Goal: Check status: Check status

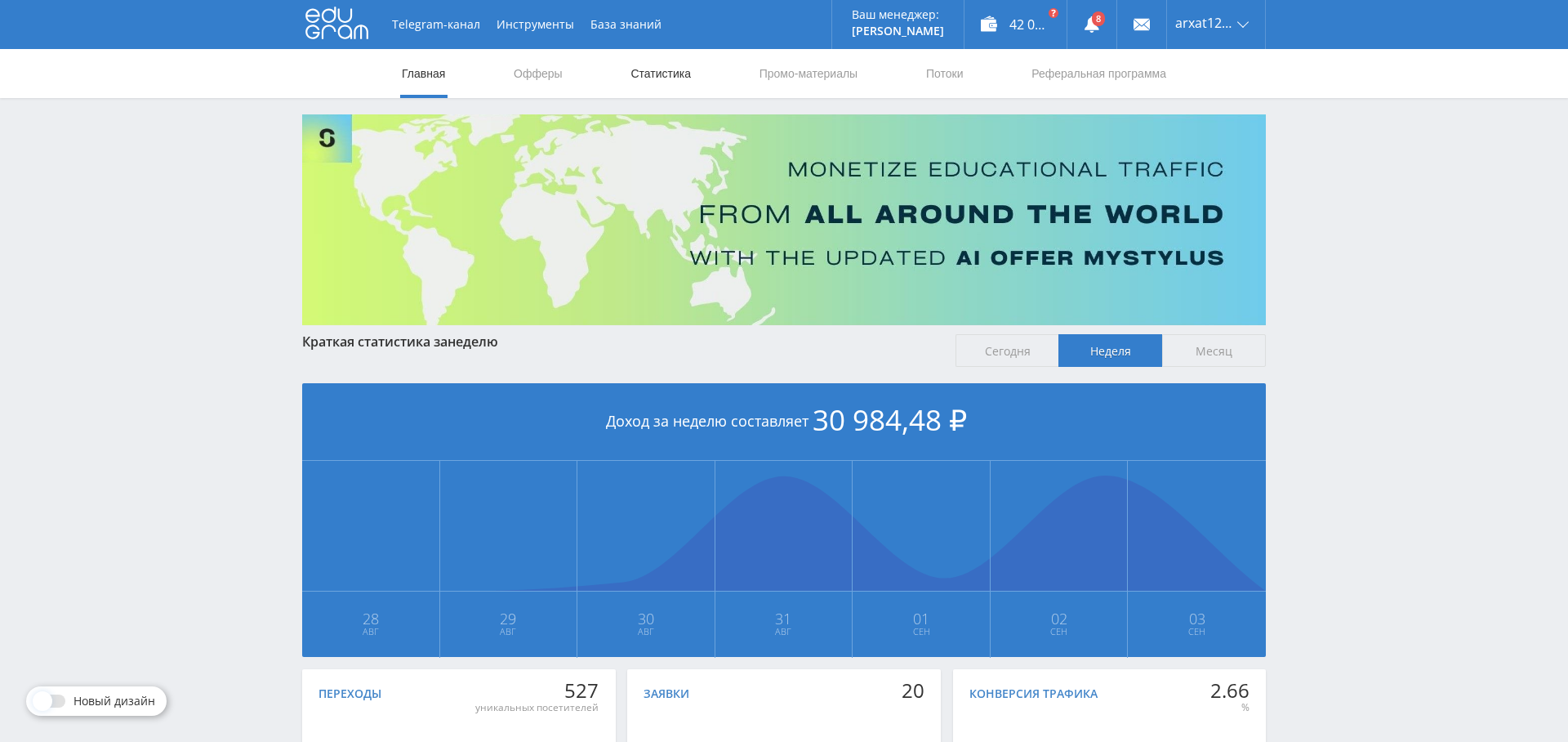
drag, startPoint x: 668, startPoint y: 40, endPoint x: 677, endPoint y: 58, distance: 20.1
click at [668, 40] on div "Telegram-канал Инструменты База знаний Ваш менеджер: Alex Alex Online @edugram_…" at bounding box center [784, 24] width 963 height 49
click at [677, 60] on link "Статистика" at bounding box center [660, 73] width 63 height 49
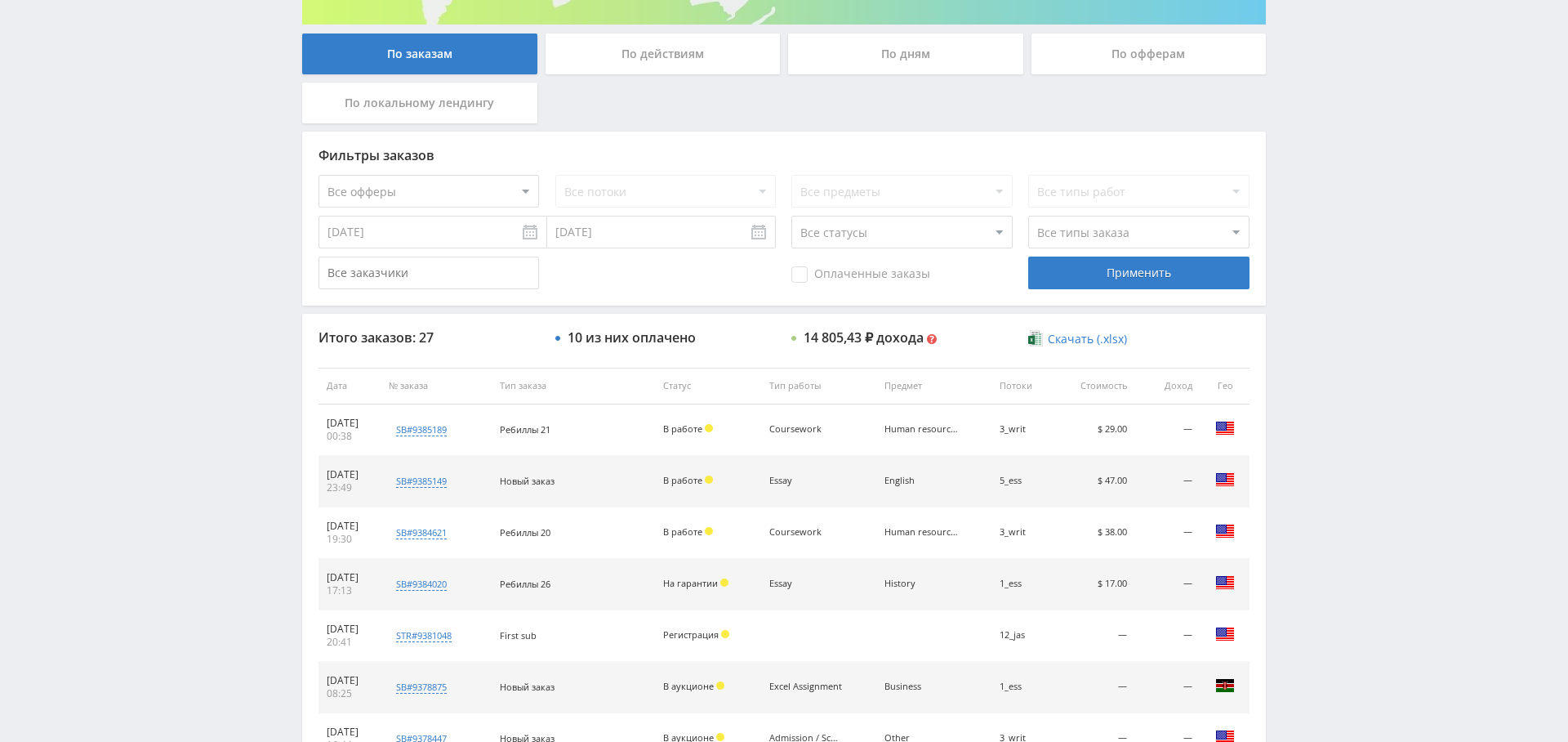
scroll to position [593, 0]
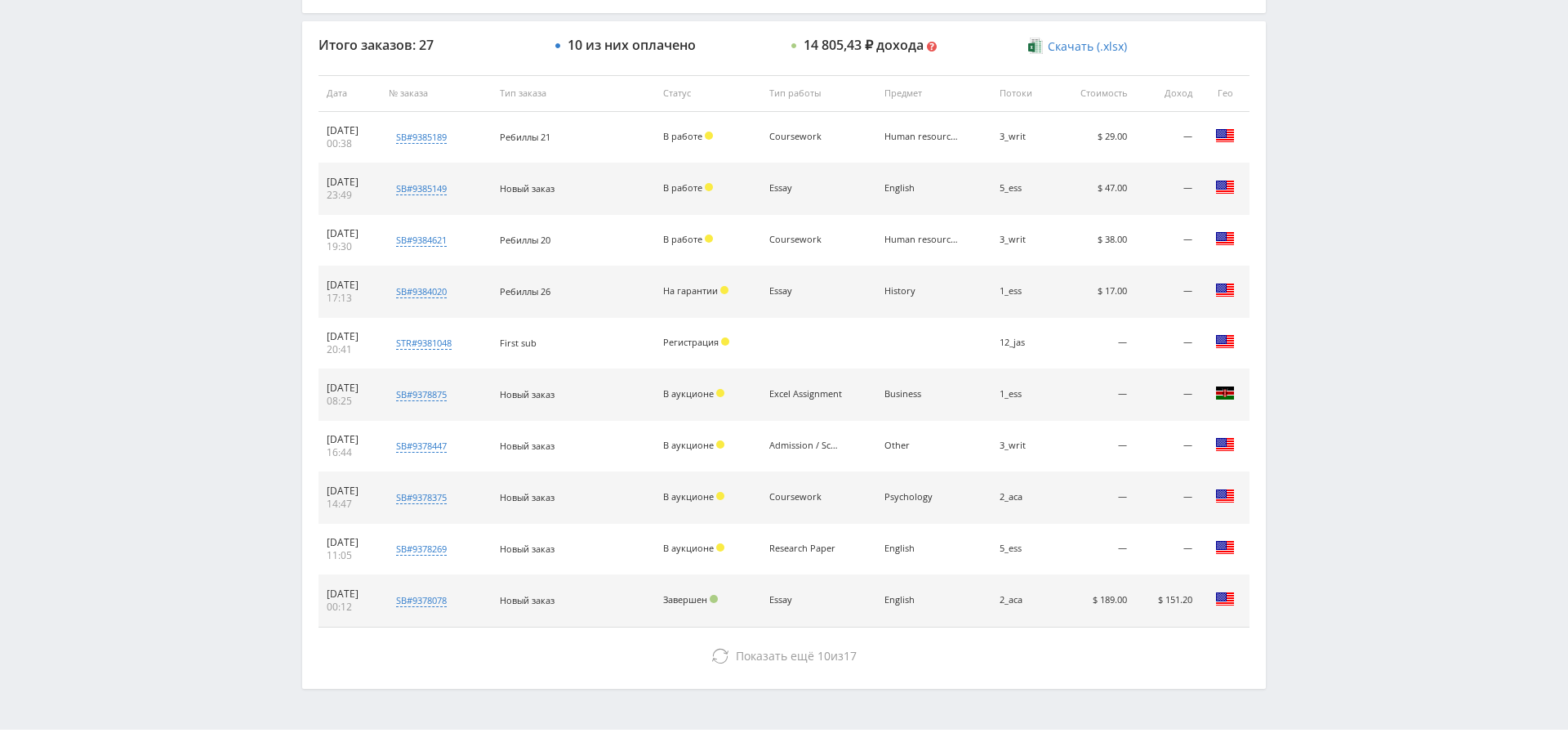
drag, startPoint x: 885, startPoint y: 276, endPoint x: 957, endPoint y: 277, distance: 72.0
click at [957, 277] on tr "02.09.2025 17:13 sb#9384020 Week 4 Civil Discourse Forum Кол-во ставок 73 Заказ…" at bounding box center [784, 292] width 931 height 52
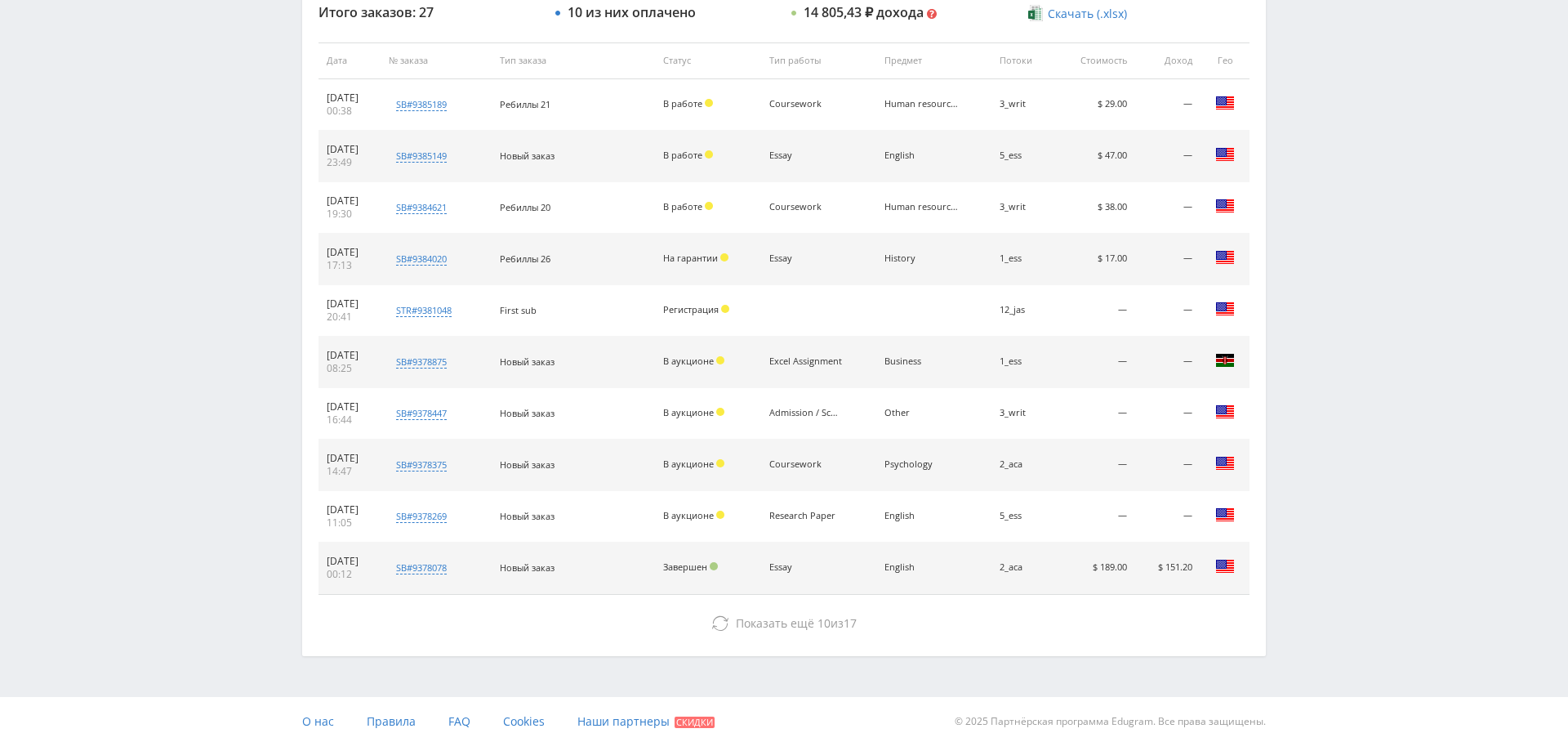
click at [781, 567] on td "Essay" at bounding box center [819, 568] width 115 height 52
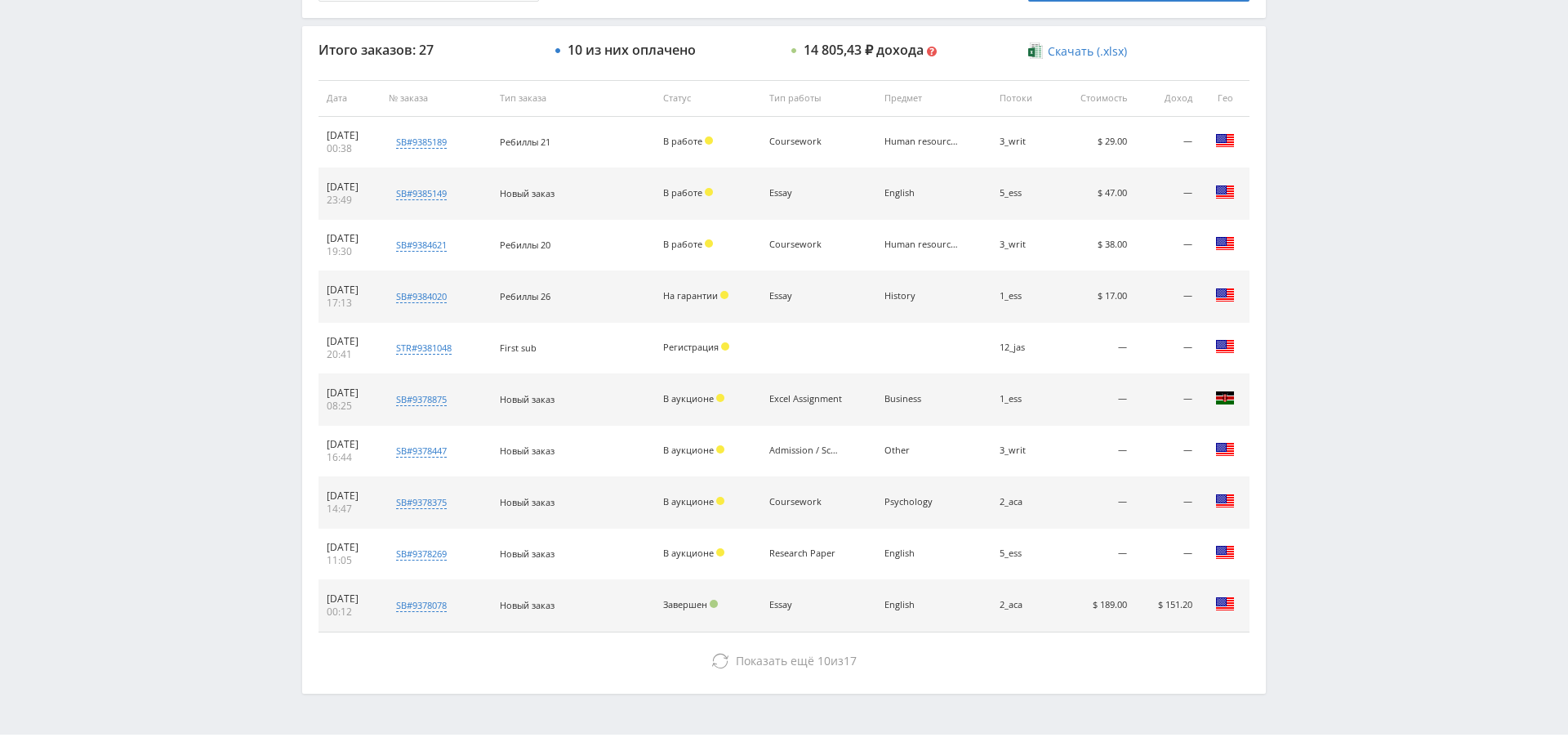
scroll to position [589, 0]
click at [908, 599] on div "English" at bounding box center [921, 604] width 74 height 11
drag, startPoint x: 908, startPoint y: 599, endPoint x: 907, endPoint y: 721, distance: 122.0
click at [908, 606] on td "English" at bounding box center [934, 605] width 115 height 52
click at [1108, 600] on td "$ 189.00" at bounding box center [1095, 605] width 81 height 52
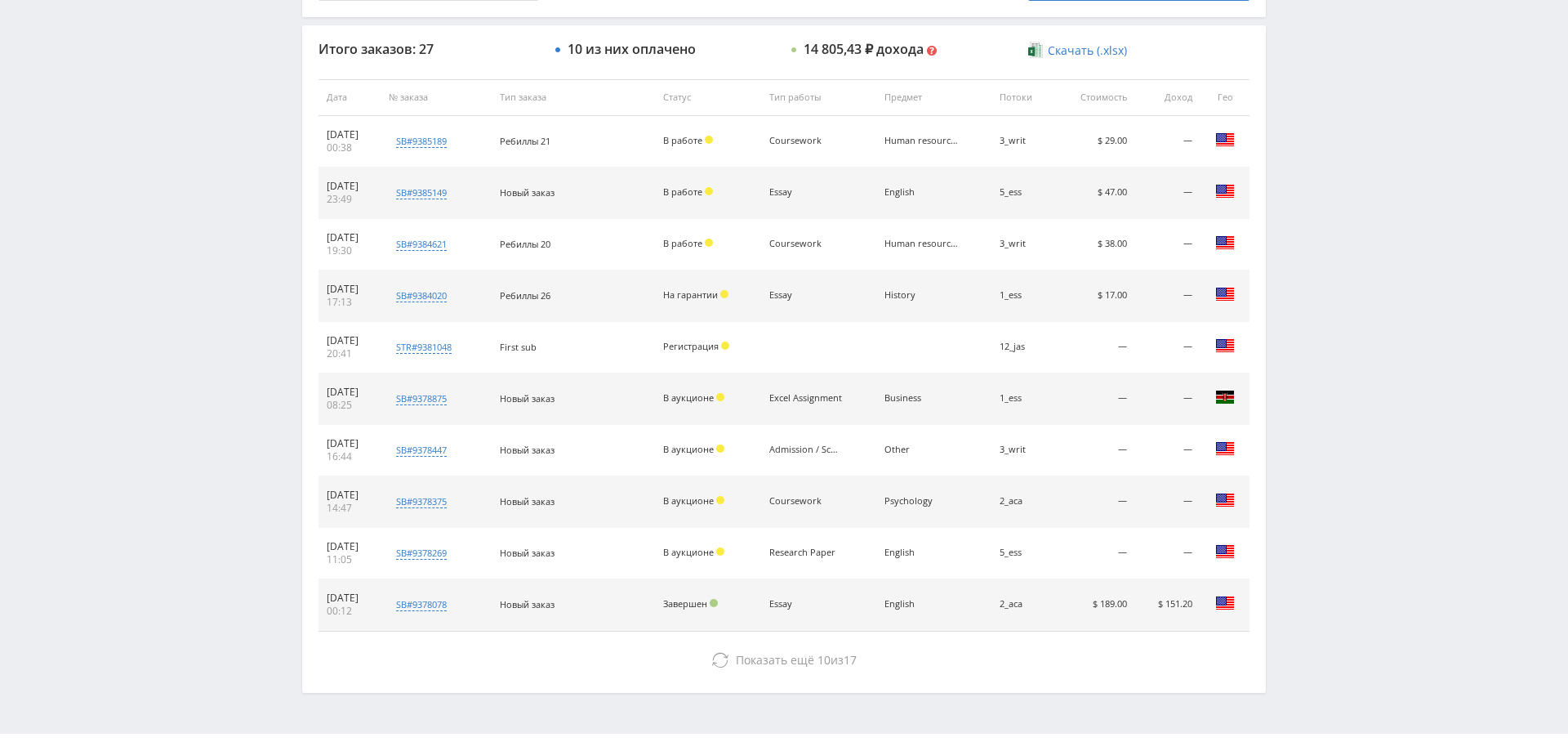
click at [1108, 600] on td "$ 189.00" at bounding box center [1095, 605] width 81 height 52
click at [1135, 595] on td "$ 151.20" at bounding box center [1168, 605] width 65 height 52
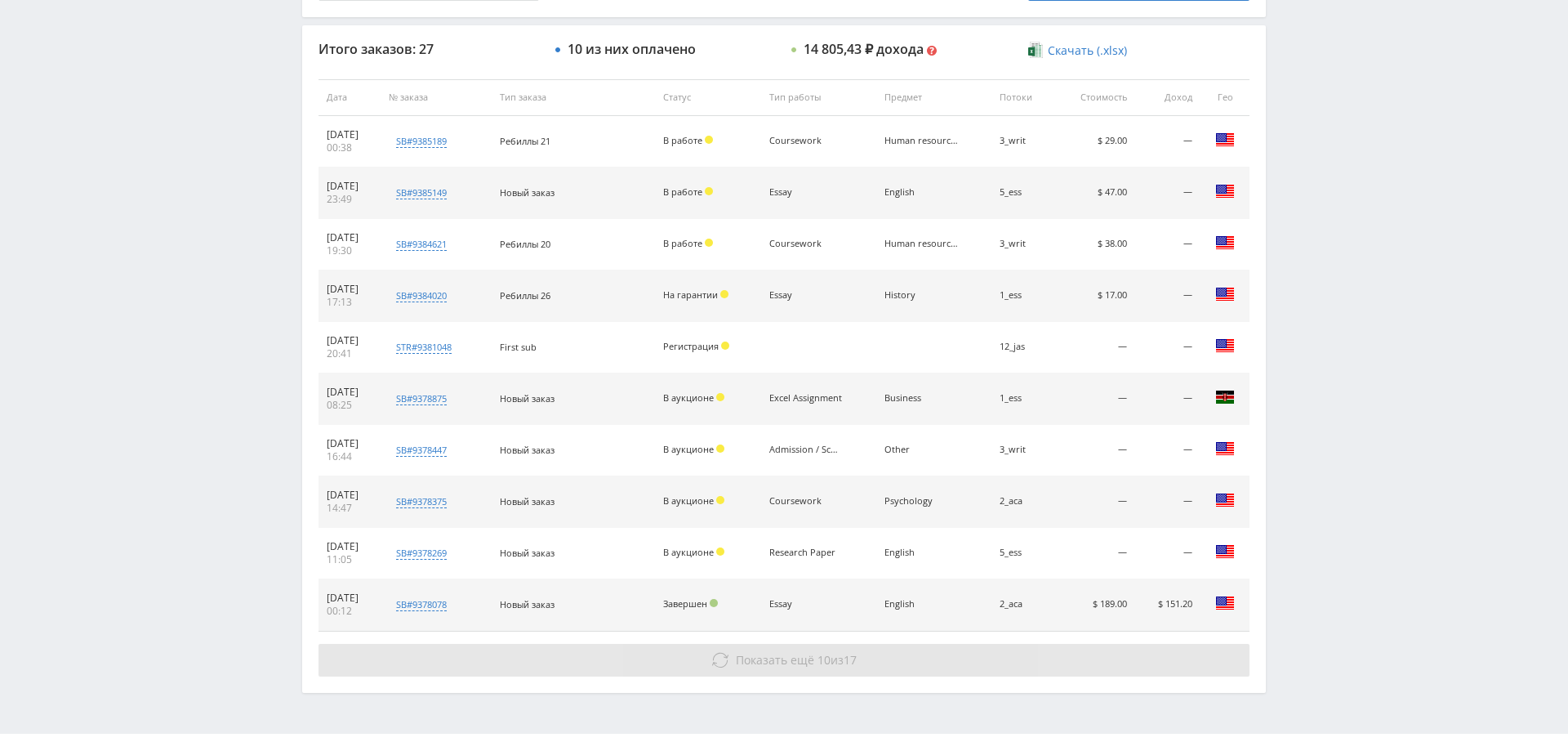
click at [817, 644] on button "Показать ещё 10 из 17" at bounding box center [784, 660] width 931 height 33
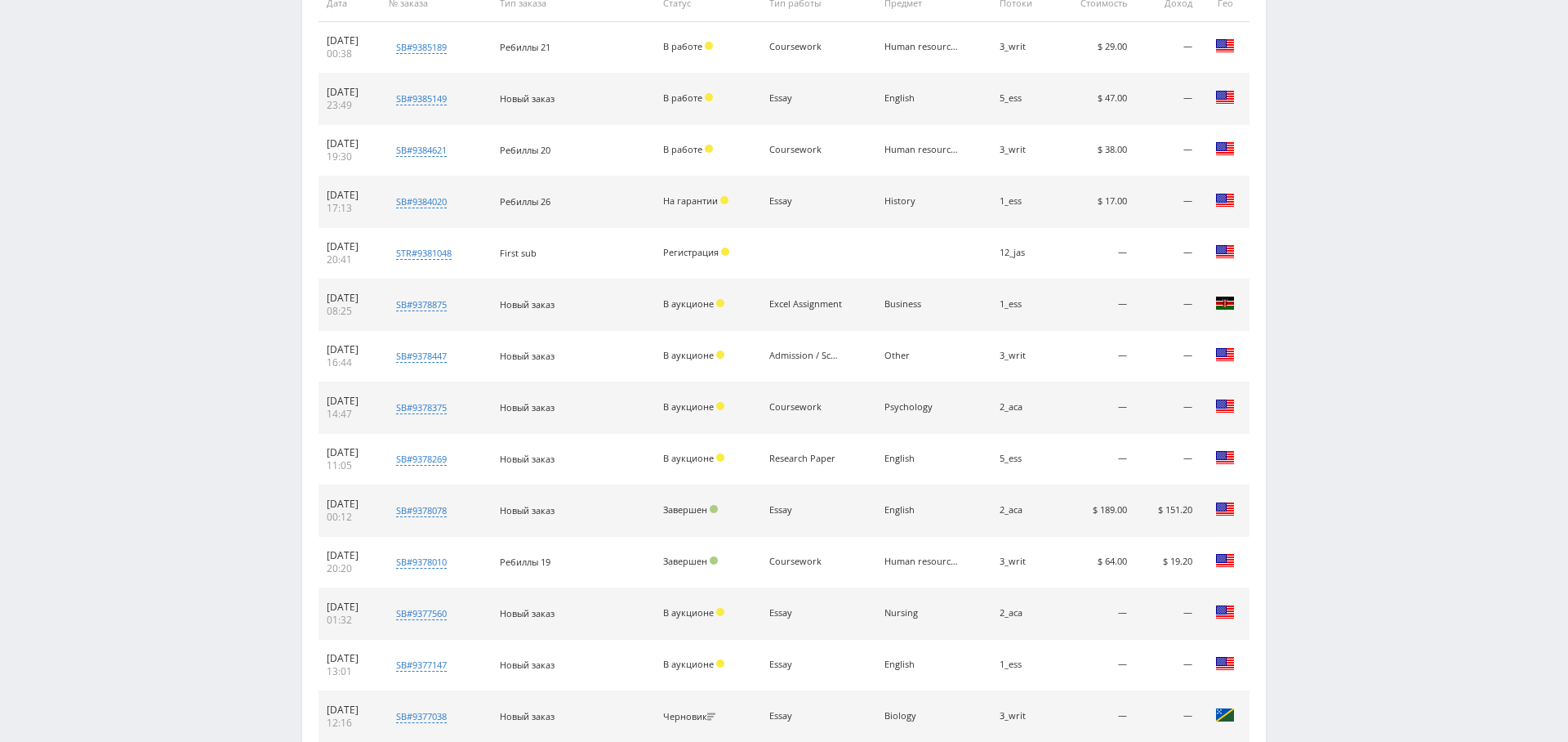
scroll to position [705, 0]
drag, startPoint x: 1151, startPoint y: 491, endPoint x: 1135, endPoint y: 481, distance: 18.9
click at [1135, 482] on td "$ 151.20" at bounding box center [1168, 508] width 65 height 52
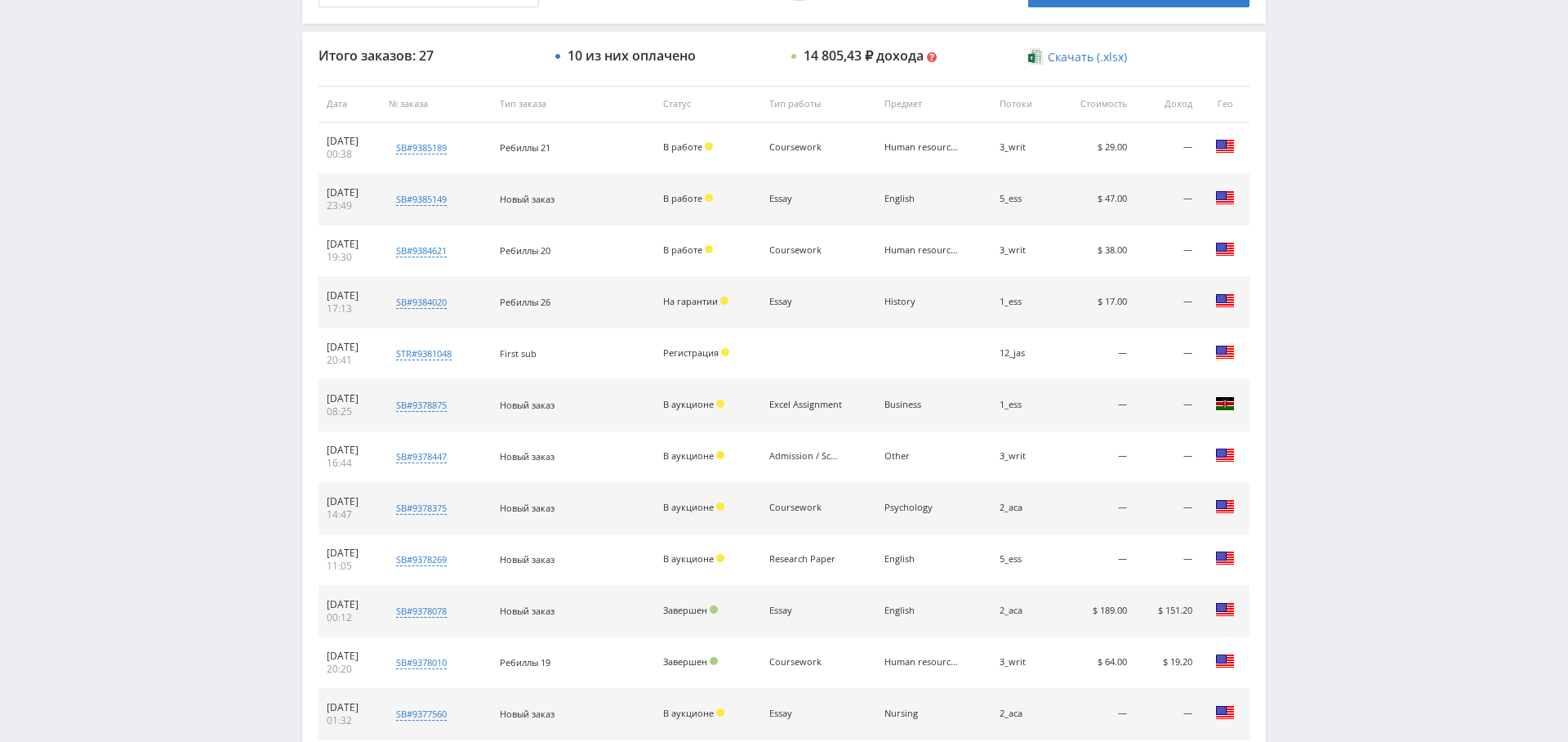
scroll to position [567, 0]
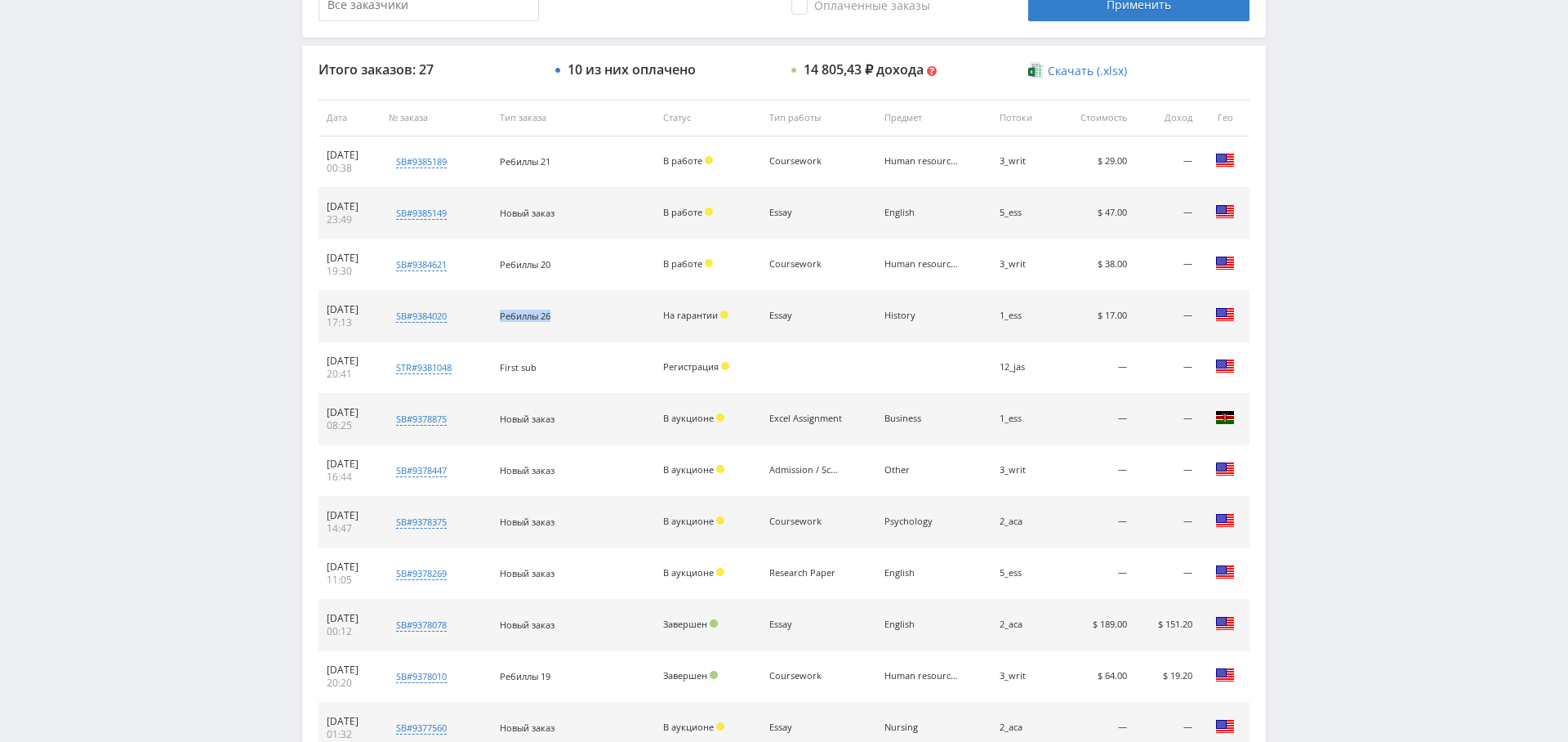
drag, startPoint x: 539, startPoint y: 312, endPoint x: 583, endPoint y: 310, distance: 44.0
click at [587, 310] on td "Ребиллы 26" at bounding box center [573, 317] width 163 height 52
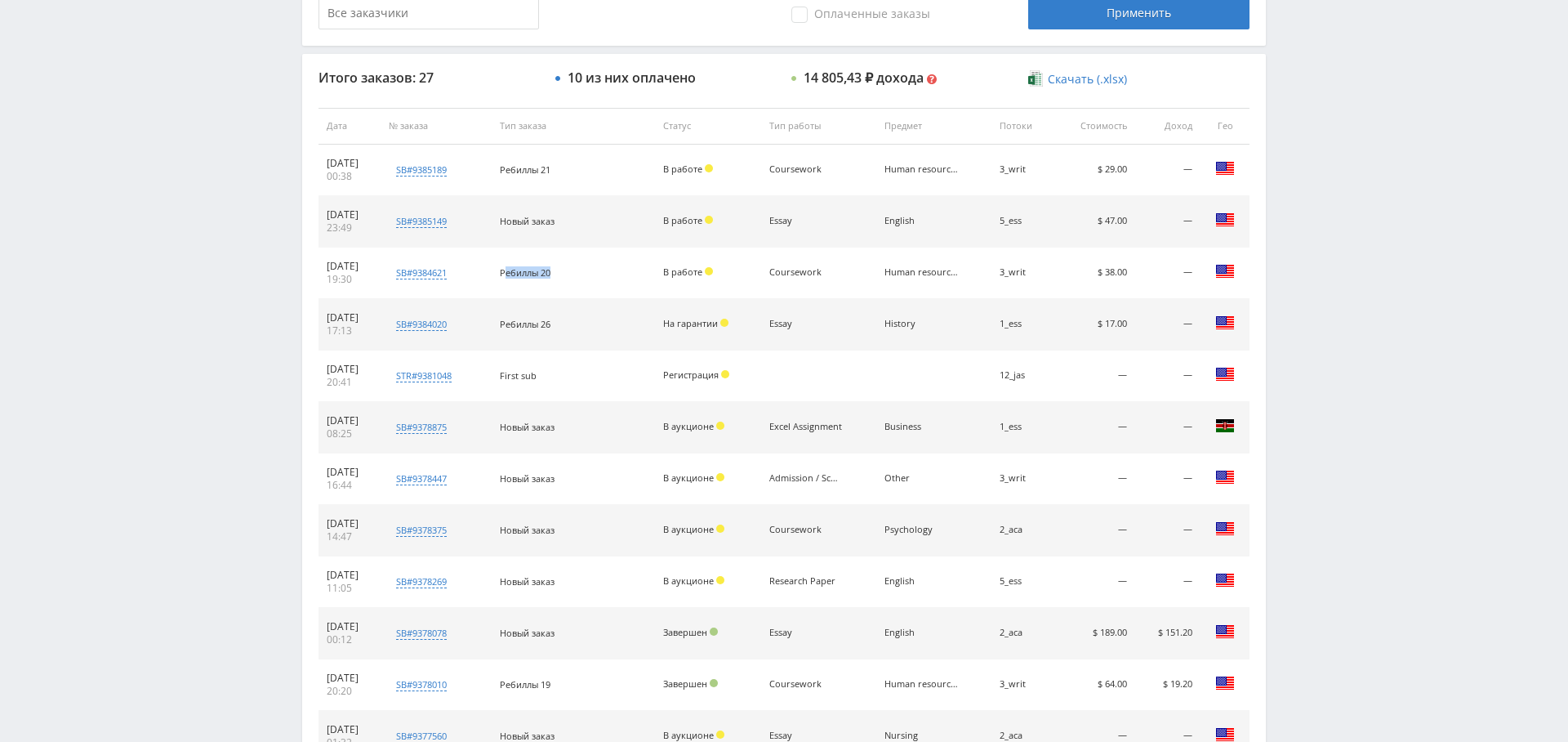
drag, startPoint x: 582, startPoint y: 266, endPoint x: 618, endPoint y: 266, distance: 36.0
click at [618, 266] on div "Ребиллы 20" at bounding box center [573, 272] width 147 height 12
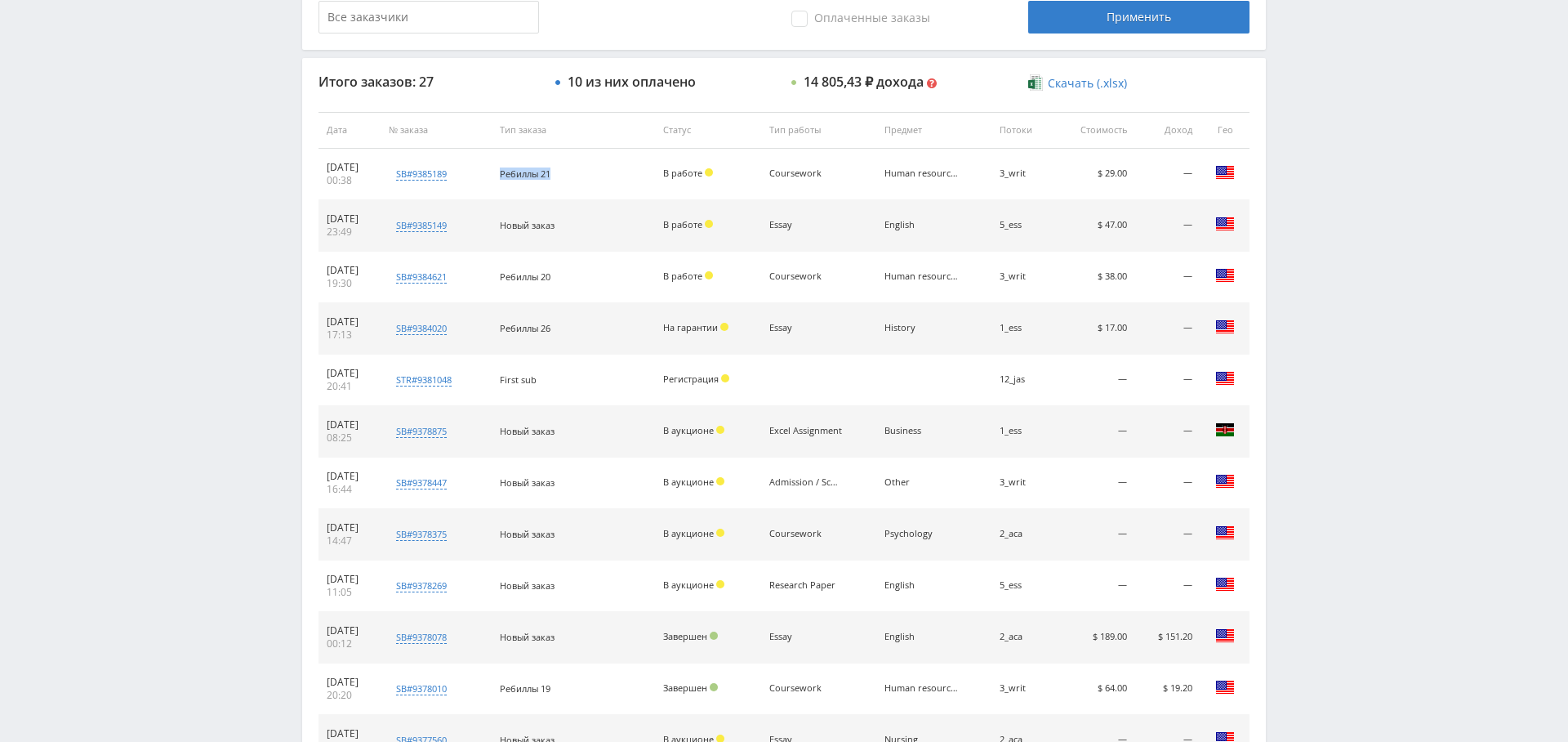
scroll to position [560, 0]
drag, startPoint x: 522, startPoint y: 171, endPoint x: 568, endPoint y: 170, distance: 46.0
click at [568, 170] on td "Ребиллы 21" at bounding box center [573, 171] width 163 height 52
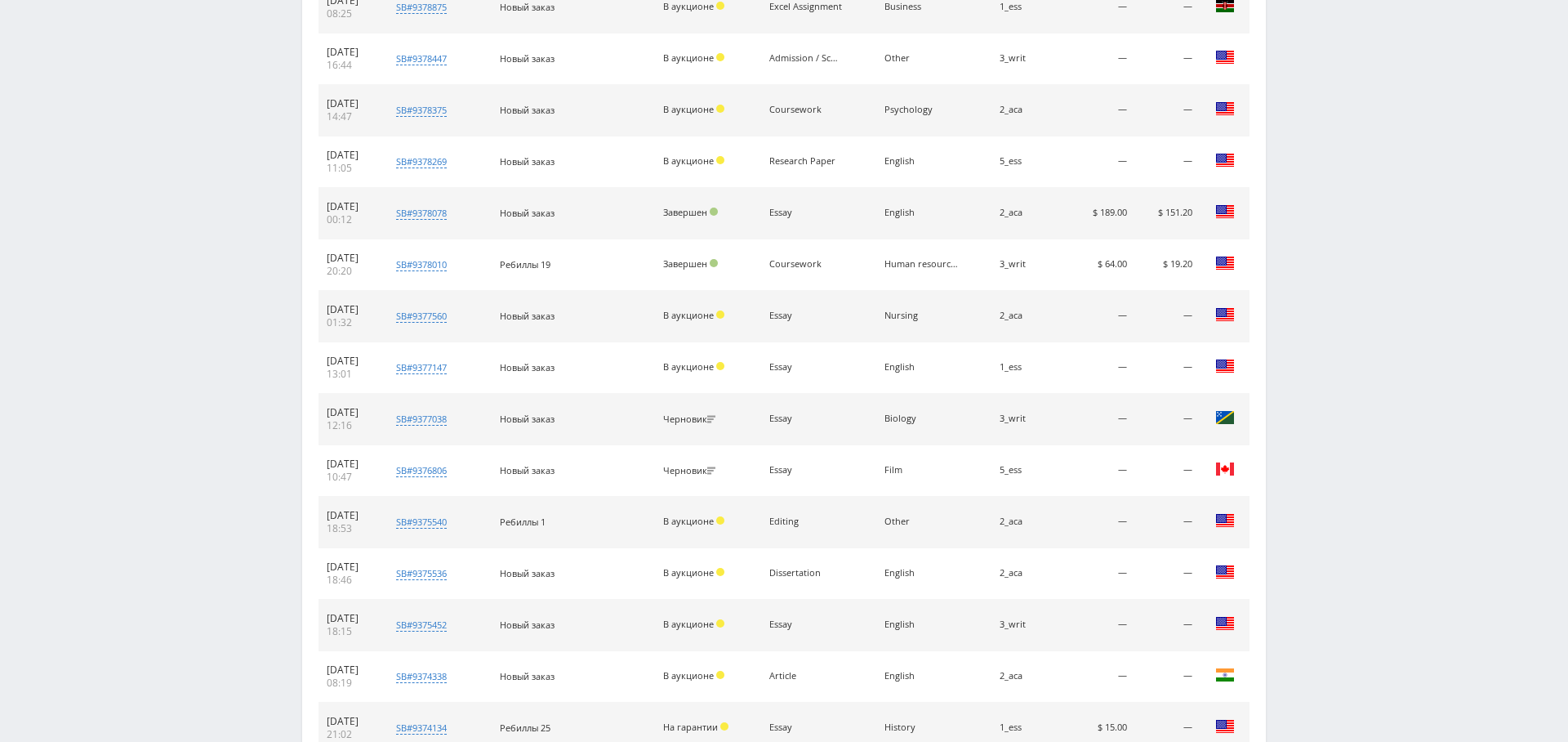
scroll to position [1137, 0]
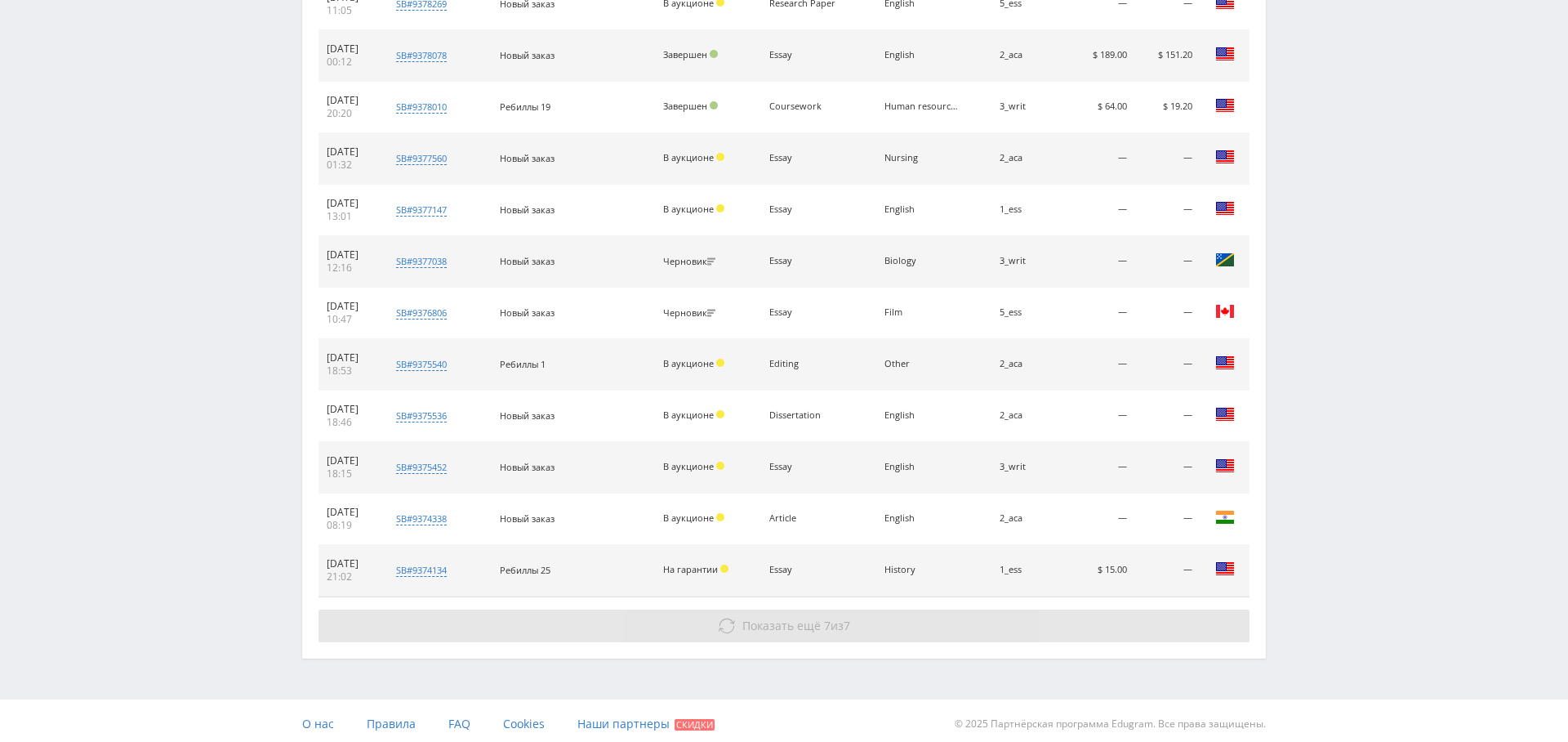
click at [806, 617] on span "Показать ещё" at bounding box center [782, 625] width 79 height 15
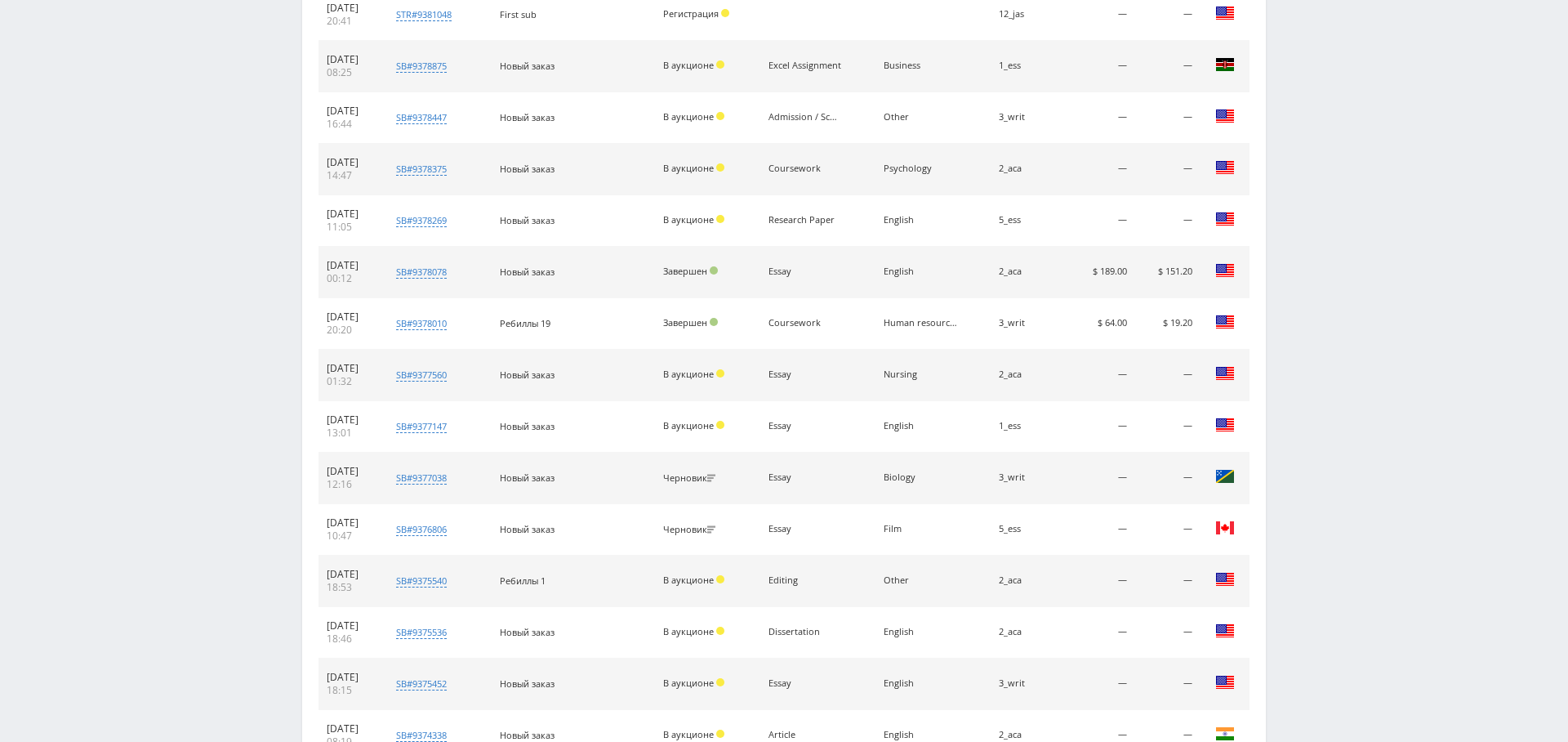
scroll to position [0, 0]
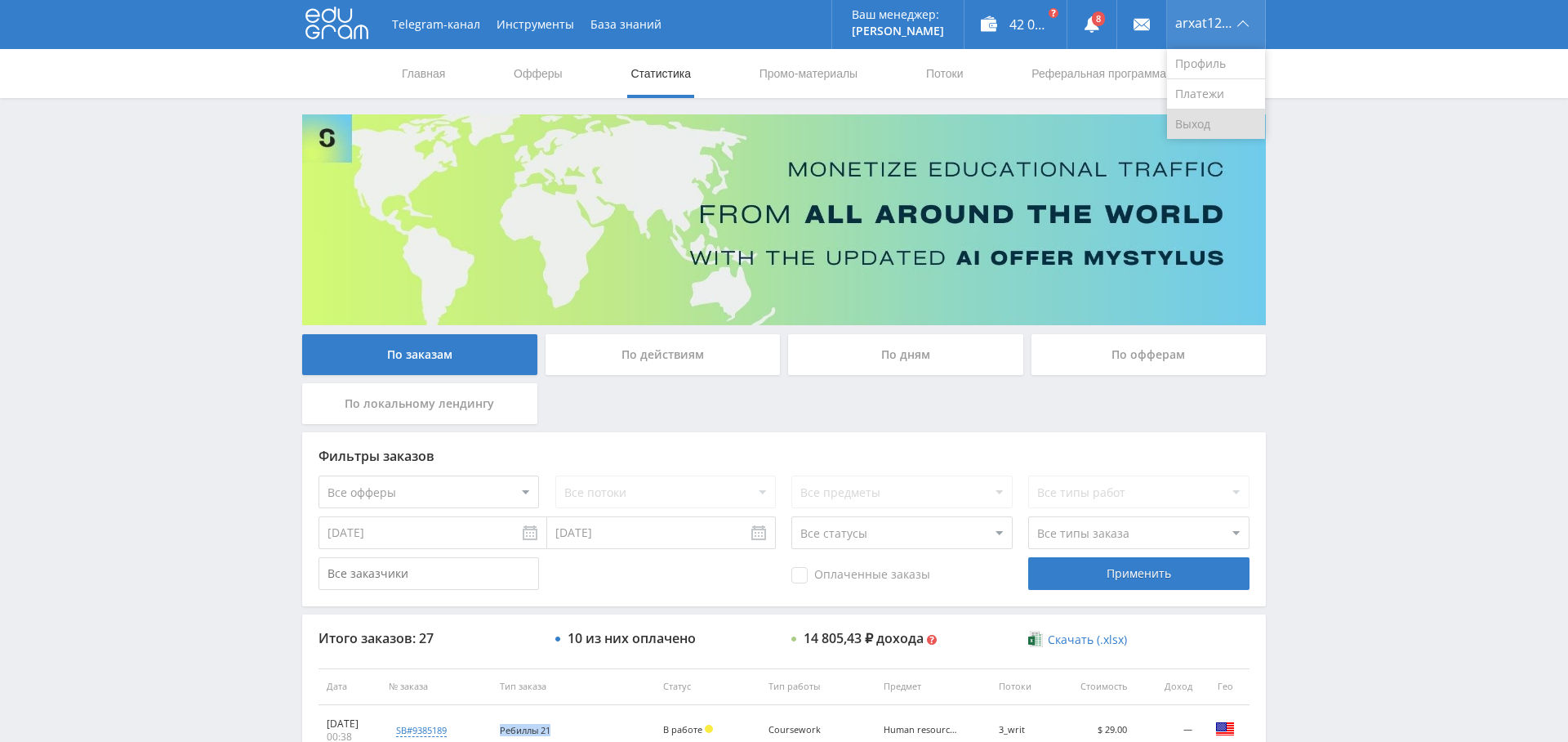
click at [1220, 119] on link "Выход" at bounding box center [1216, 124] width 98 height 30
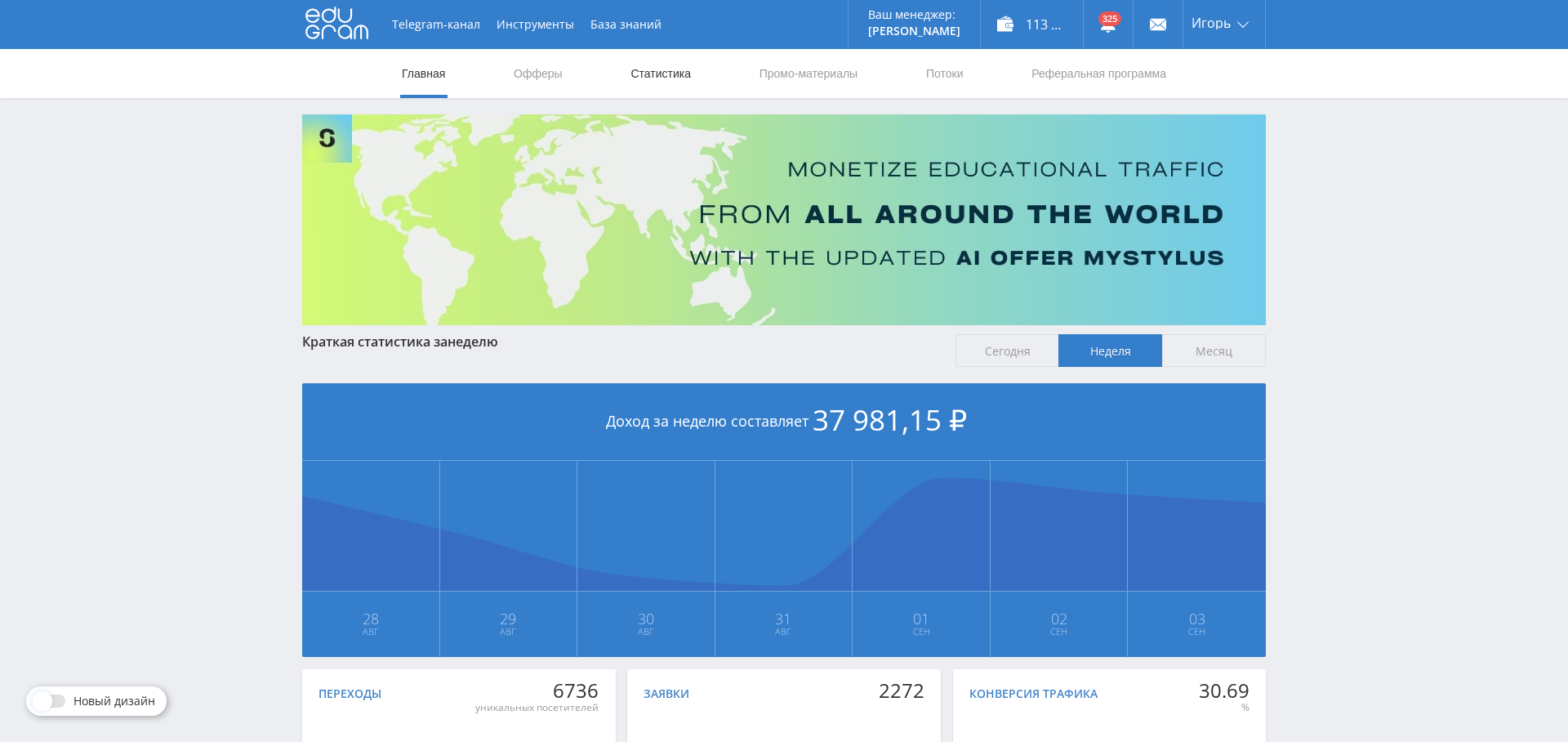
click at [662, 60] on link "Статистика" at bounding box center [660, 73] width 63 height 49
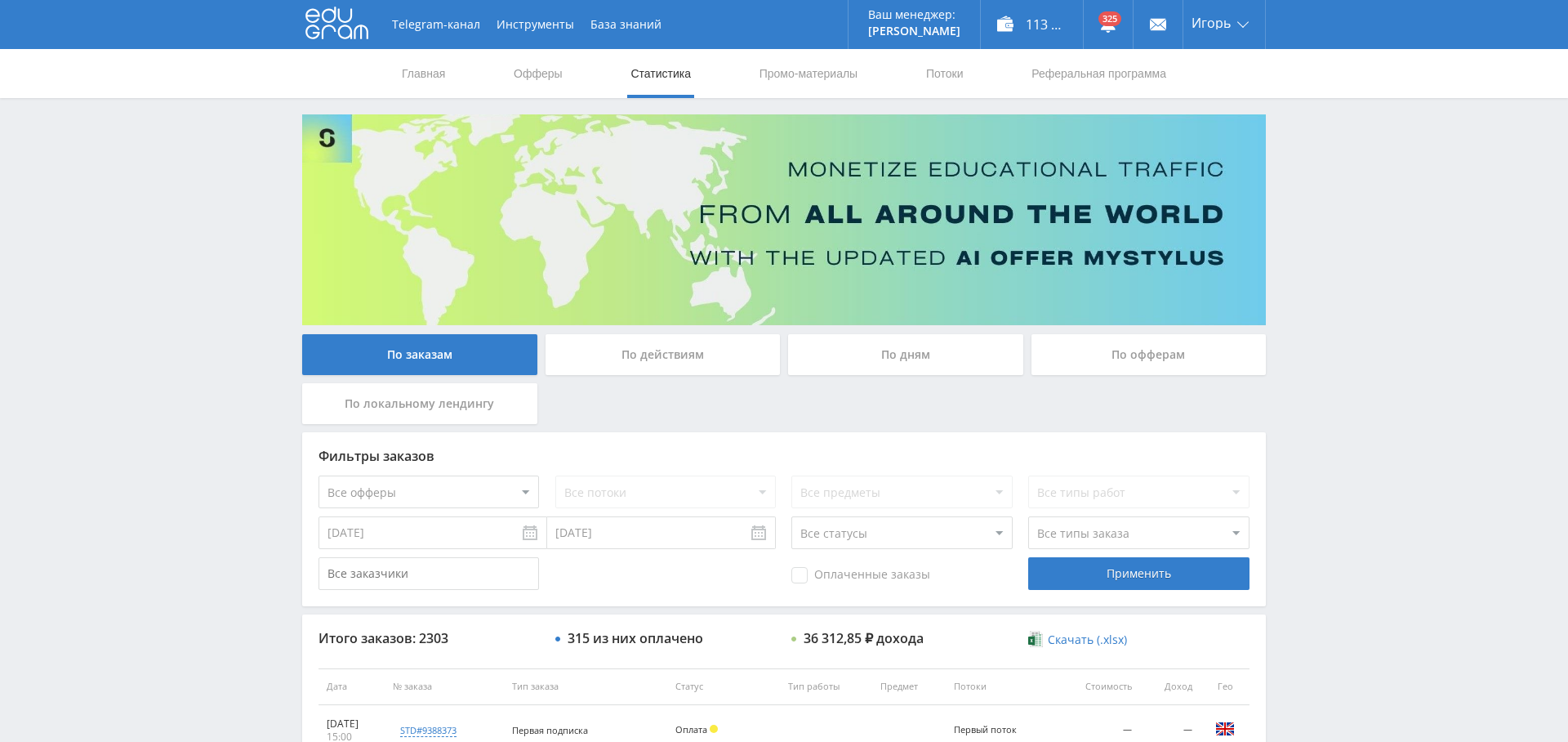
click at [889, 357] on div "По дням" at bounding box center [905, 354] width 235 height 41
click at [0, 0] on input "По дням" at bounding box center [0, 0] width 0 height 0
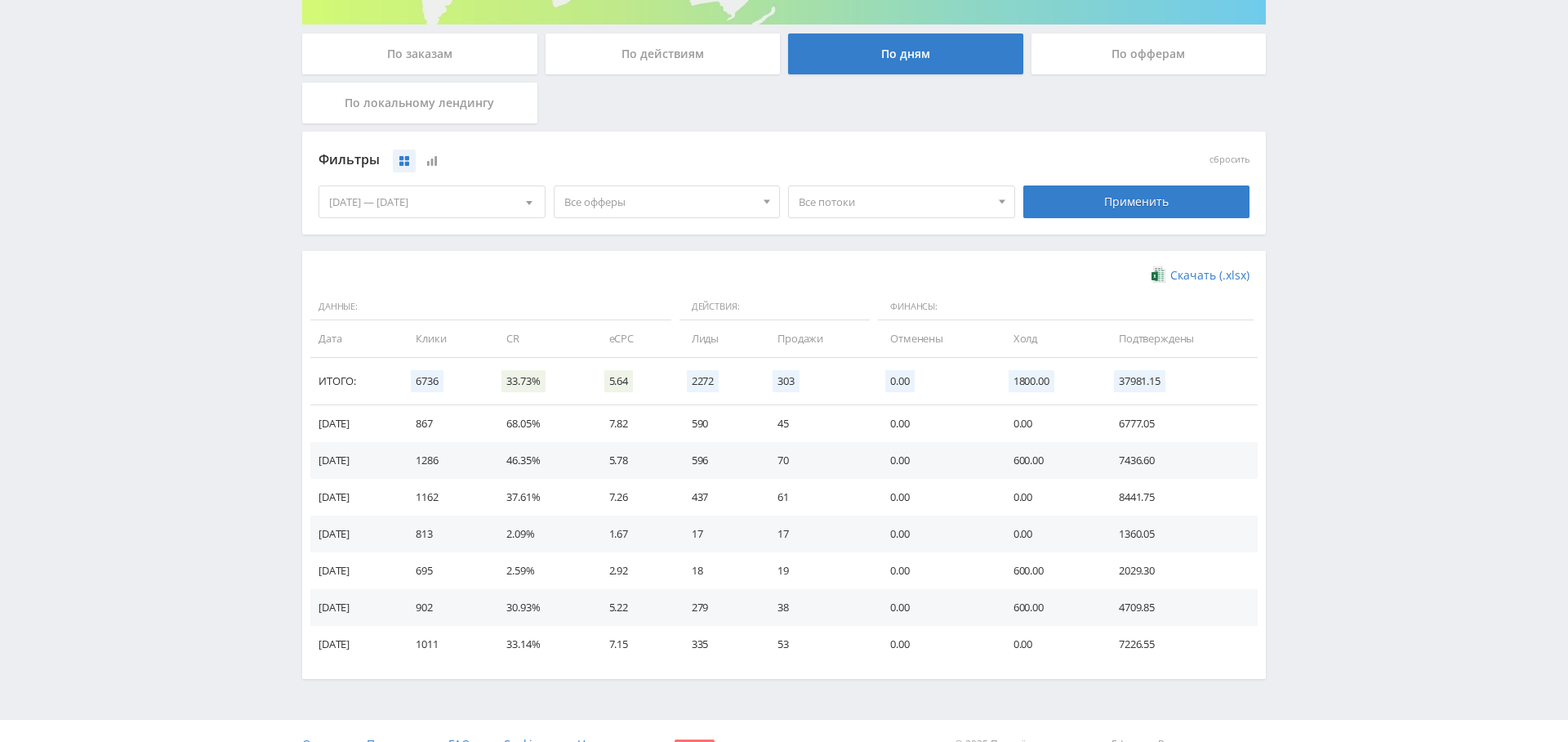
scroll to position [326, 0]
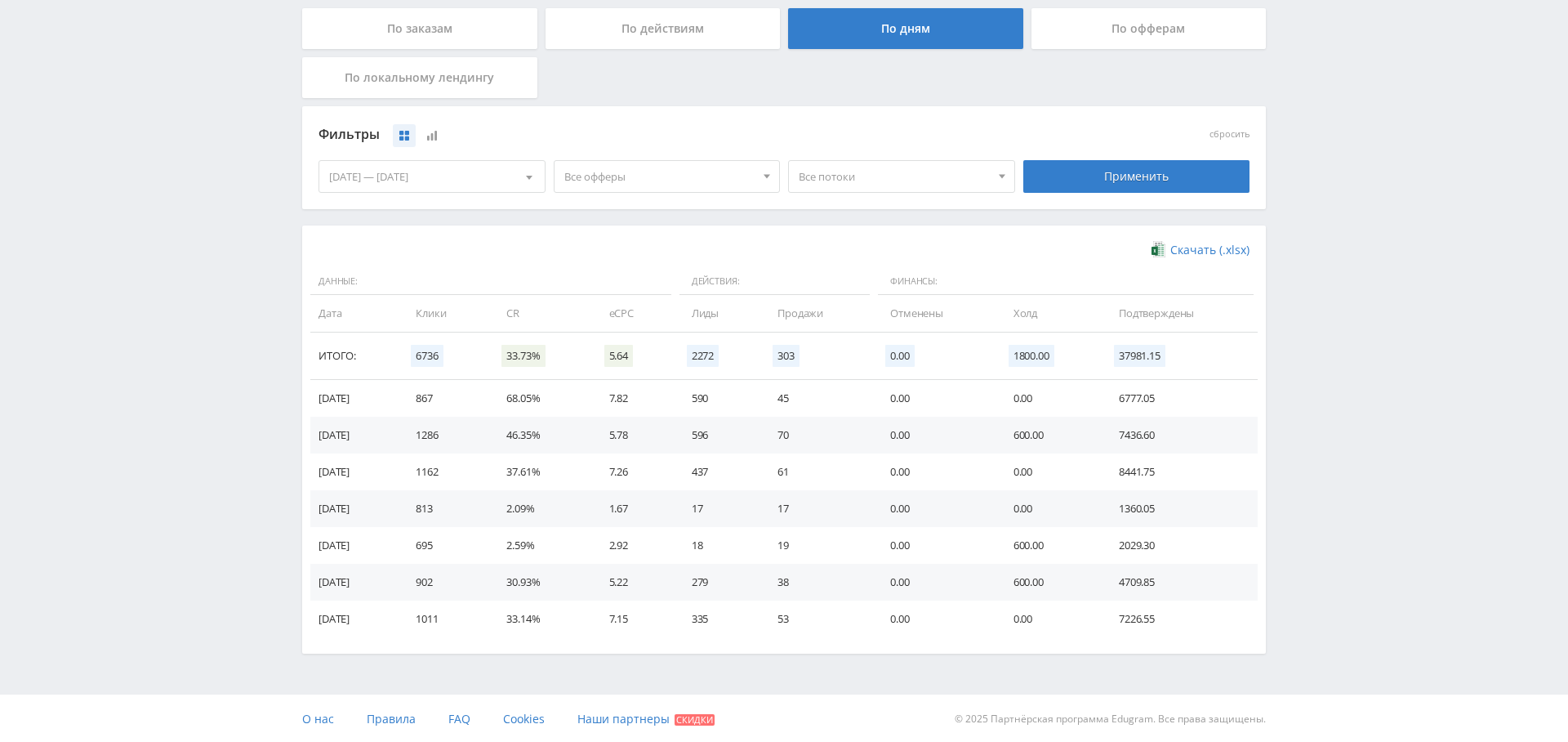
click at [649, 177] on span "Все офферы" at bounding box center [659, 177] width 191 height 31
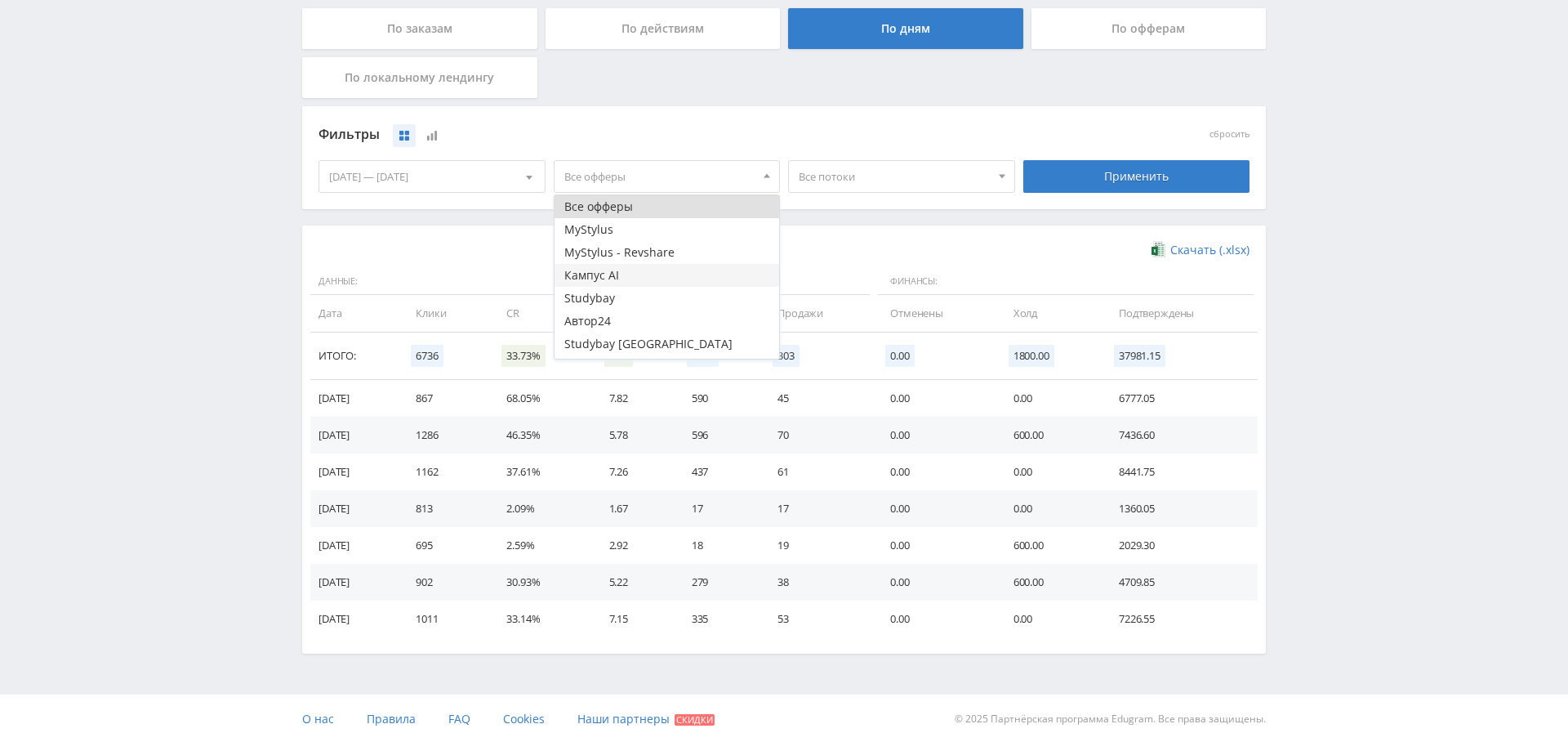
scroll to position [19, 0]
click at [623, 345] on button "Study AI (RevShare)" at bounding box center [667, 347] width 226 height 23
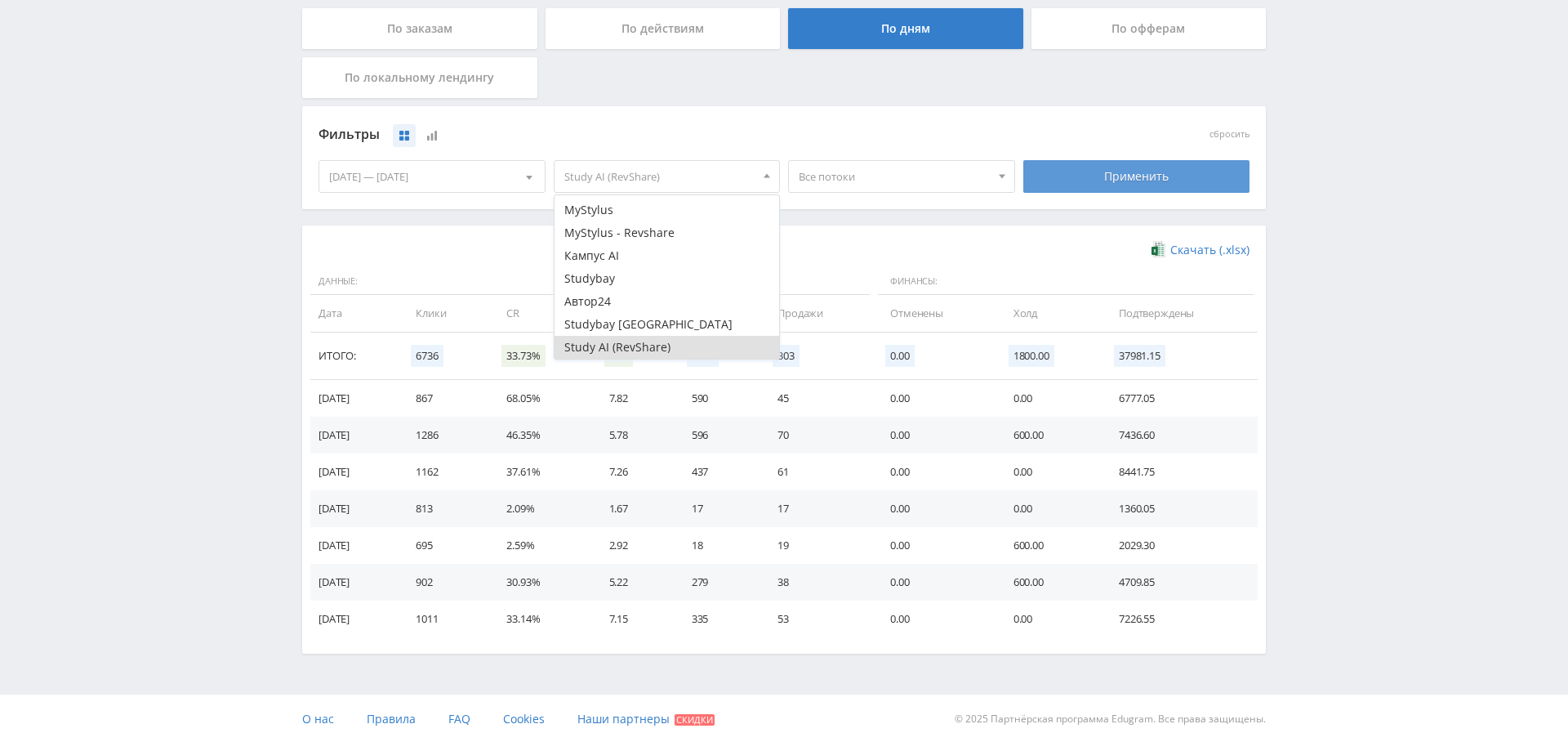
click at [1147, 186] on div "Применить" at bounding box center [1136, 177] width 227 height 33
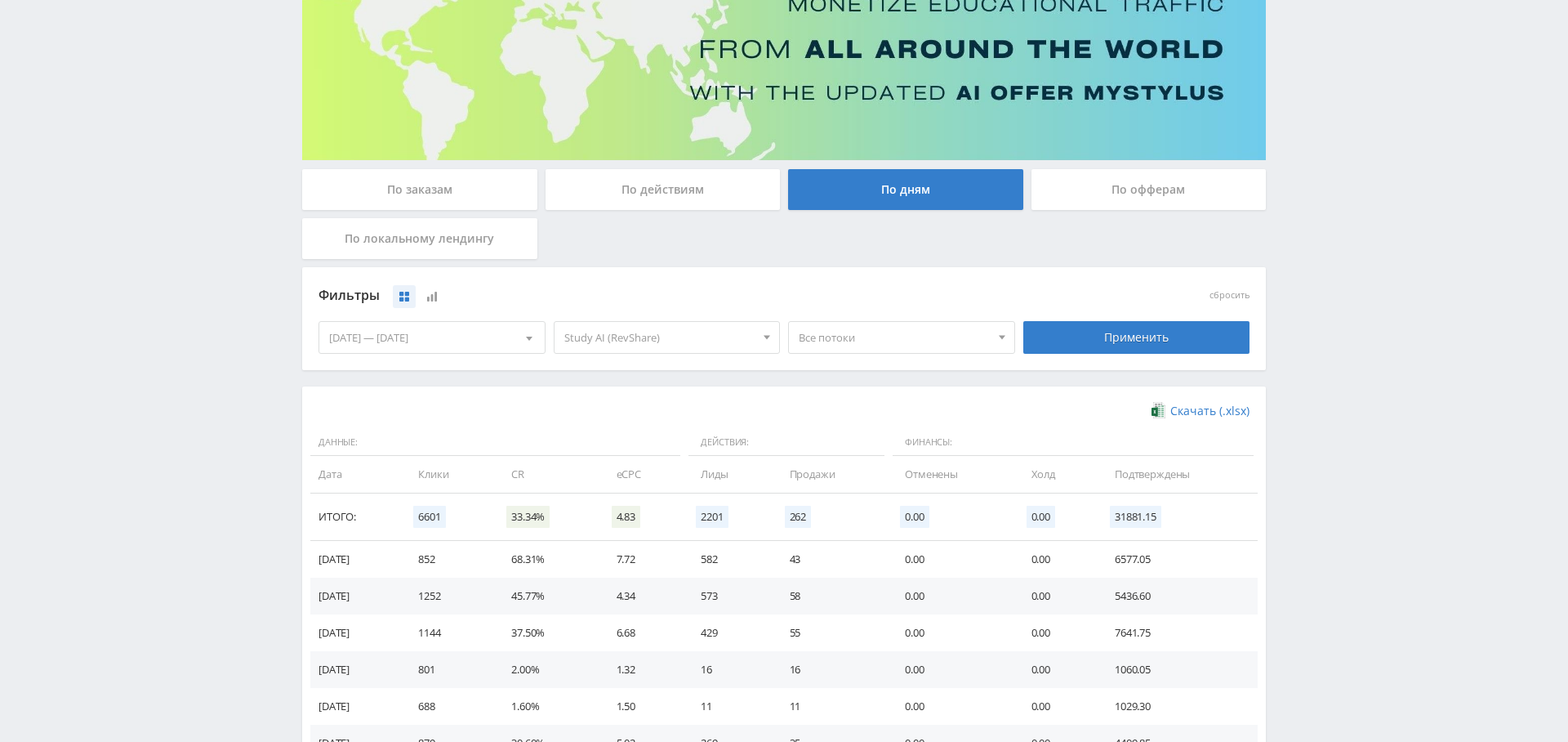
scroll to position [0, 0]
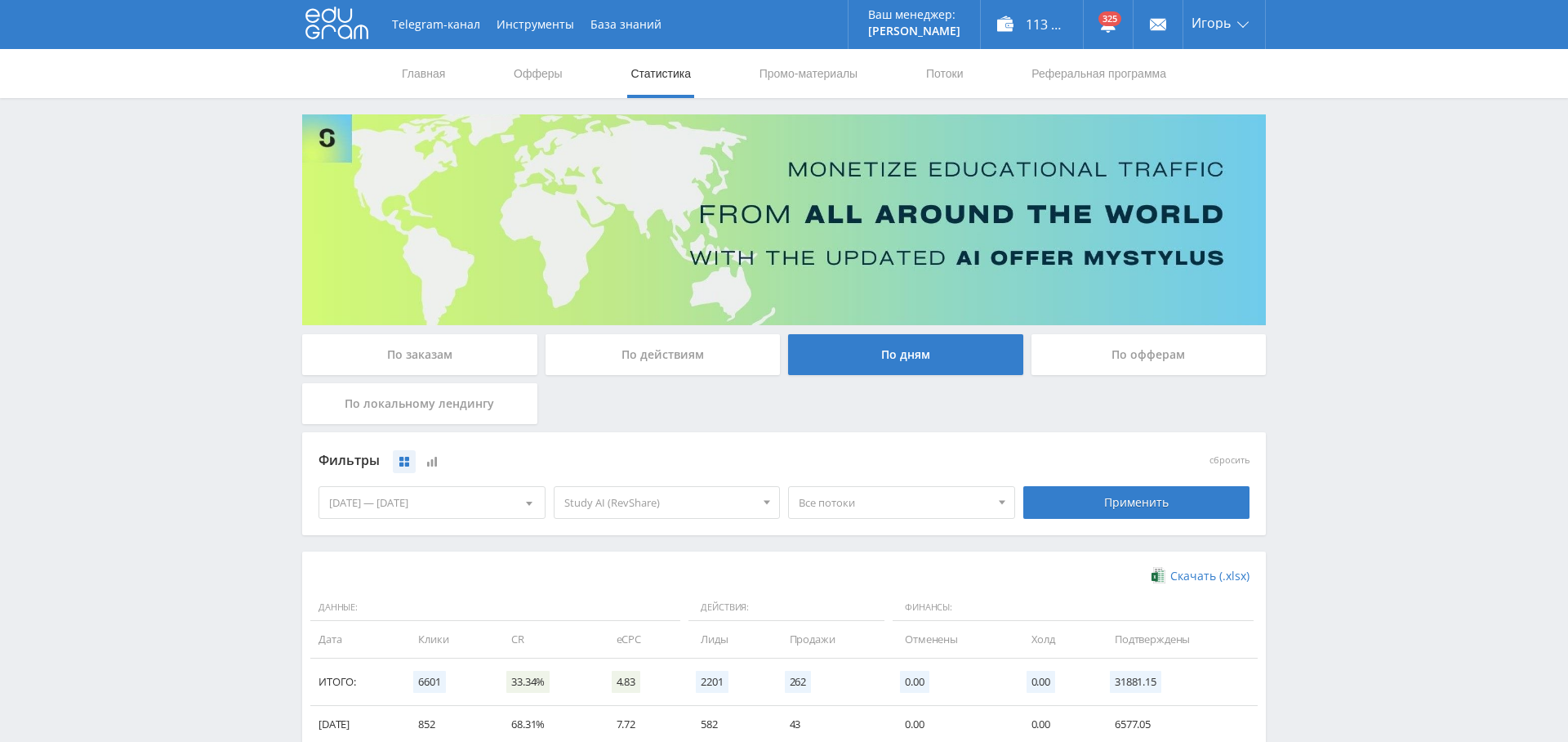
click at [404, 356] on div "По заказам" at bounding box center [419, 354] width 235 height 41
click at [0, 0] on input "По заказам" at bounding box center [0, 0] width 0 height 0
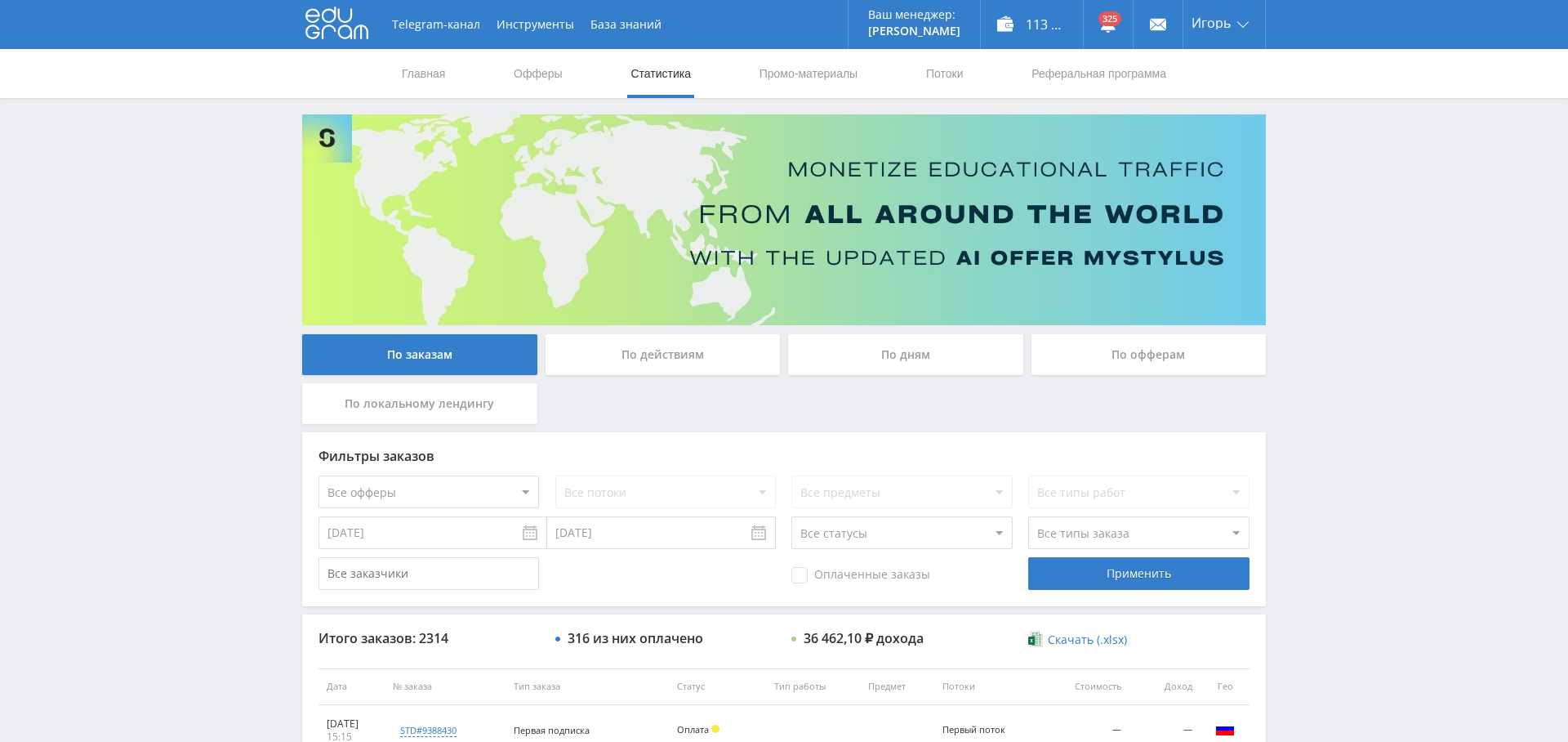
click at [424, 538] on input "[DATE]" at bounding box center [433, 533] width 228 height 33
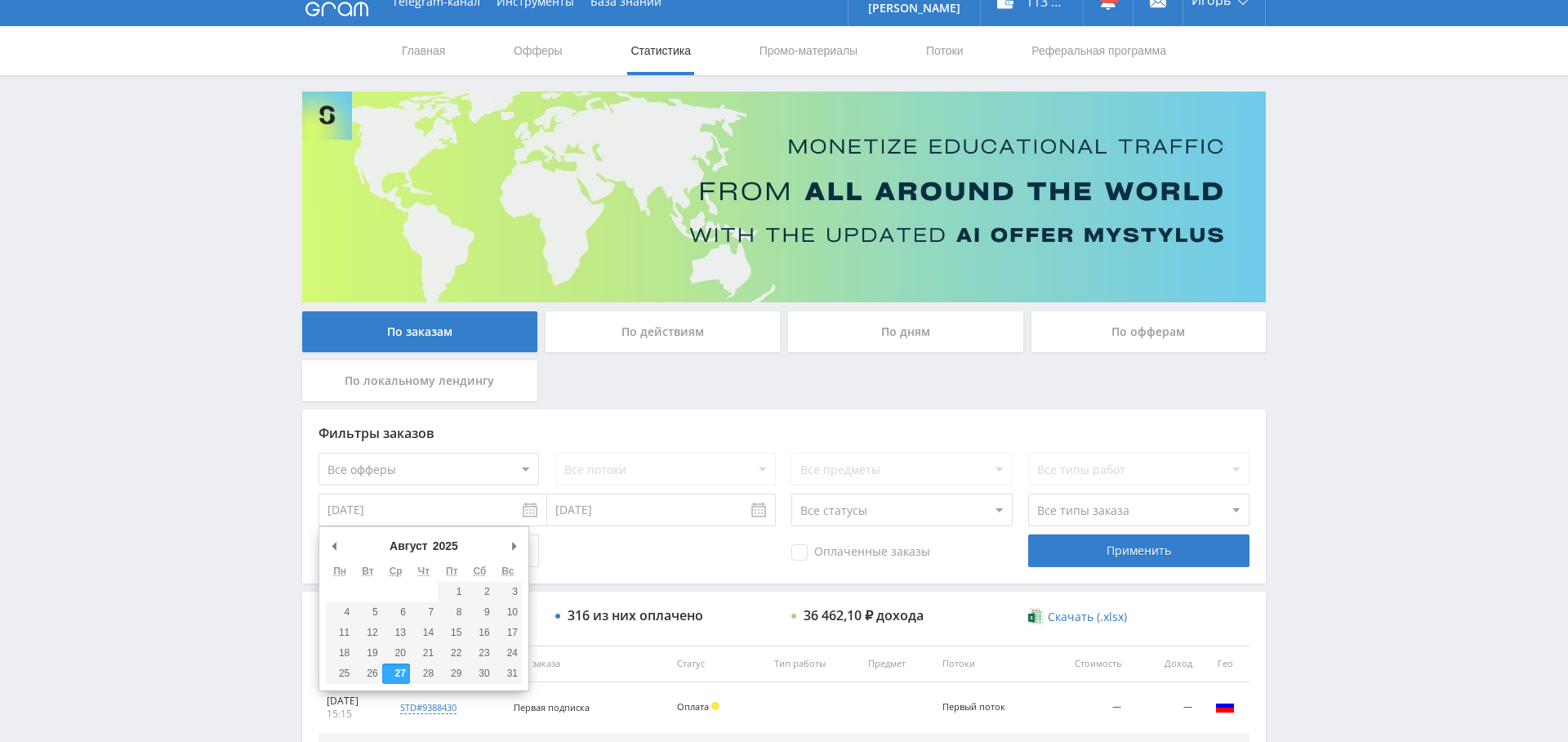
scroll to position [24, 0]
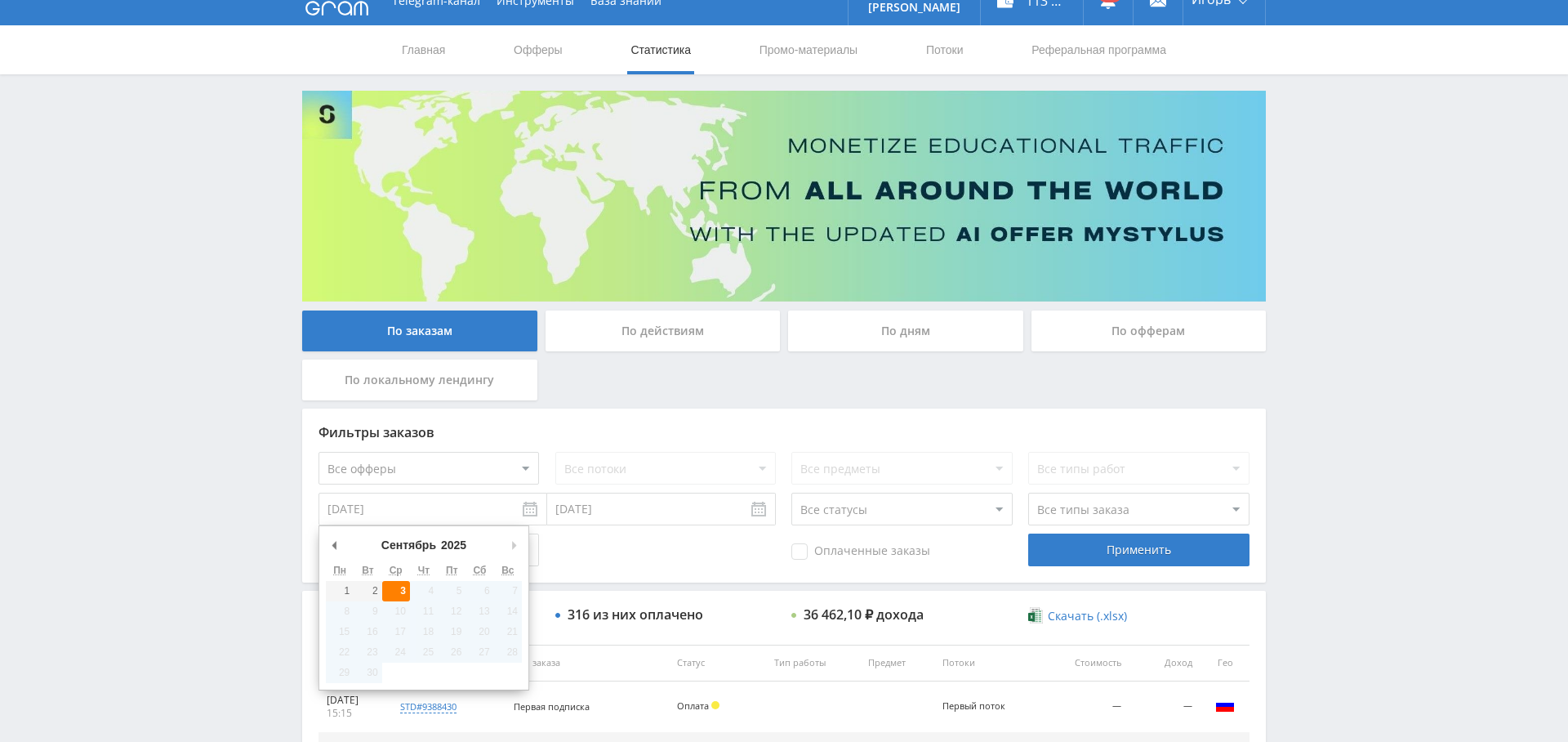
type input "[DATE]"
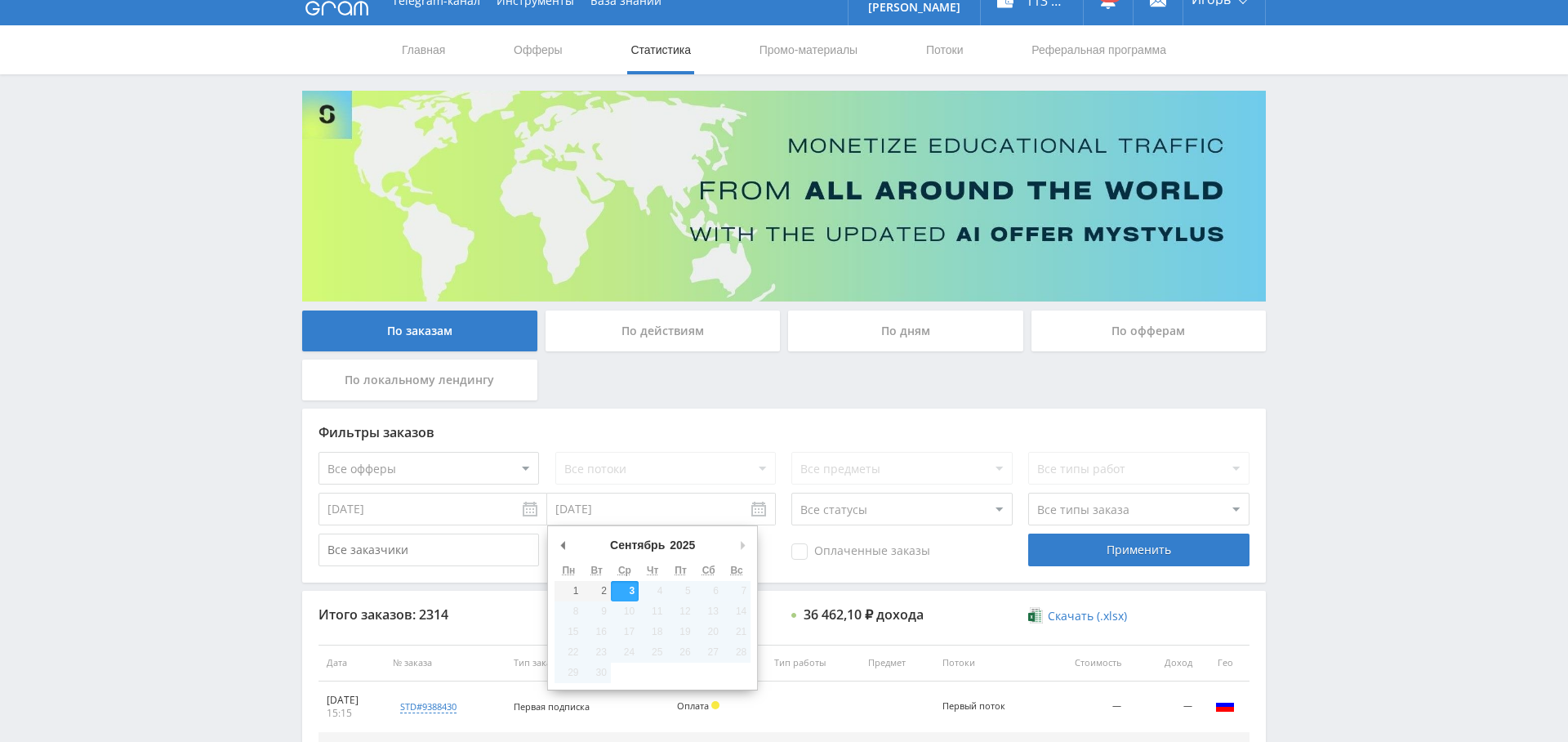
drag, startPoint x: 599, startPoint y: 510, endPoint x: 677, endPoint y: 507, distance: 78.1
click at [599, 510] on input "[DATE]" at bounding box center [661, 509] width 228 height 33
click at [842, 562] on div "Оплаченные заказы" at bounding box center [902, 550] width 221 height 33
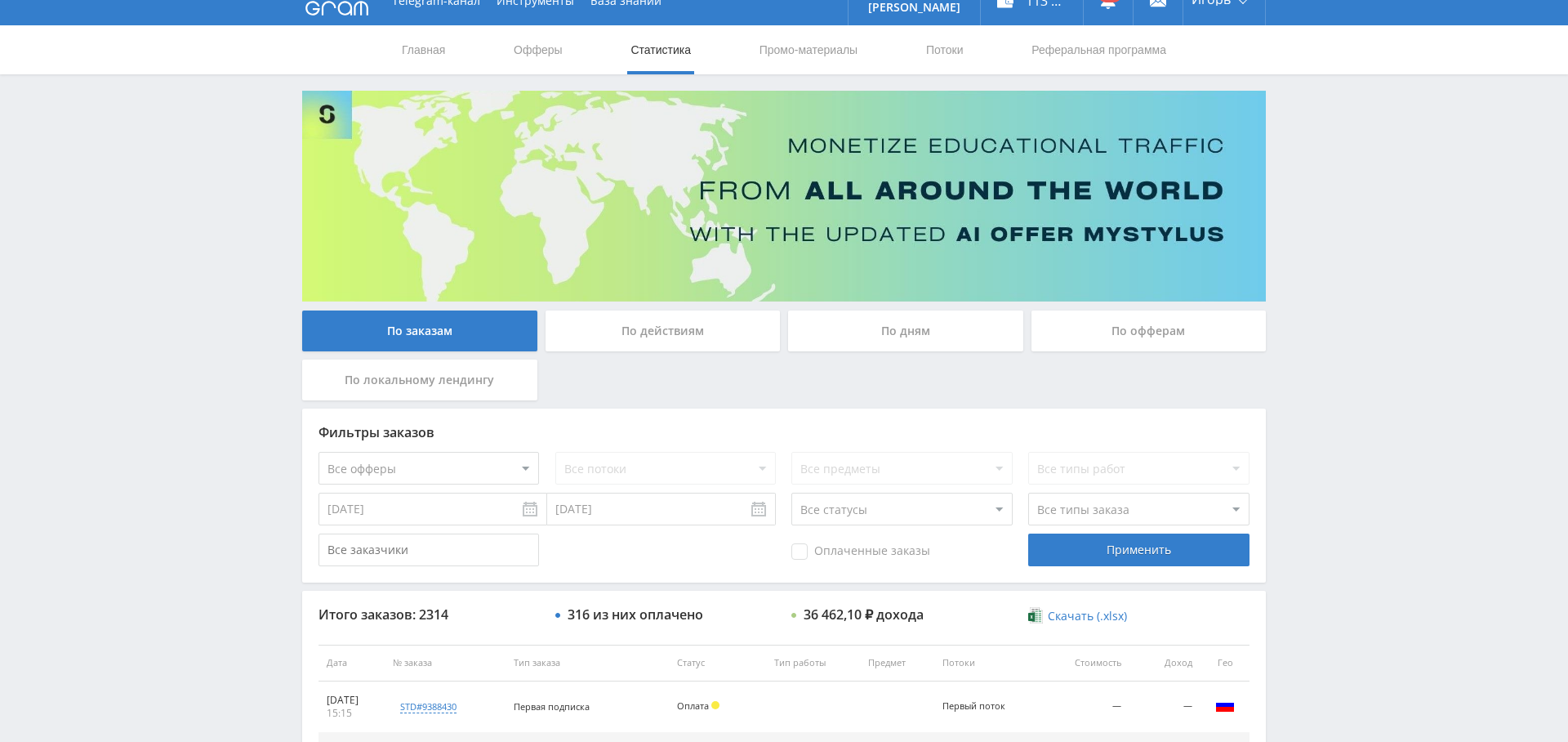
click at [844, 552] on span "Оплаченные заказы" at bounding box center [861, 551] width 139 height 16
click at [0, 0] on input "Оплаченные заказы" at bounding box center [0, 0] width 0 height 0
click at [1121, 507] on select "Все типы заказа [PERSON_NAME] Новый заказ" at bounding box center [1138, 509] width 221 height 33
select select "2"
click at [1028, 492] on select "Все типы заказа [PERSON_NAME] Новый заказ" at bounding box center [1138, 509] width 221 height 33
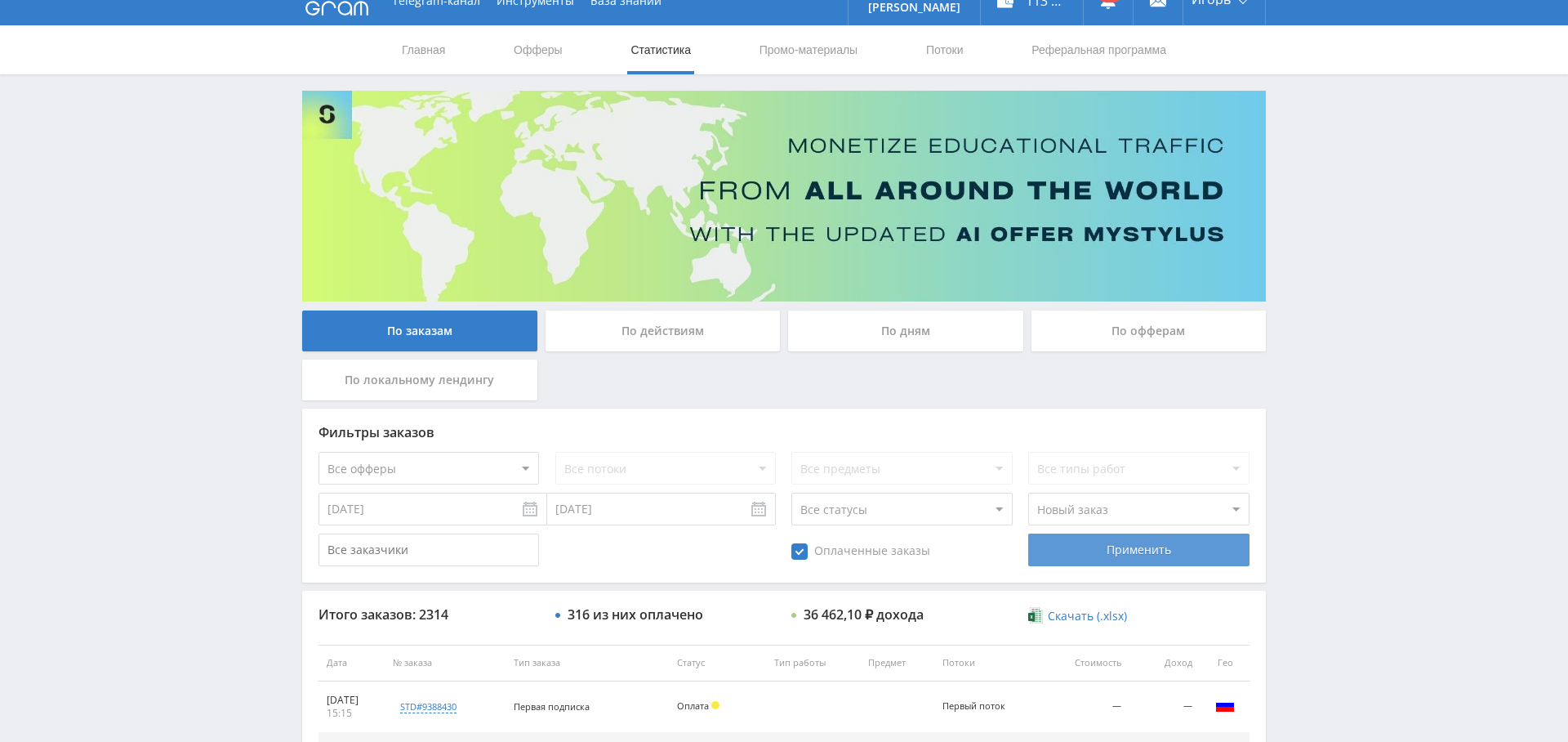
click at [1140, 554] on div "Применить" at bounding box center [1138, 550] width 221 height 33
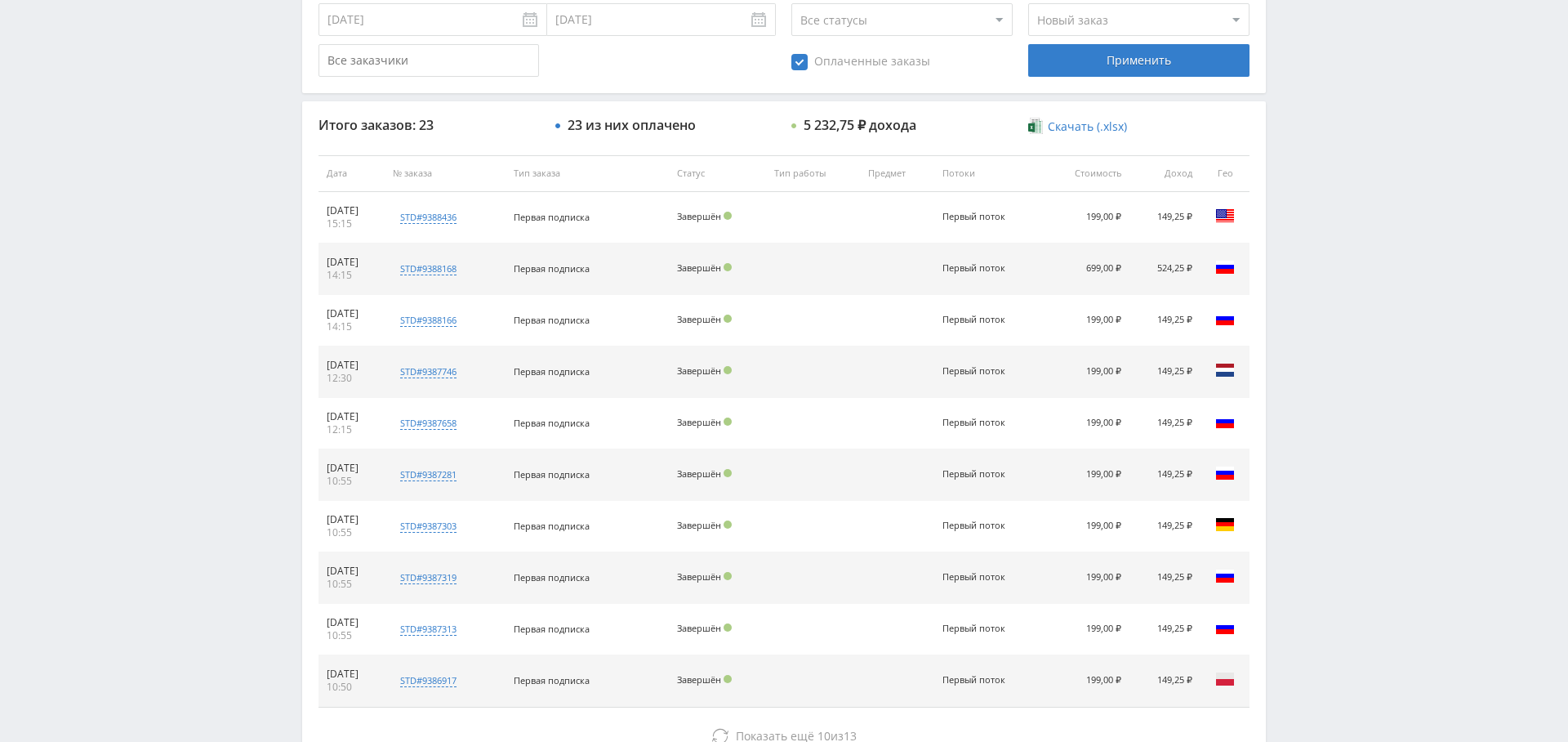
scroll to position [626, 0]
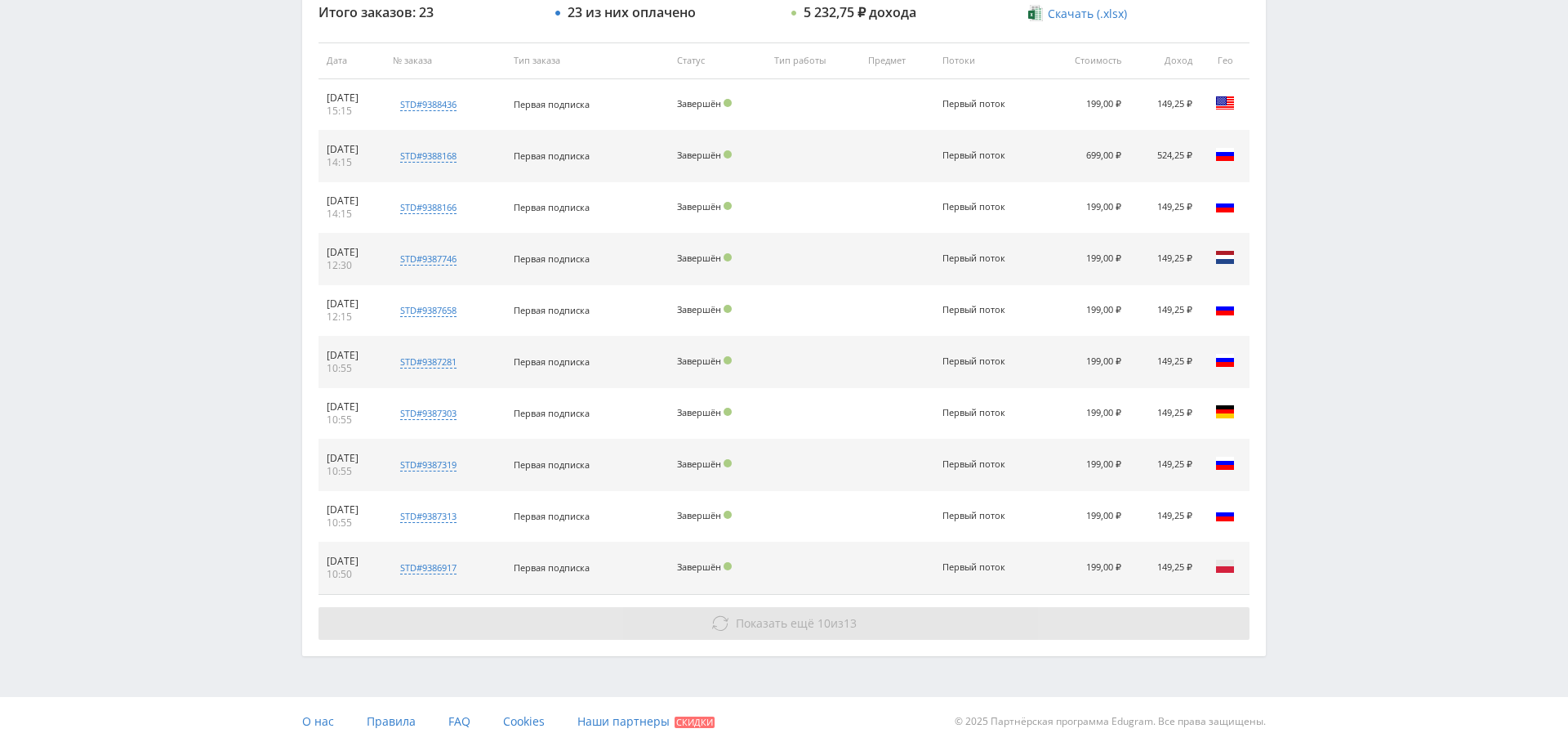
click at [854, 624] on span "13" at bounding box center [850, 623] width 13 height 15
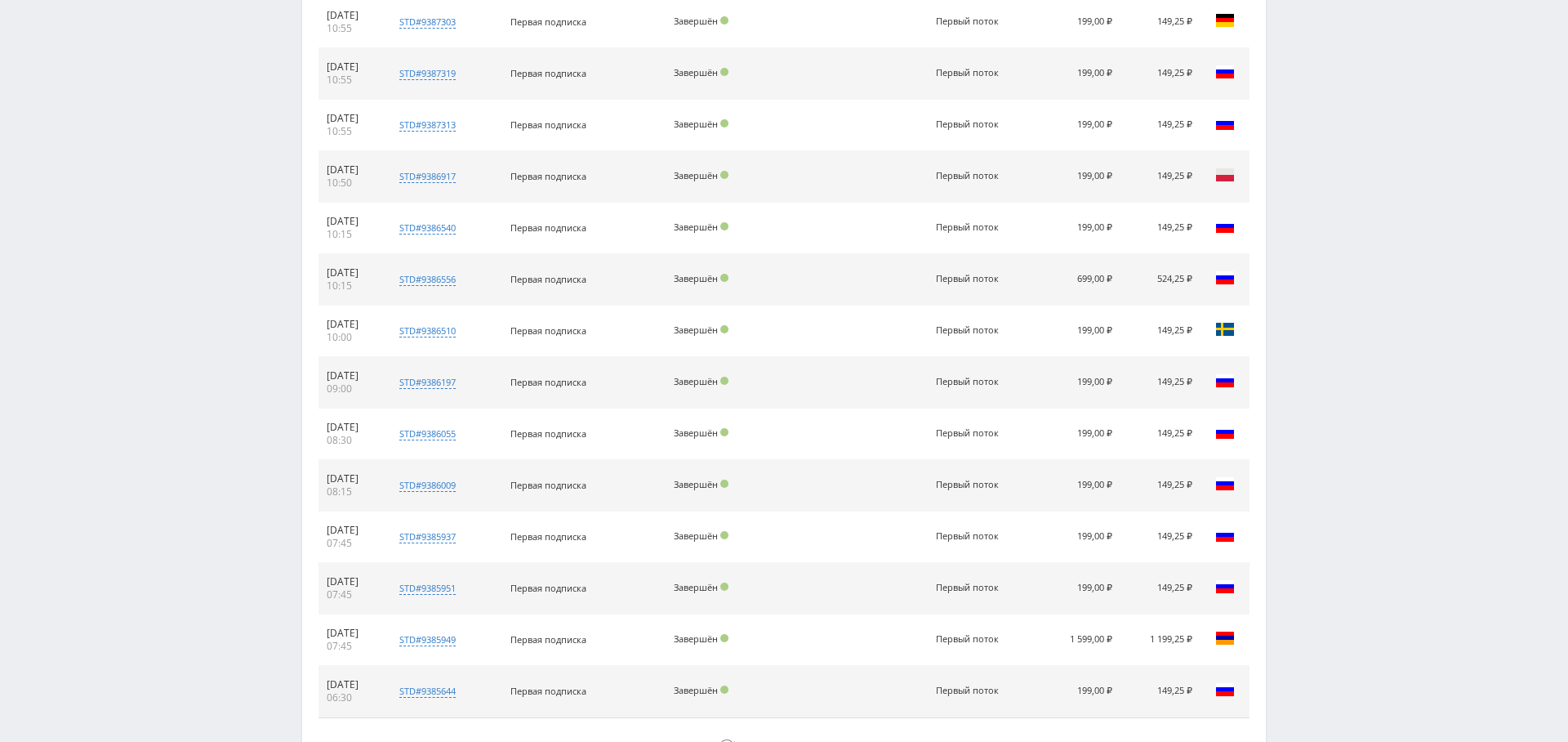
scroll to position [1124, 0]
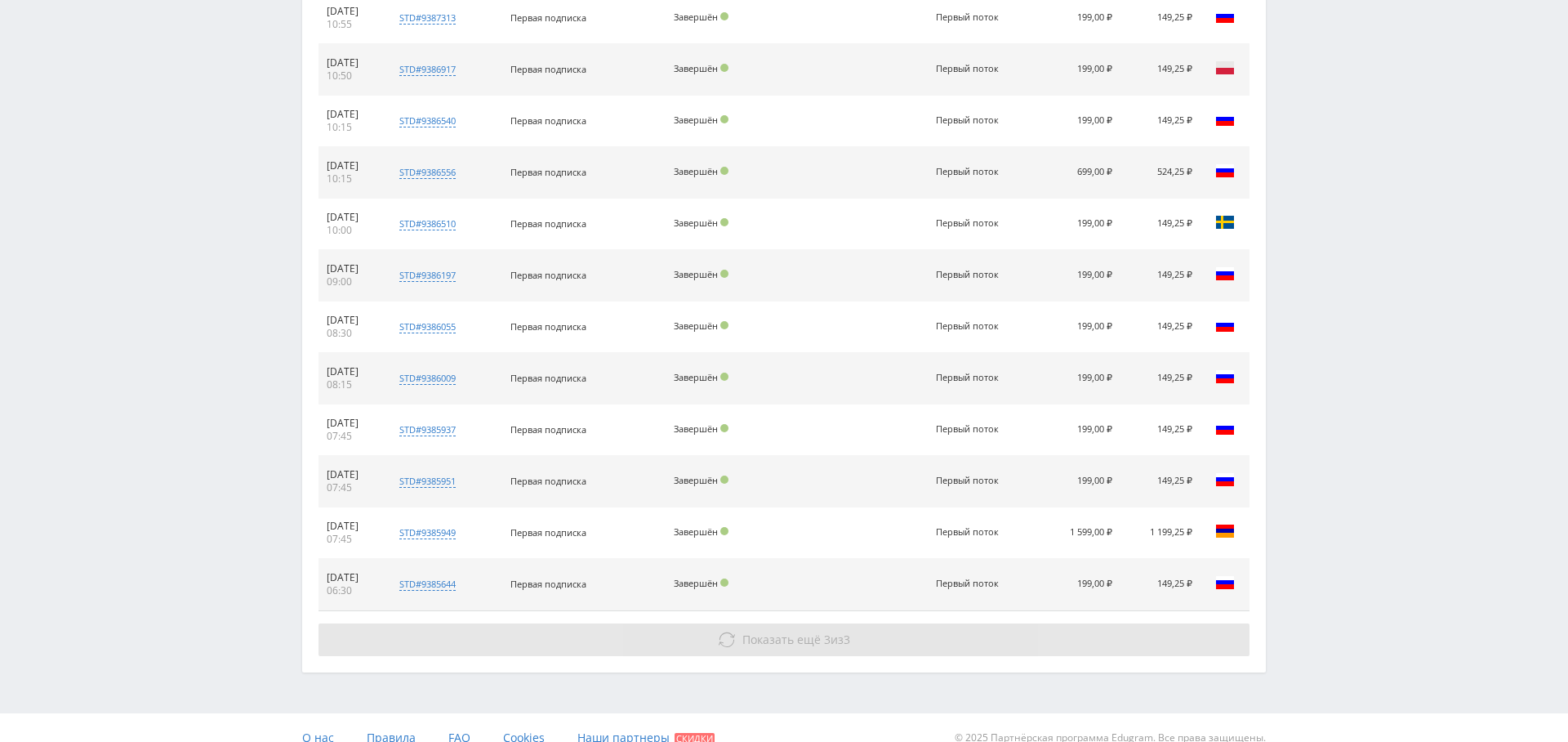
click at [828, 633] on span "Показать ещё 3 из 3" at bounding box center [796, 639] width 107 height 15
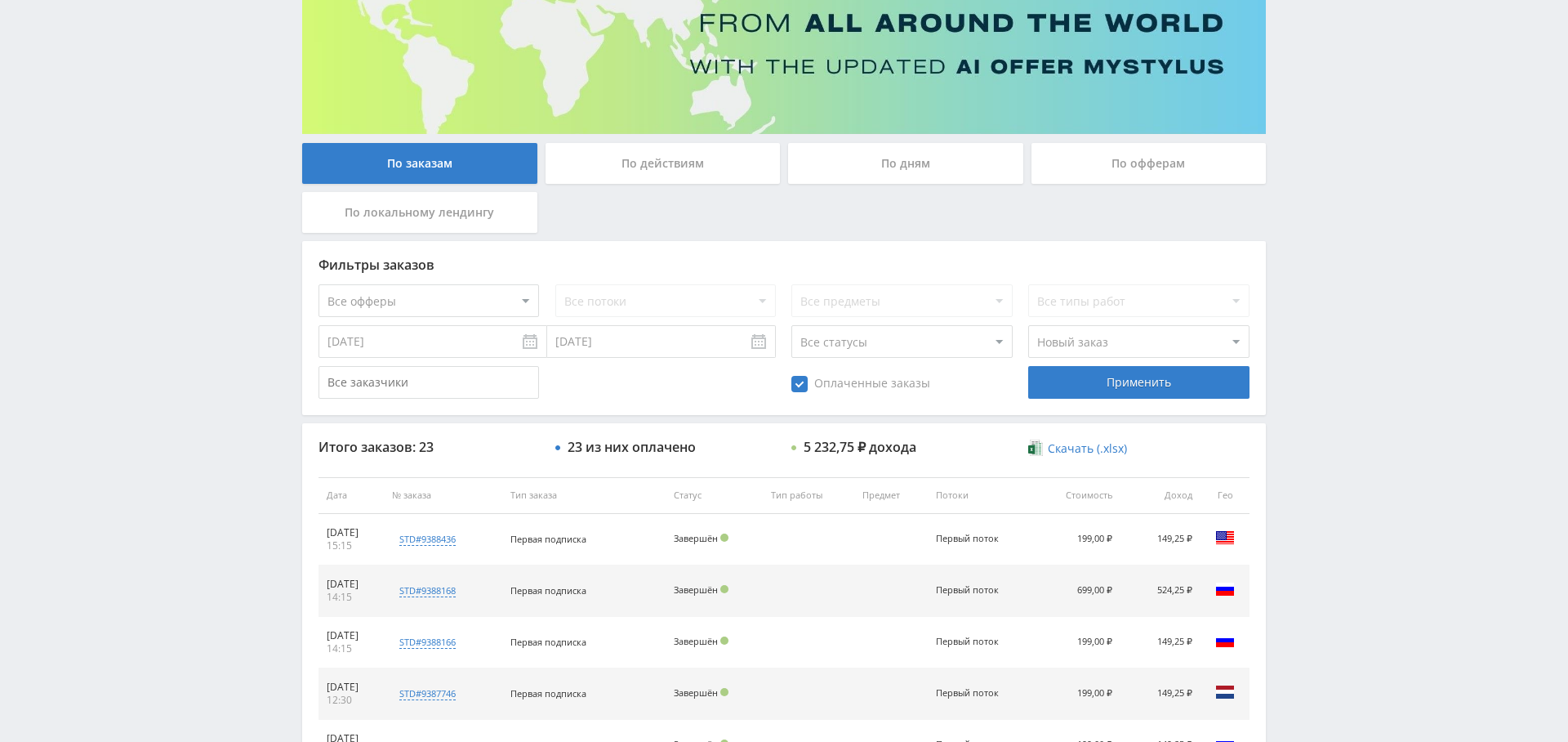
scroll to position [0, 0]
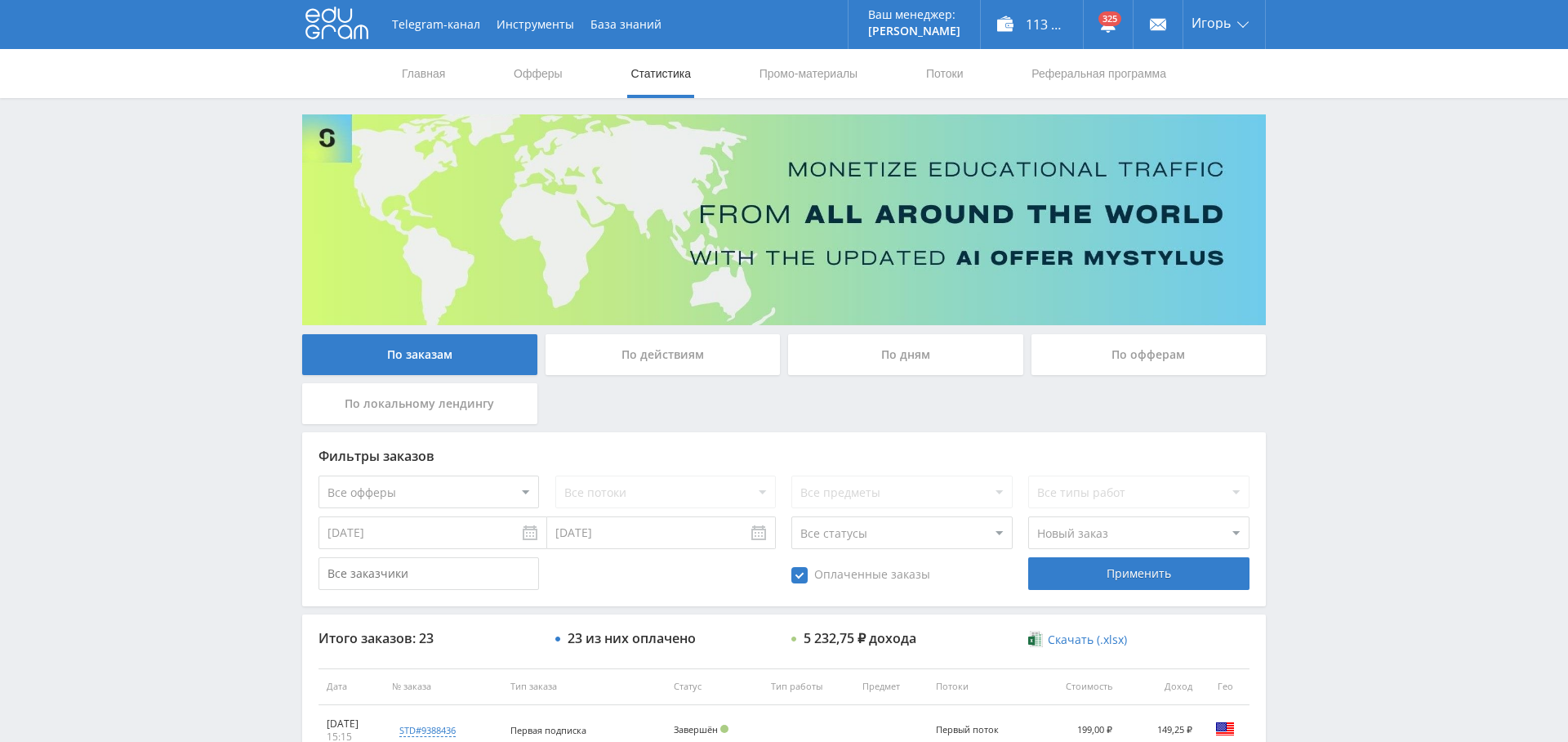
click at [396, 537] on input "[DATE]" at bounding box center [433, 533] width 228 height 33
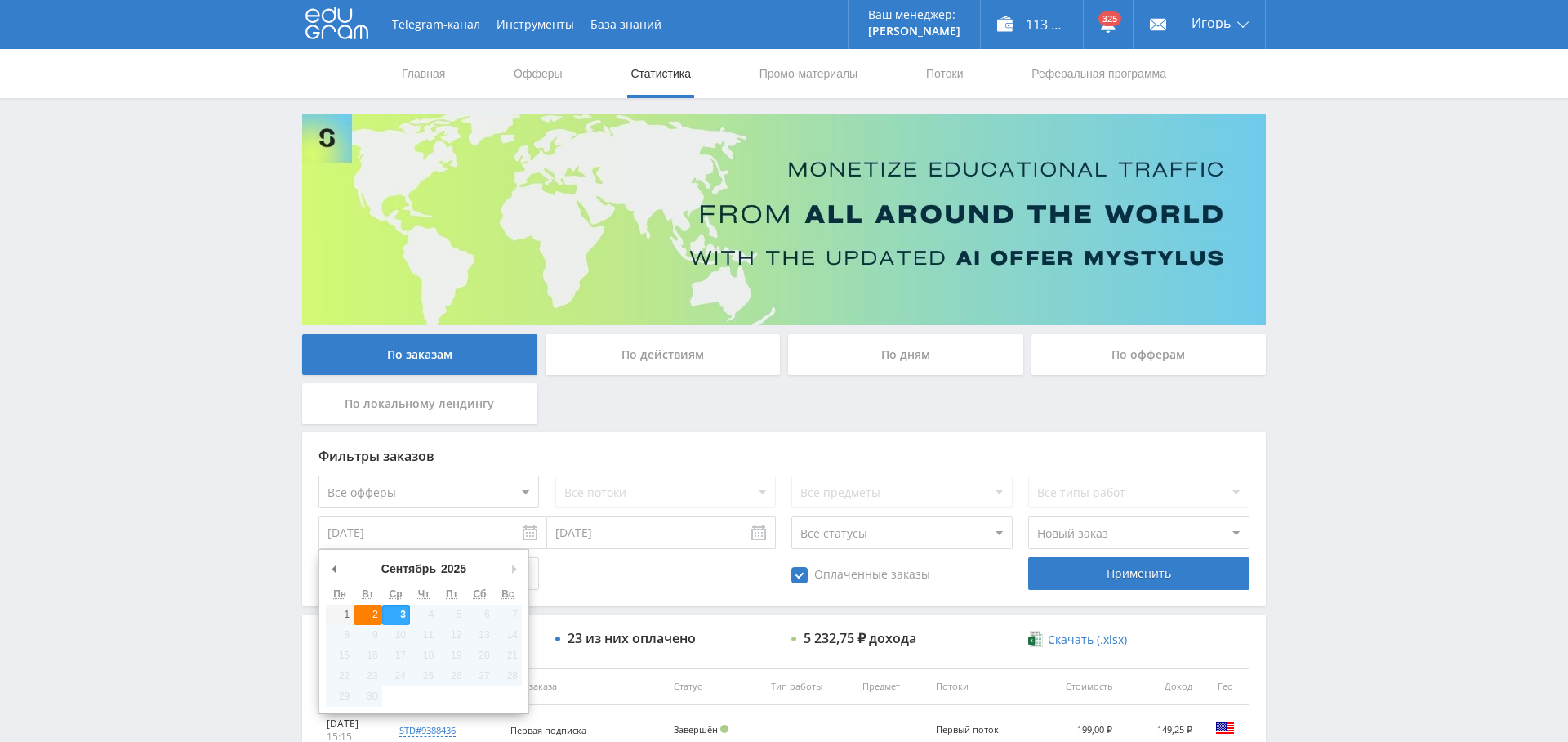
type input "02.09.2025"
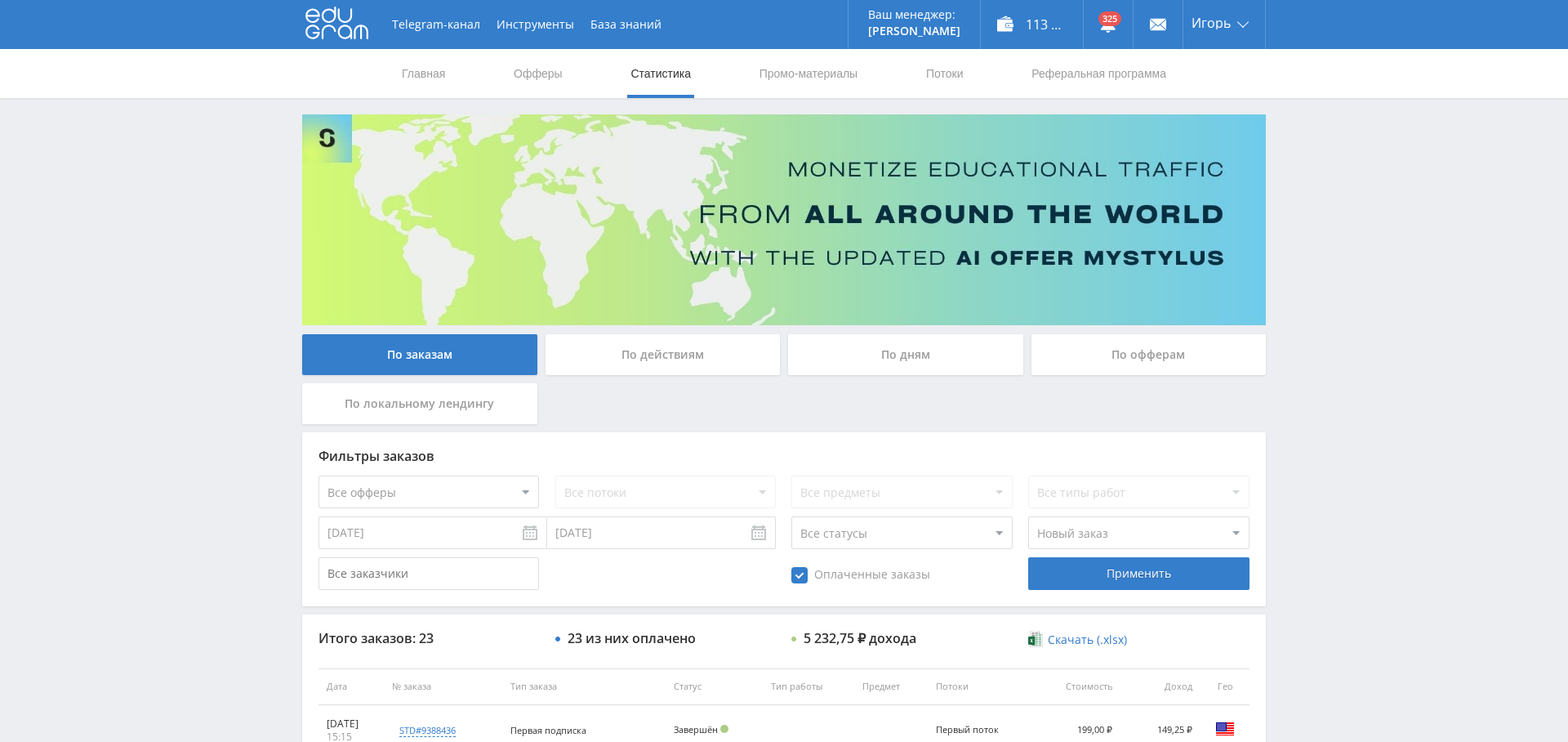
click at [571, 522] on input "[DATE]" at bounding box center [661, 533] width 228 height 33
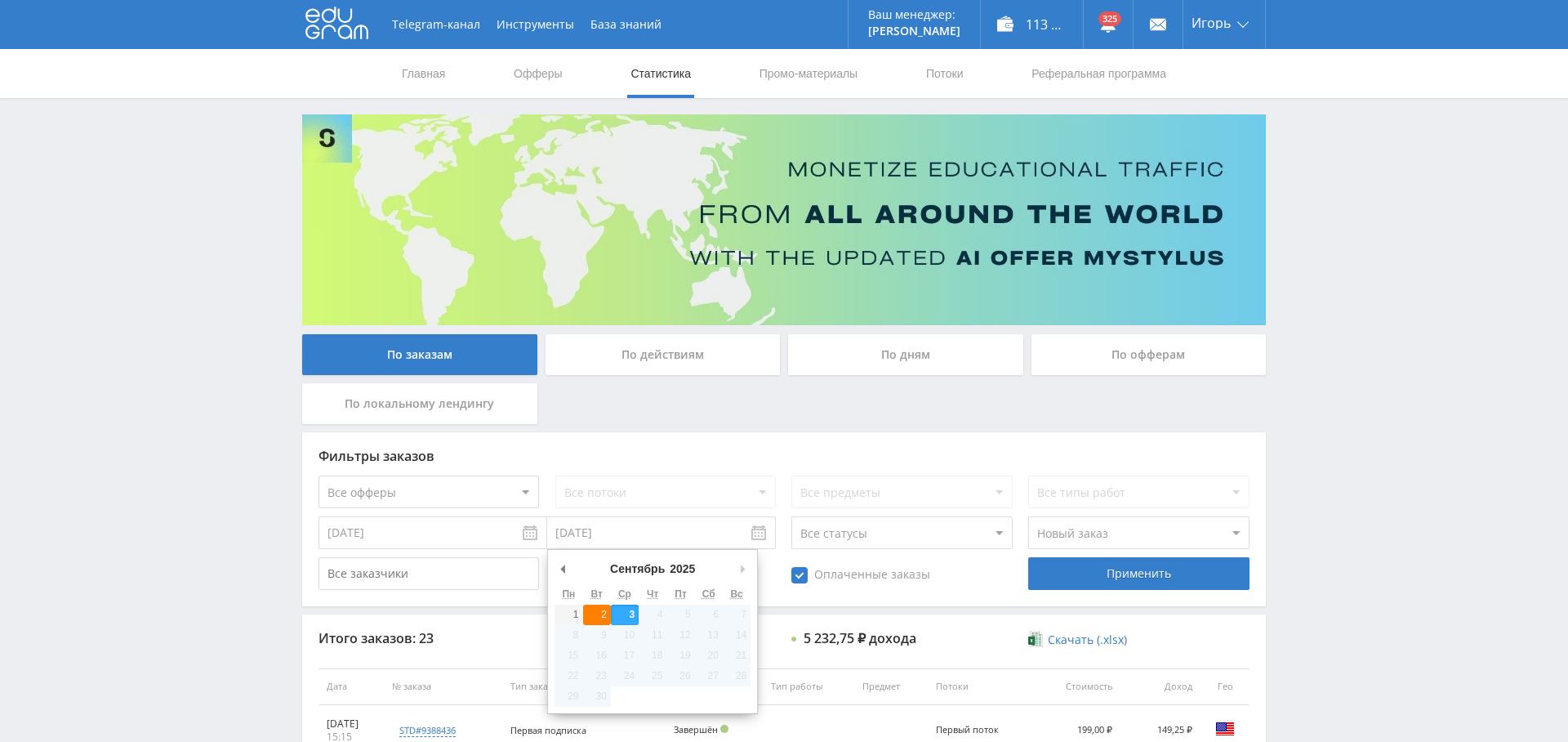
type input "02.09.2025"
drag, startPoint x: 600, startPoint y: 616, endPoint x: 605, endPoint y: 624, distance: 9.4
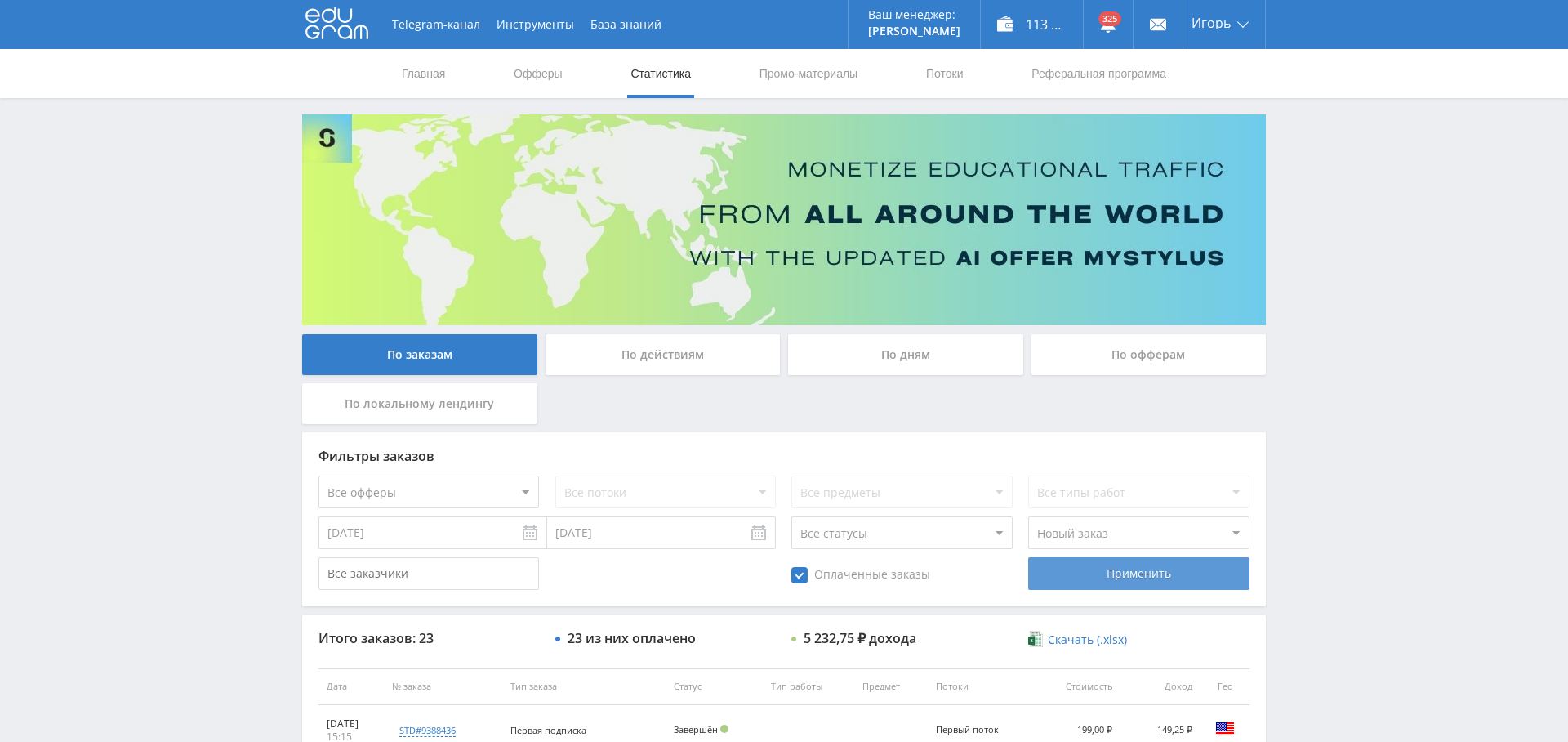
click at [1127, 575] on div "Применить" at bounding box center [1138, 573] width 221 height 33
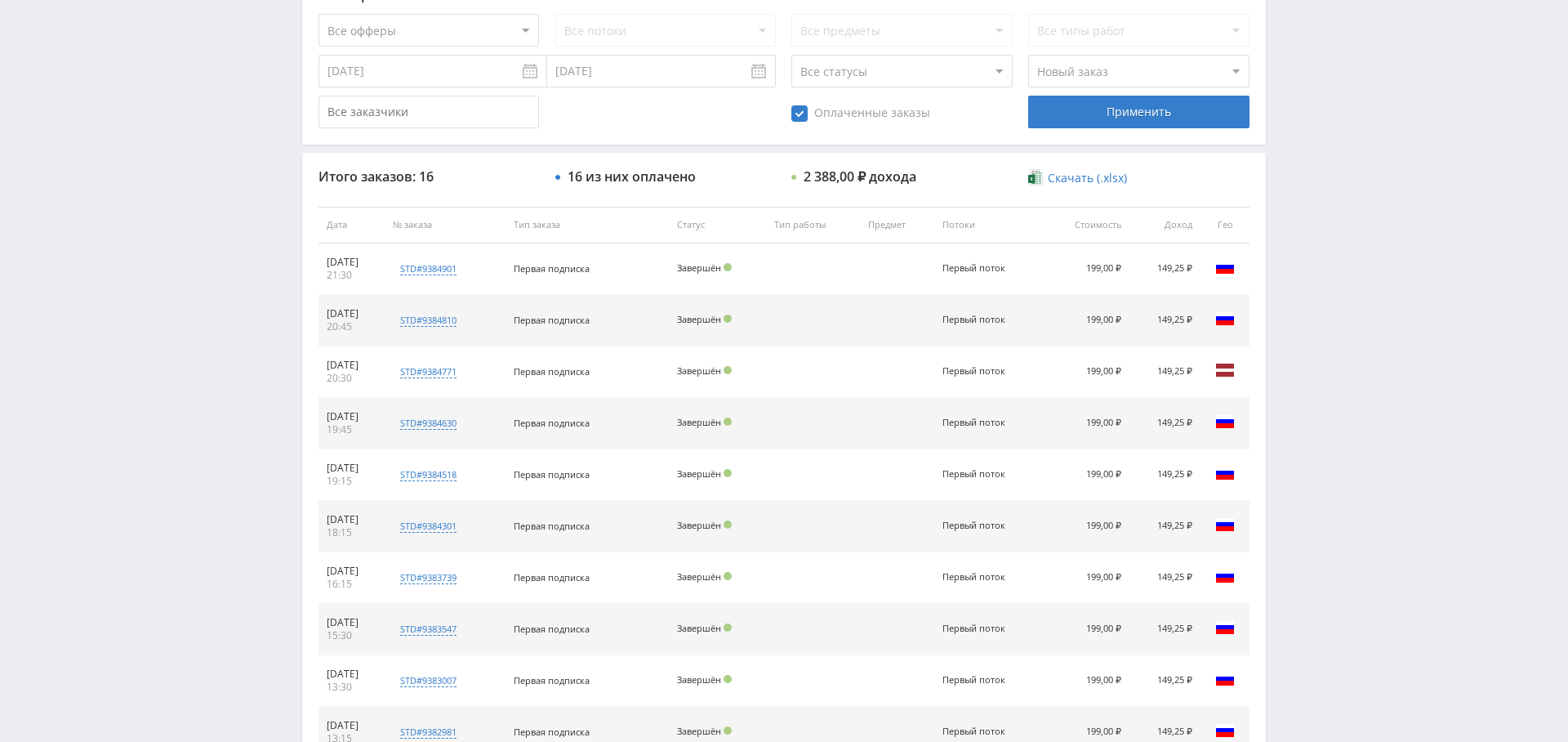
scroll to position [626, 0]
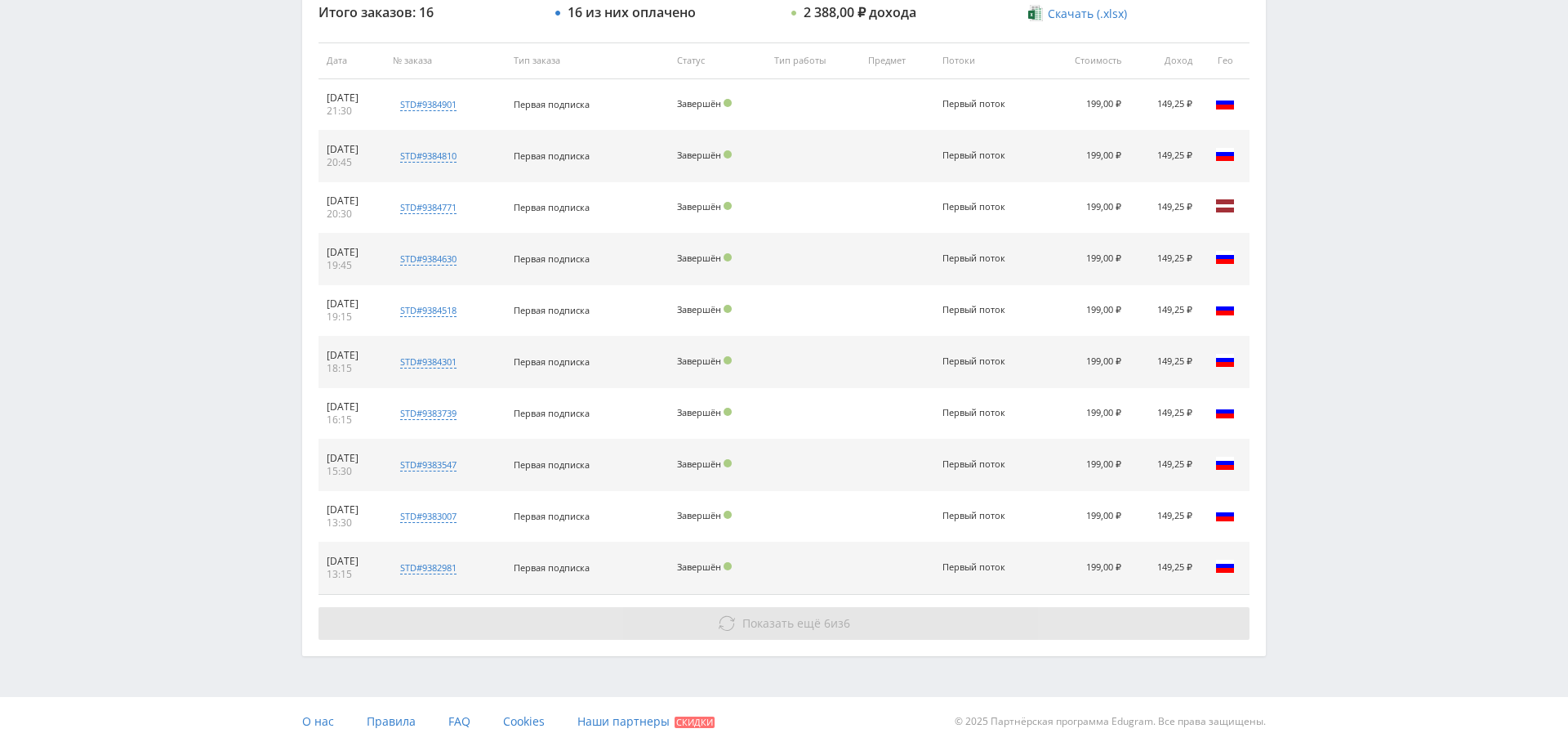
click at [843, 620] on span "Показать ещё 6 из 6" at bounding box center [796, 623] width 107 height 15
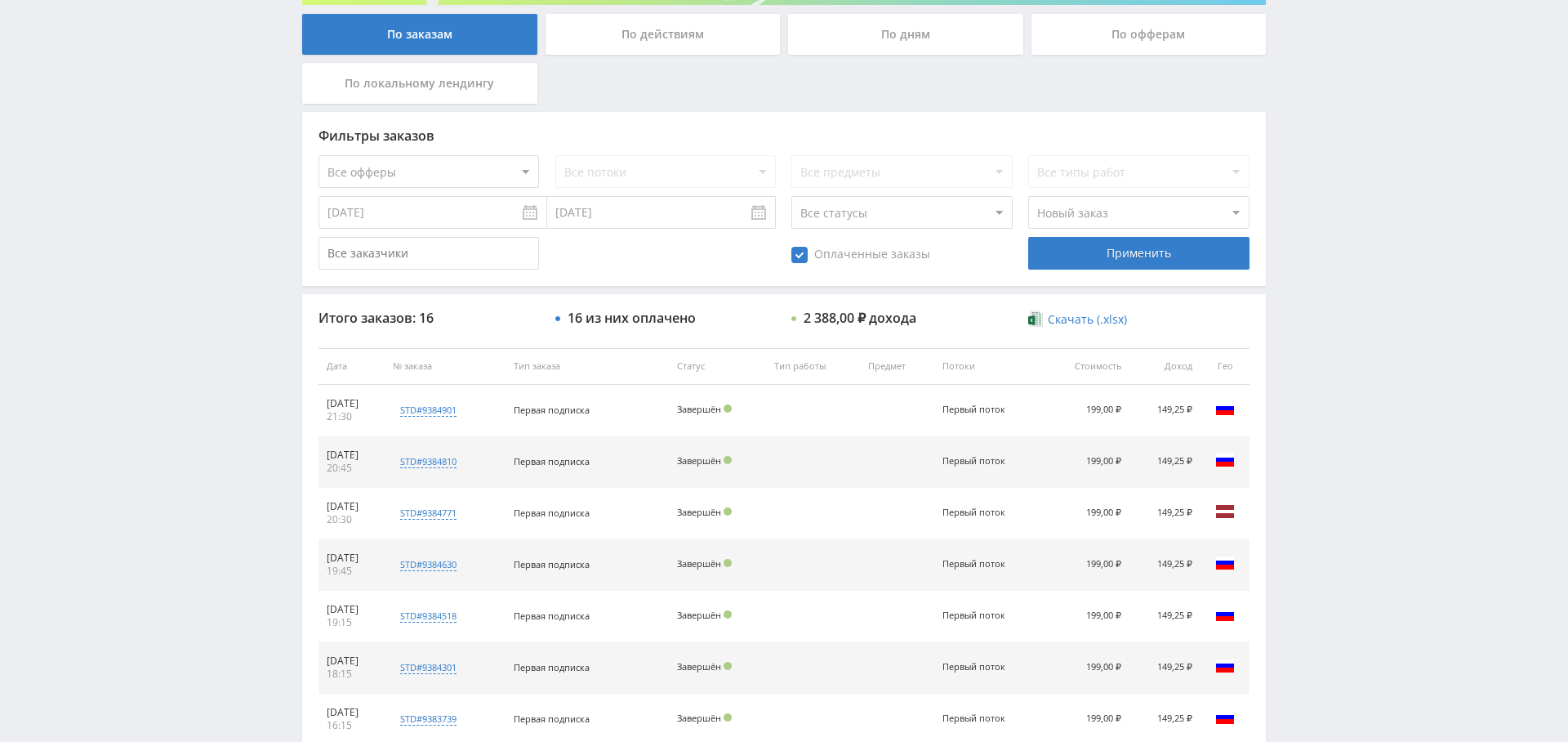
scroll to position [319, 0]
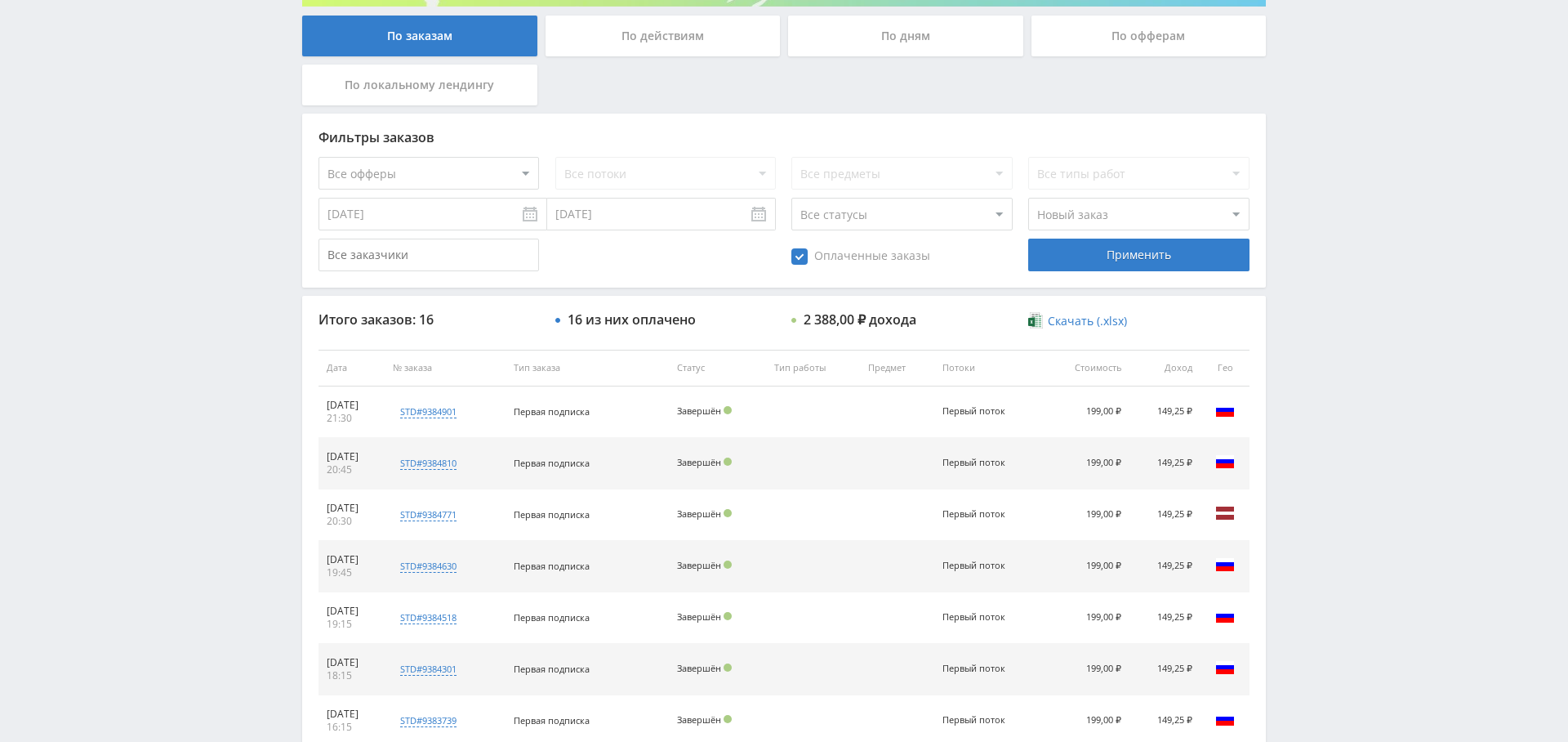
drag, startPoint x: 824, startPoint y: 248, endPoint x: 864, endPoint y: 258, distance: 41.2
click at [824, 249] on span "Оплаченные заказы" at bounding box center [861, 256] width 139 height 16
click at [0, 0] on input "Оплаченные заказы" at bounding box center [0, 0] width 0 height 0
click at [1092, 257] on div "Применить" at bounding box center [1138, 254] width 221 height 33
click at [827, 249] on span "Оплаченные заказы" at bounding box center [861, 256] width 139 height 16
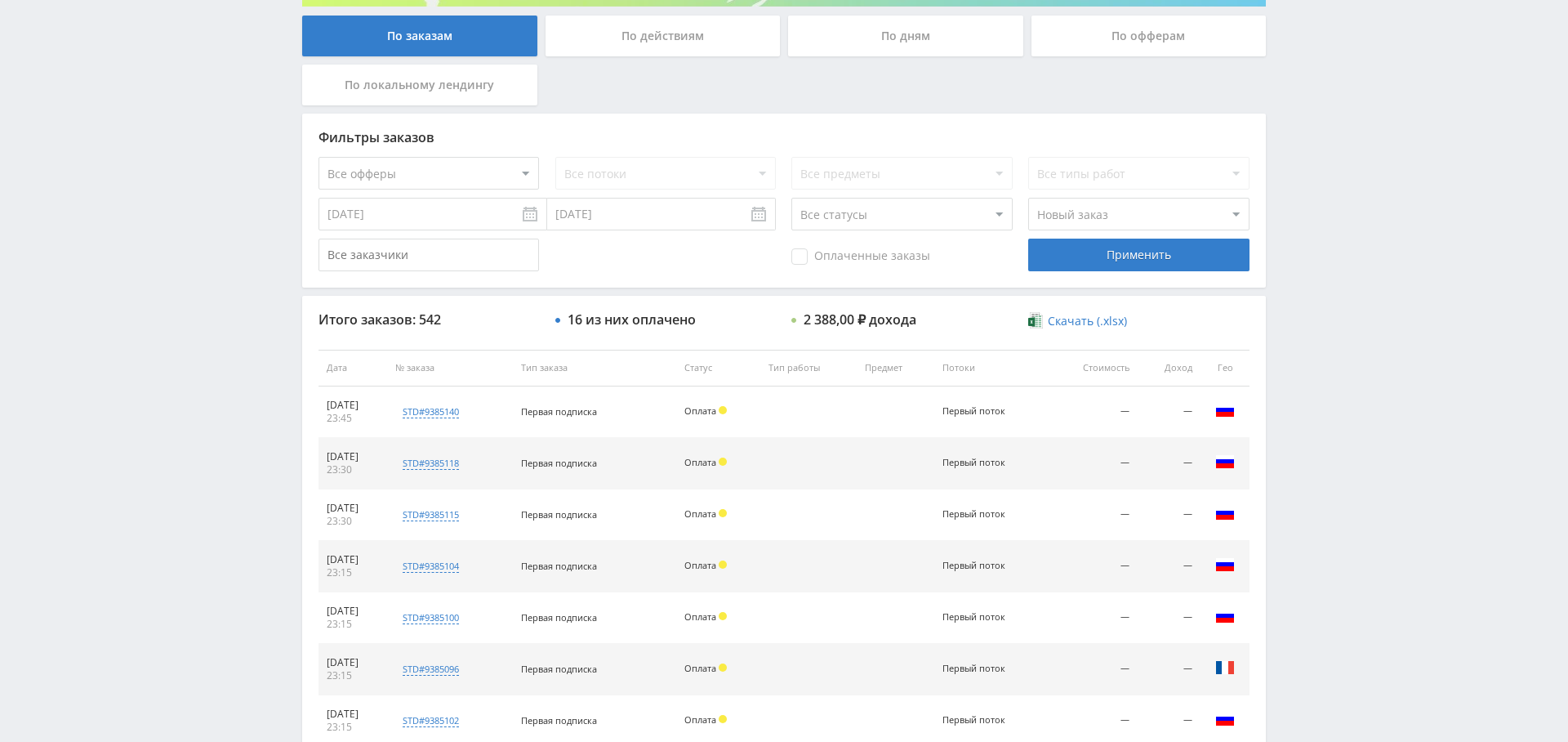
click at [0, 0] on input "Оплаченные заказы" at bounding box center [0, 0] width 0 height 0
click at [1093, 206] on select "Все типы заказа [PERSON_NAME] Новый заказ" at bounding box center [1138, 214] width 221 height 33
select select "0"
click at [1028, 198] on select "Все типы заказа [PERSON_NAME] Новый заказ" at bounding box center [1138, 214] width 221 height 33
click at [1128, 257] on div "Применить" at bounding box center [1138, 254] width 221 height 33
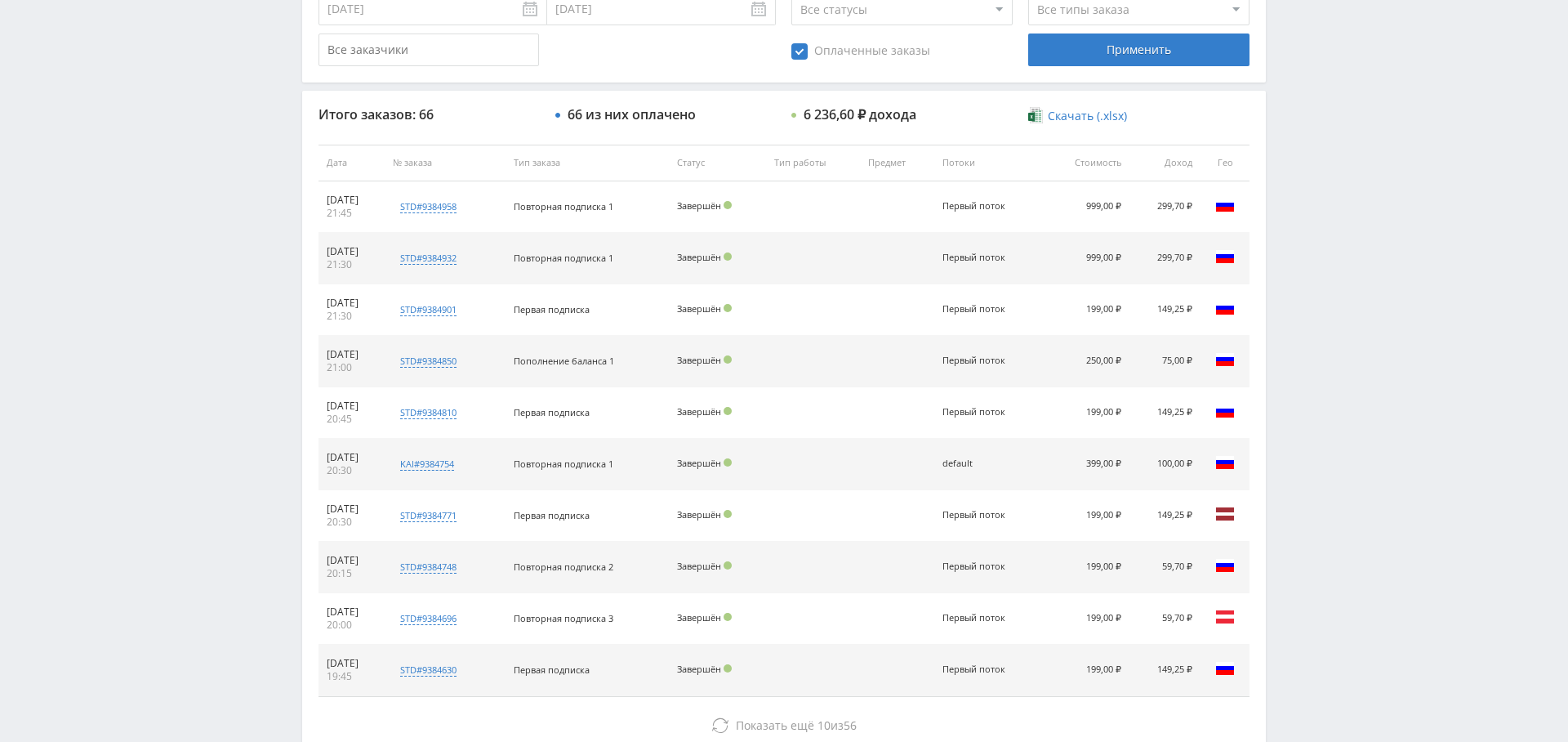
scroll to position [626, 0]
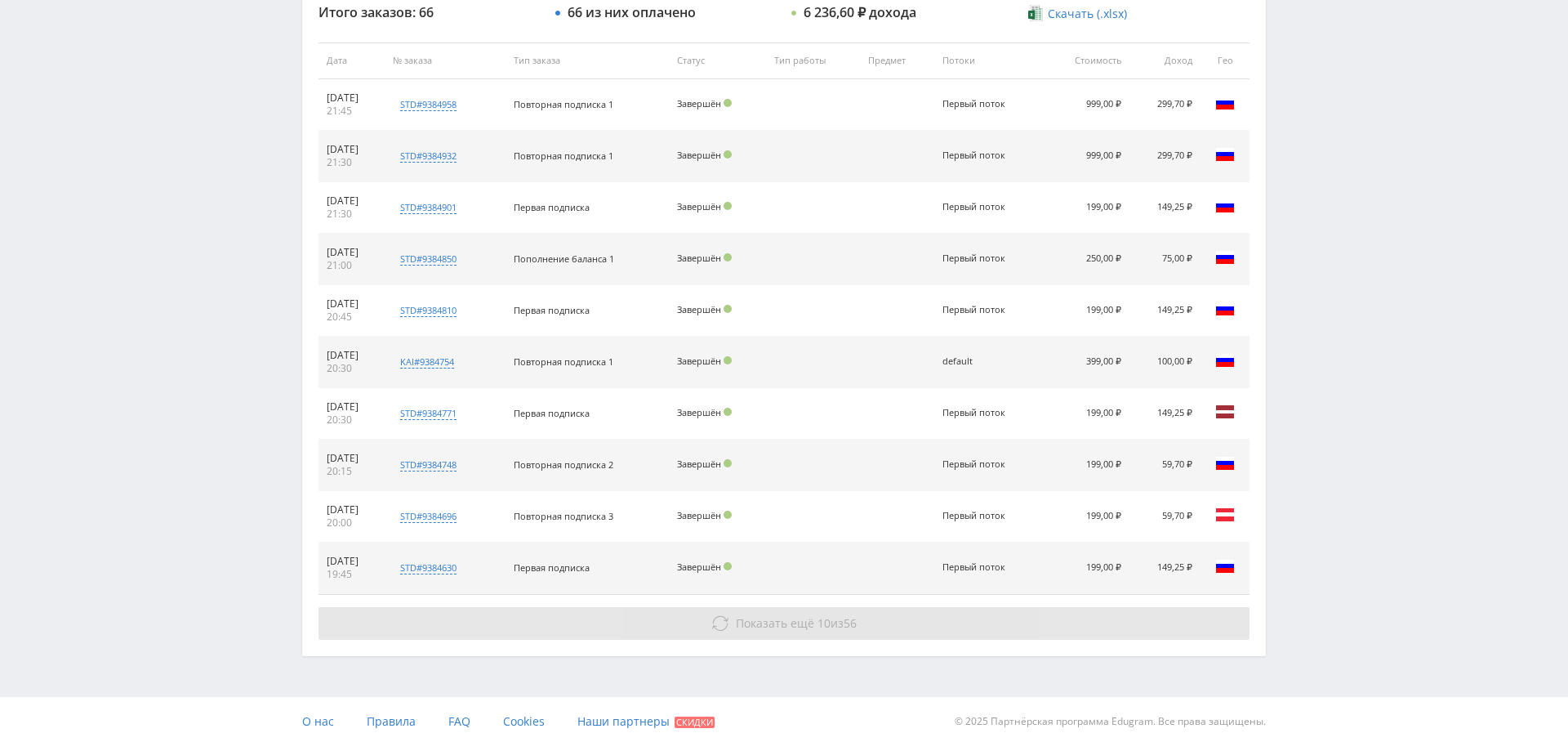
click at [888, 610] on button "Показать ещё 10 из 56" at bounding box center [784, 623] width 931 height 33
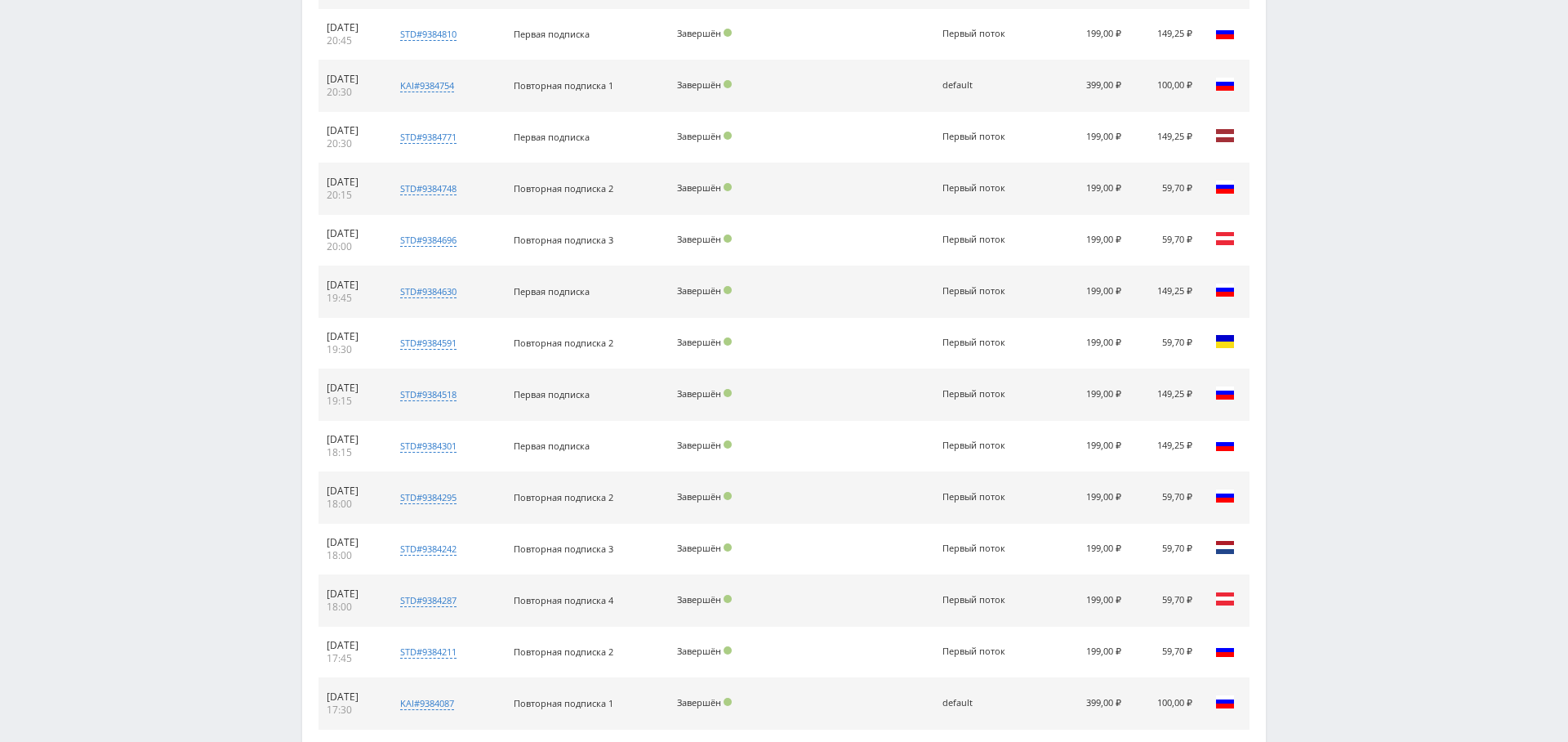
scroll to position [1137, 0]
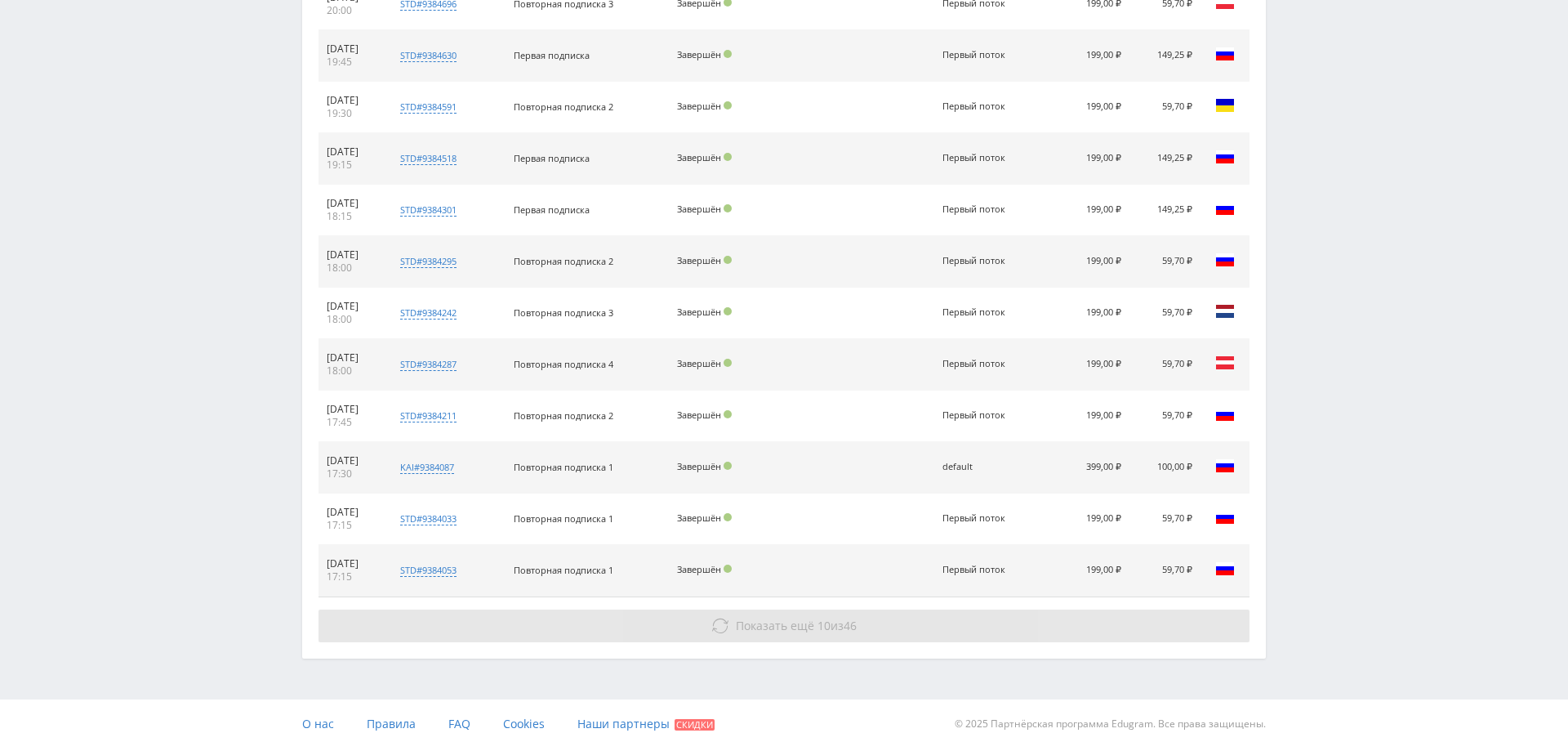
click at [837, 610] on button "Показать ещё 10 из 46" at bounding box center [784, 626] width 931 height 33
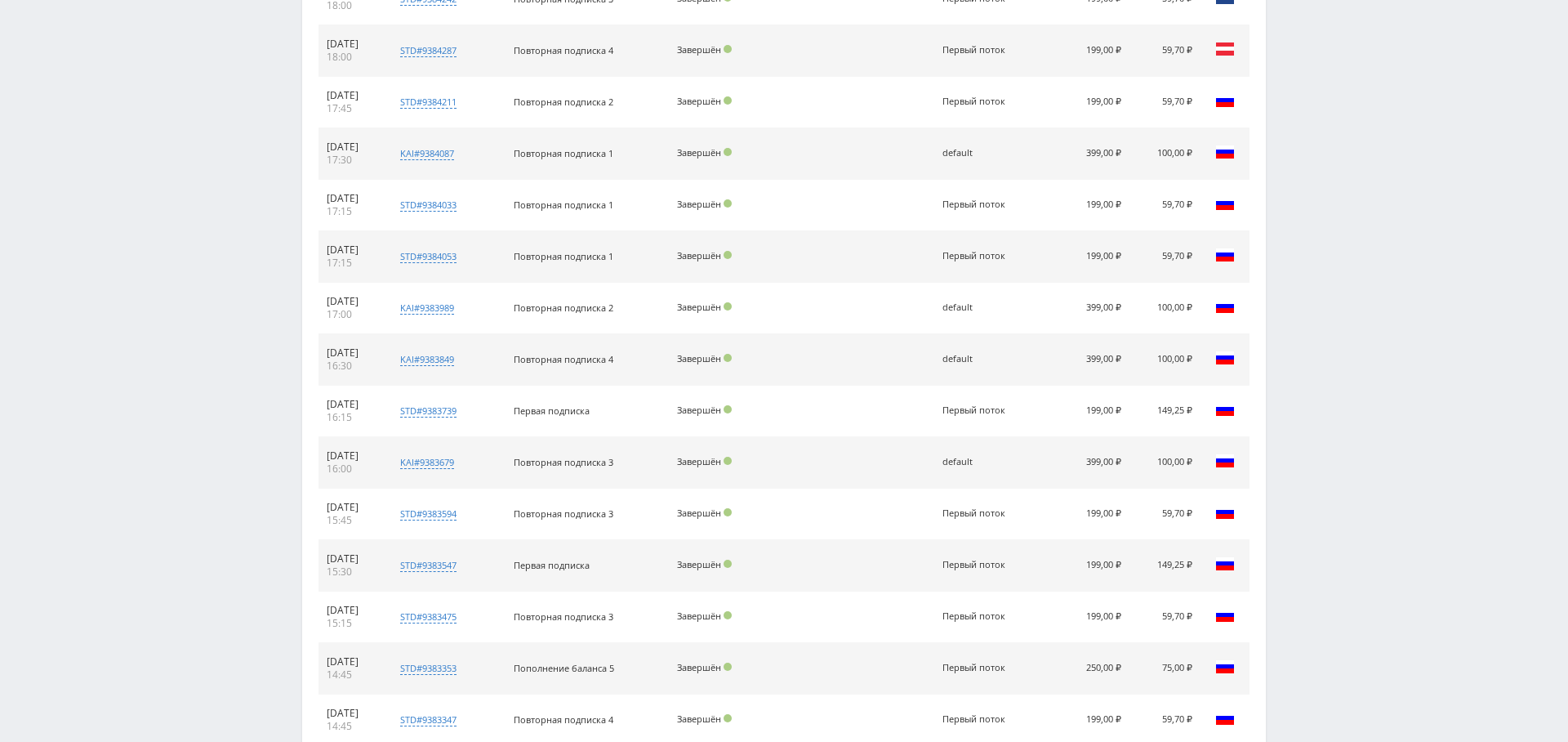
scroll to position [1650, 0]
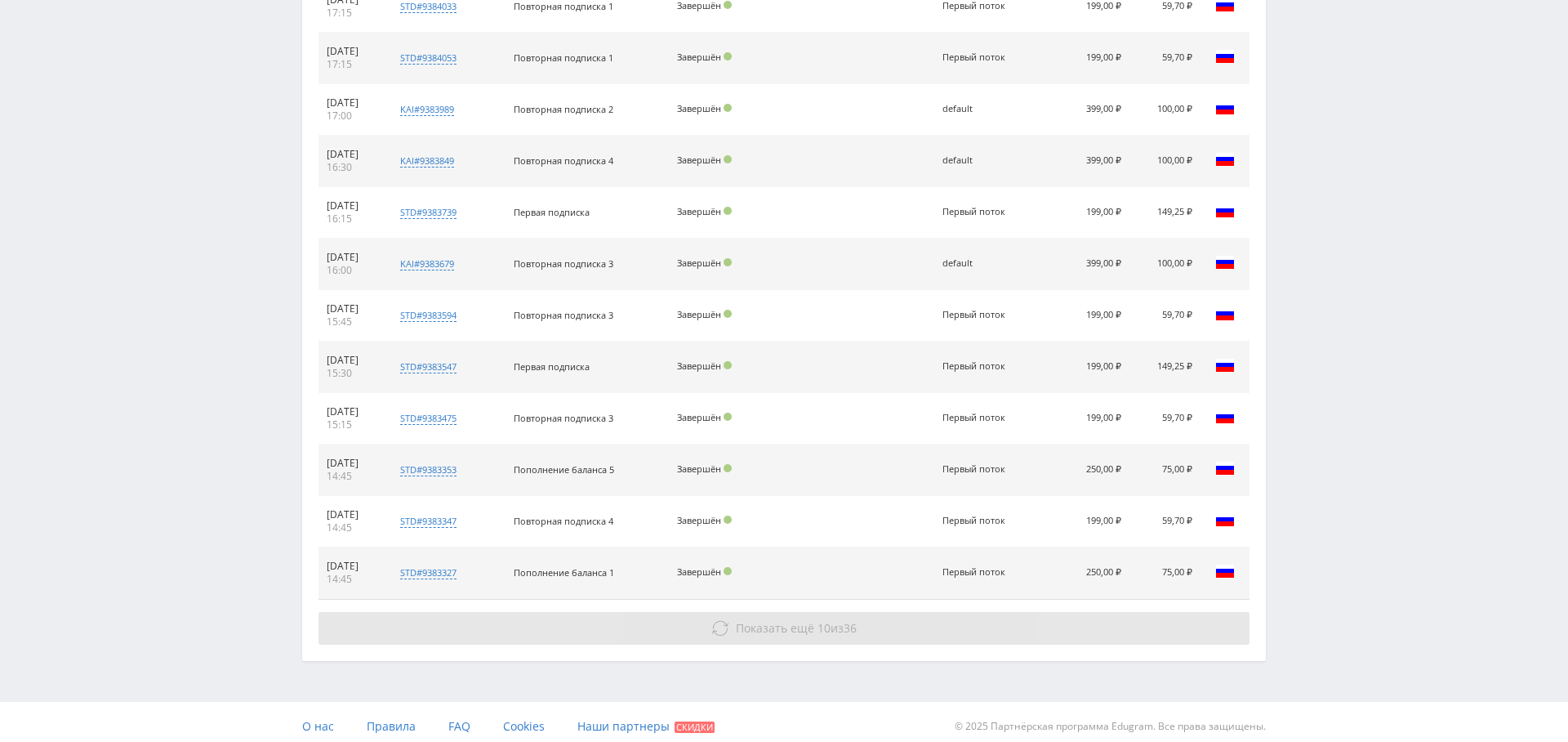
click at [796, 624] on span "Показать ещё" at bounding box center [775, 628] width 79 height 15
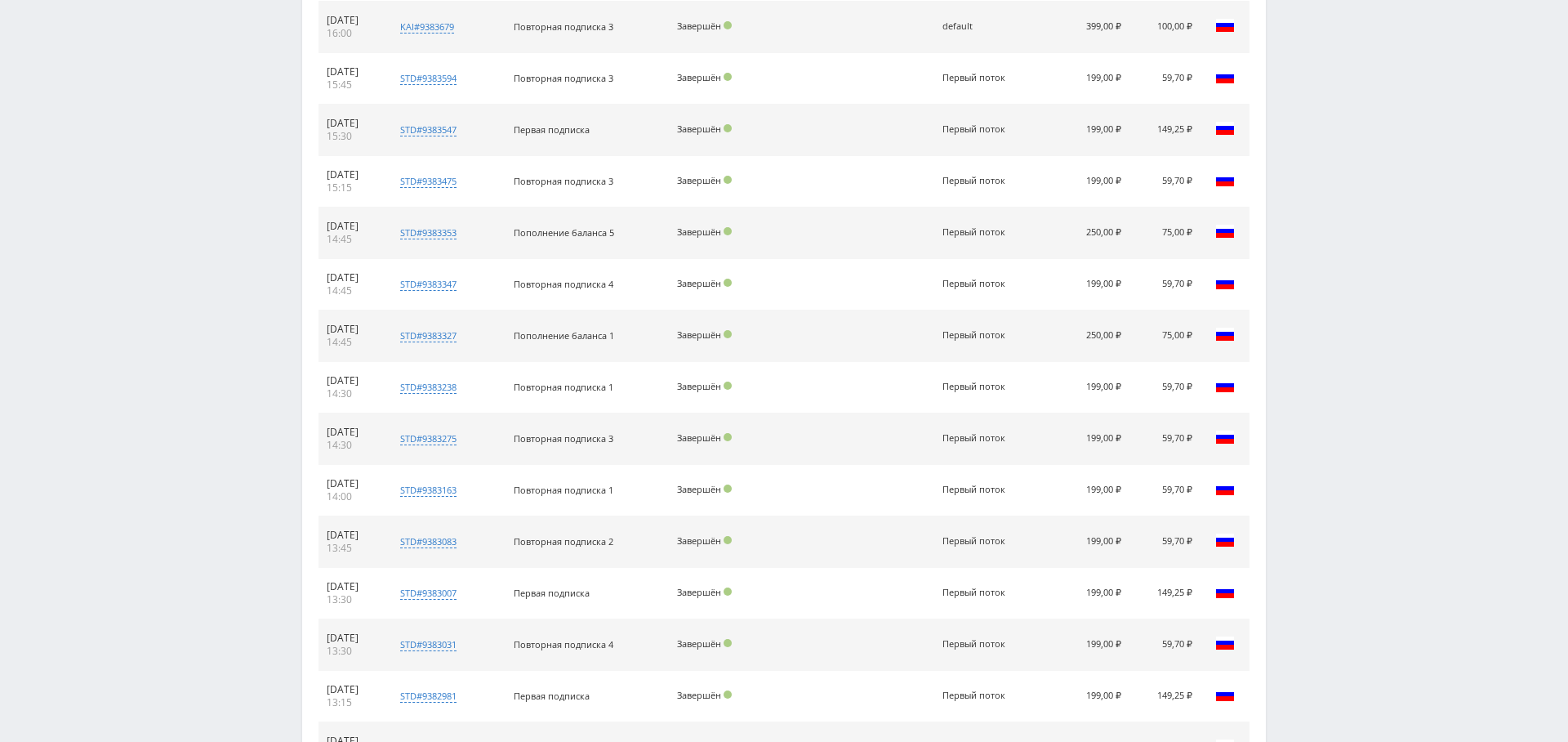
scroll to position [2059, 0]
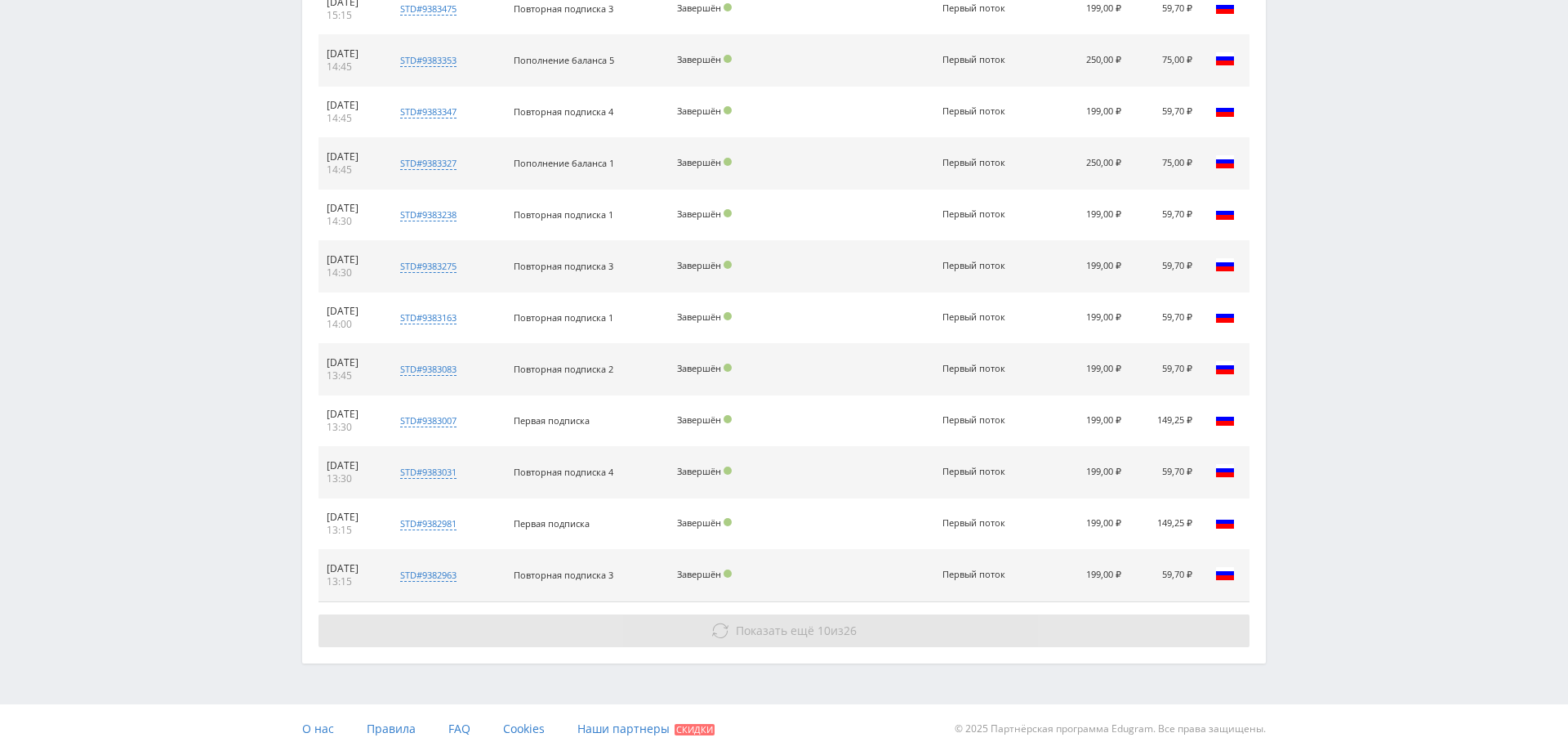
click at [842, 628] on button "Показать ещё 10 из 26" at bounding box center [784, 631] width 931 height 33
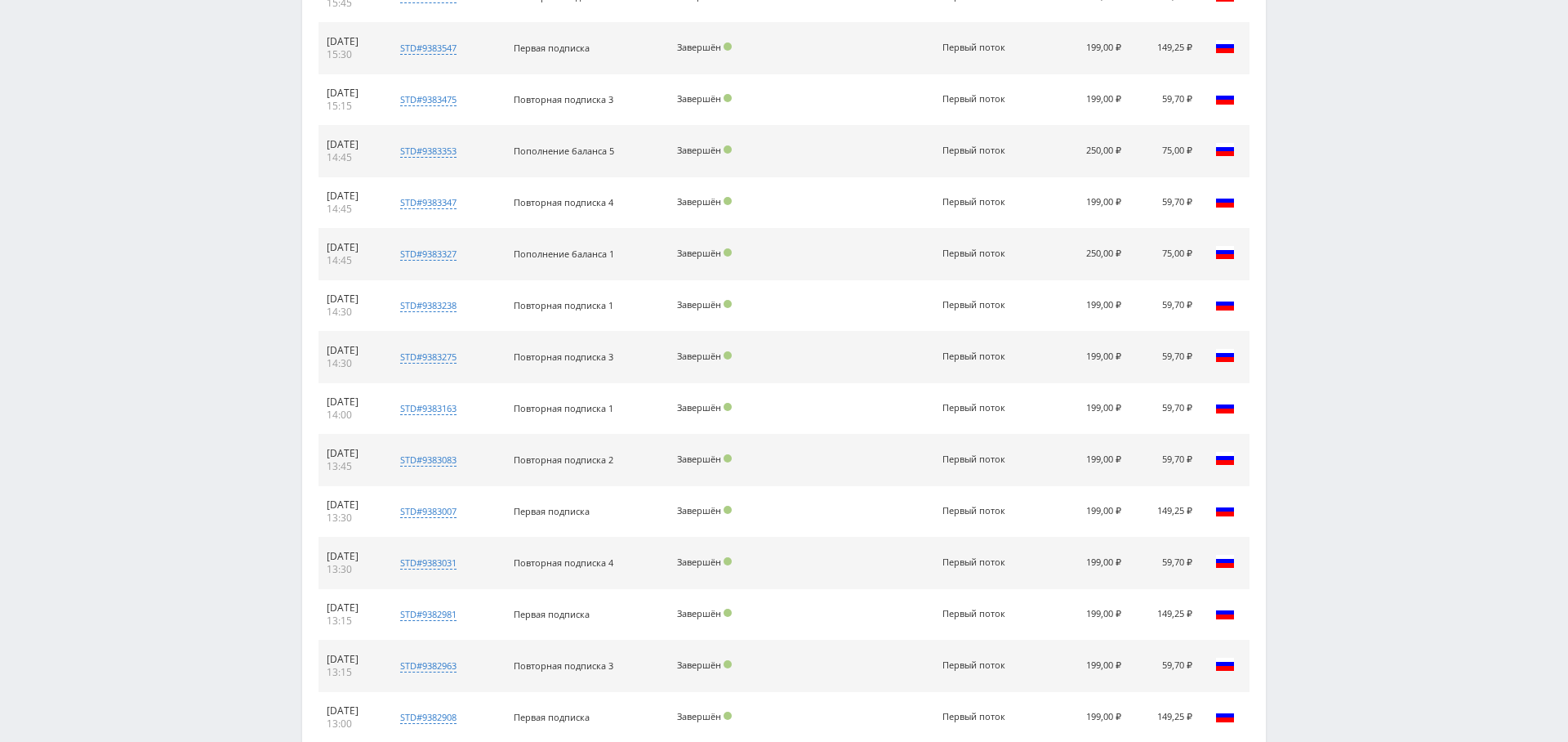
scroll to position [2572, 0]
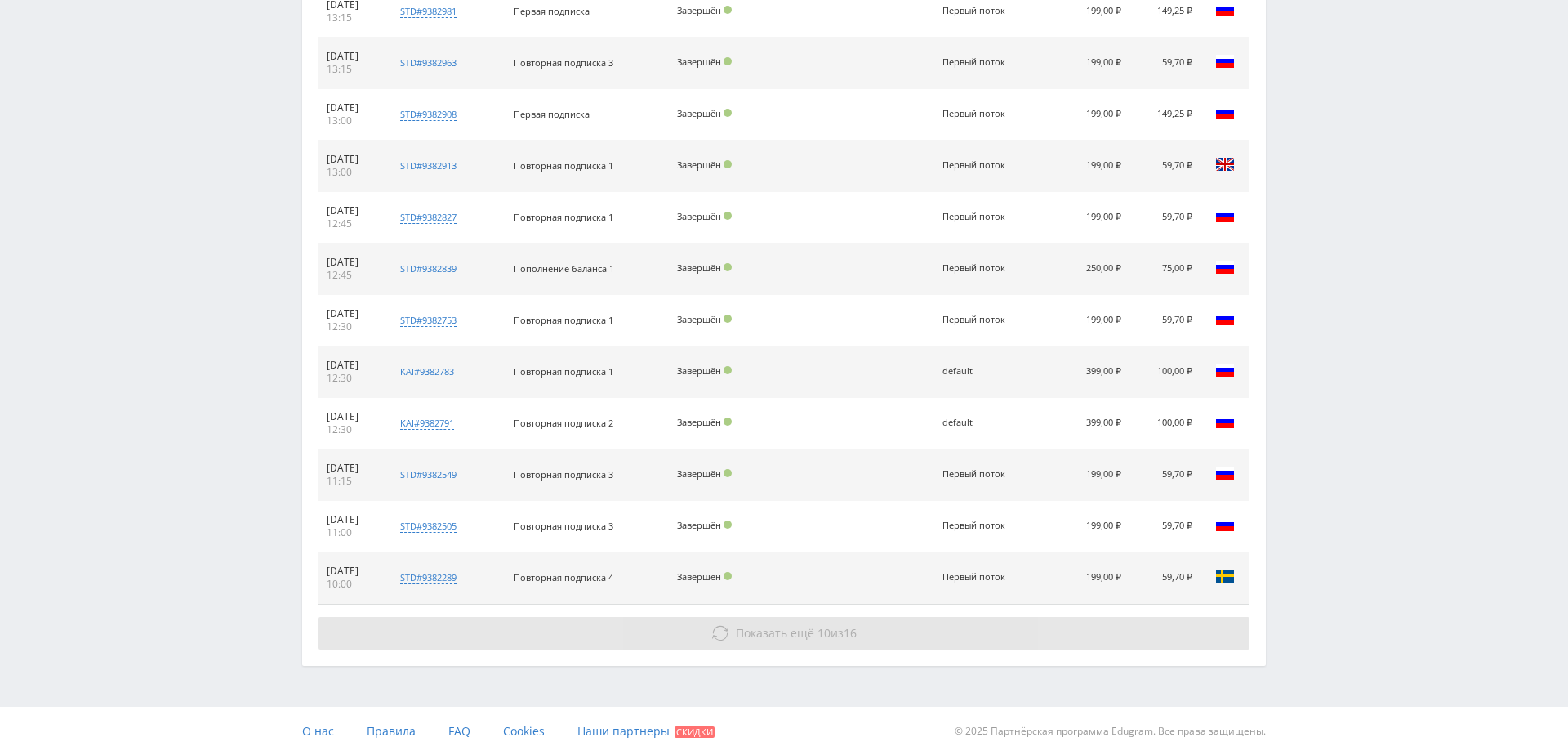
click at [845, 625] on span "16" at bounding box center [850, 633] width 13 height 15
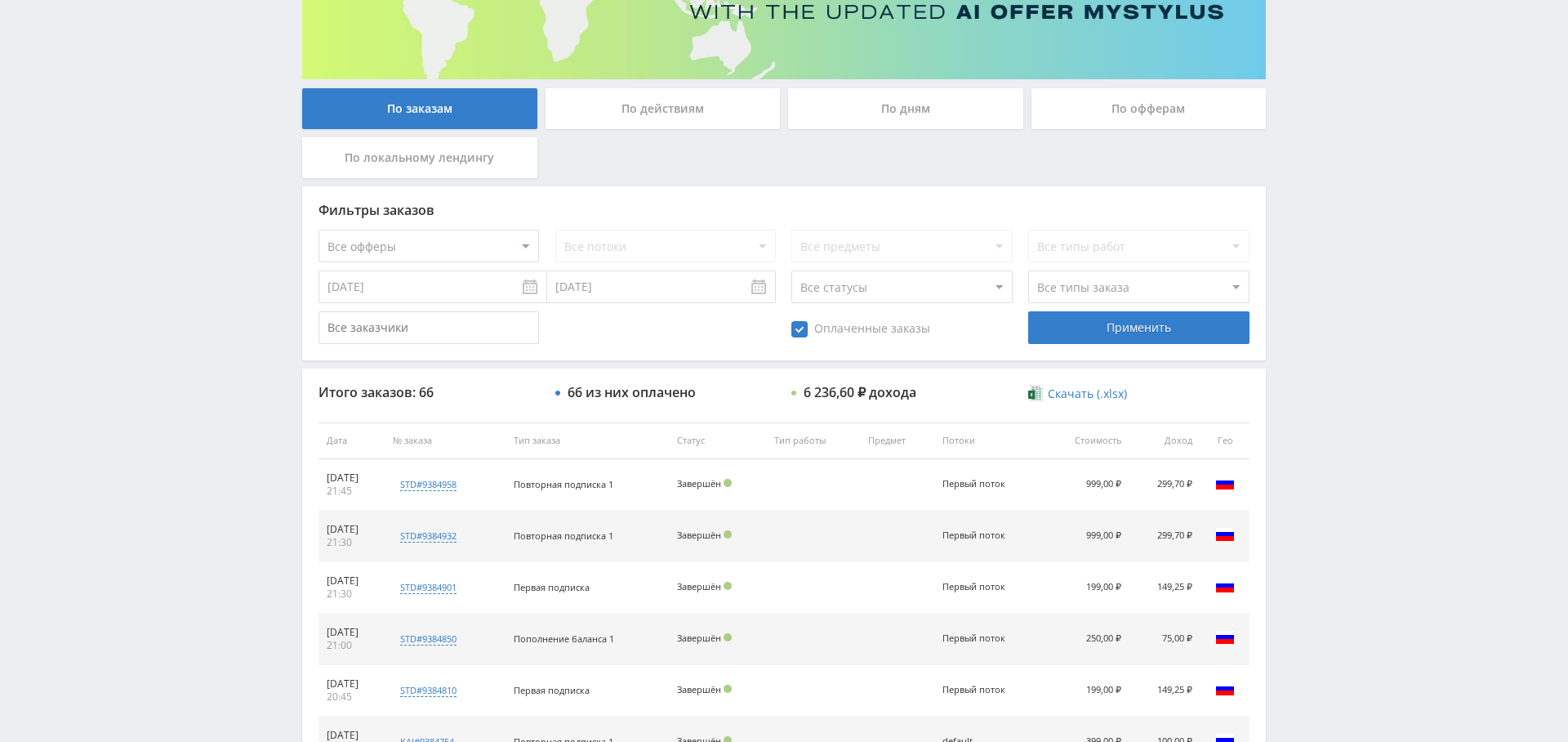
scroll to position [249, 0]
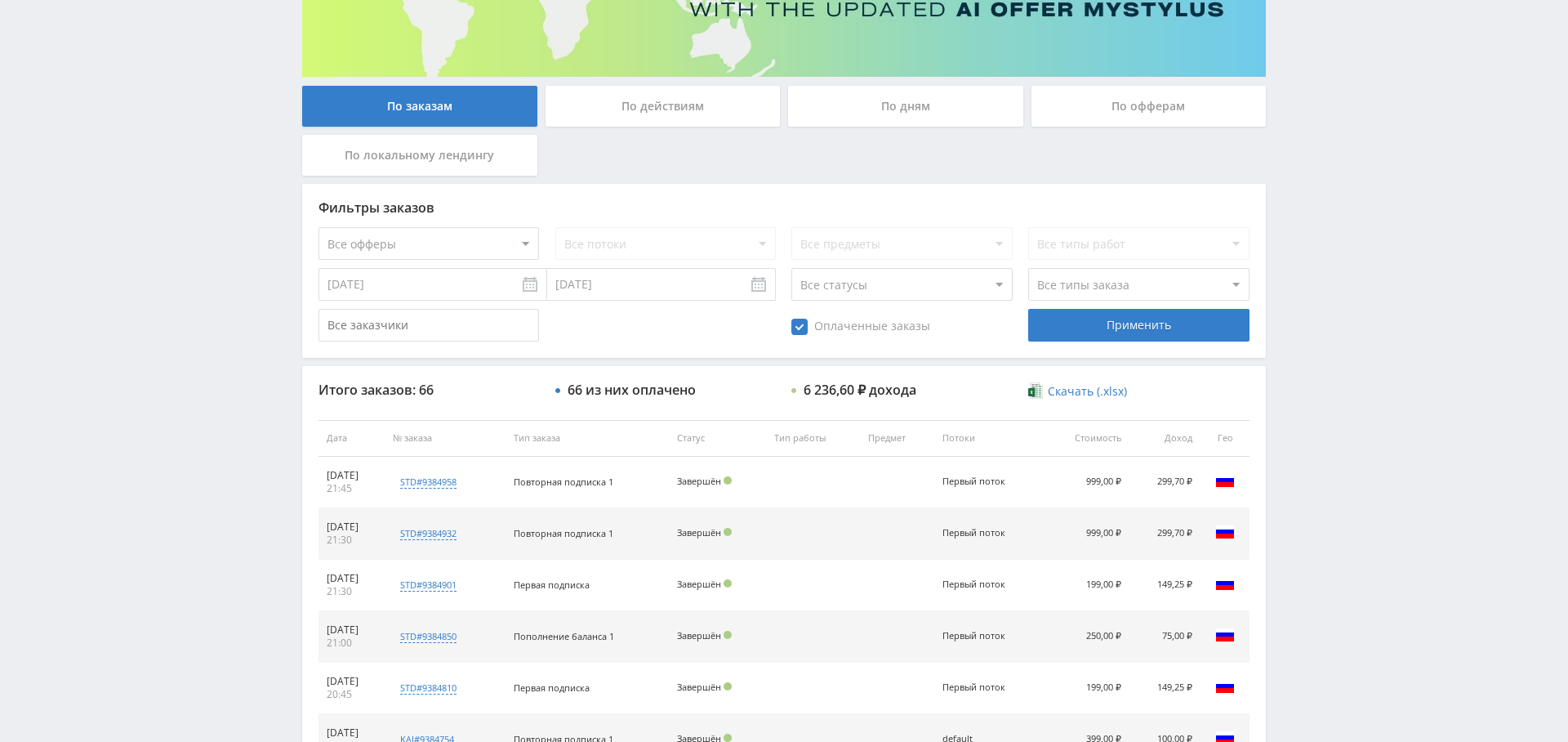
click at [505, 235] on select "Все офферы MyStylus MyStylus - Revshare Кампус AI Studybay Автор24 Studybay Bra…" at bounding box center [429, 244] width 221 height 33
select select "376"
click at [1121, 278] on select "Все типы заказа [PERSON_NAME] Новый заказ" at bounding box center [1138, 284] width 221 height 33
select select "2"
click at [1028, 268] on select "Все типы заказа [PERSON_NAME] Новый заказ" at bounding box center [1138, 284] width 221 height 33
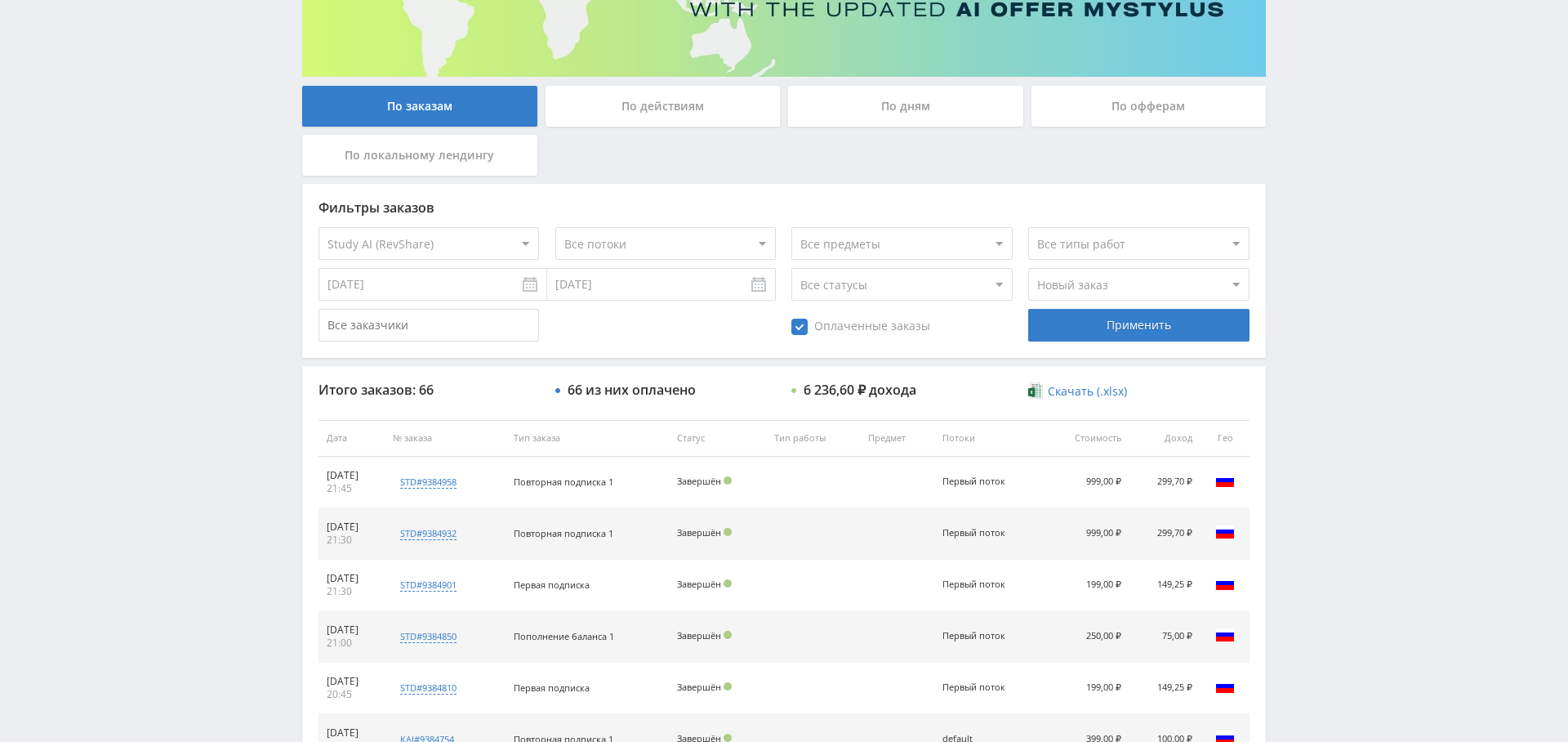
click at [1112, 322] on div "Применить" at bounding box center [1138, 325] width 221 height 33
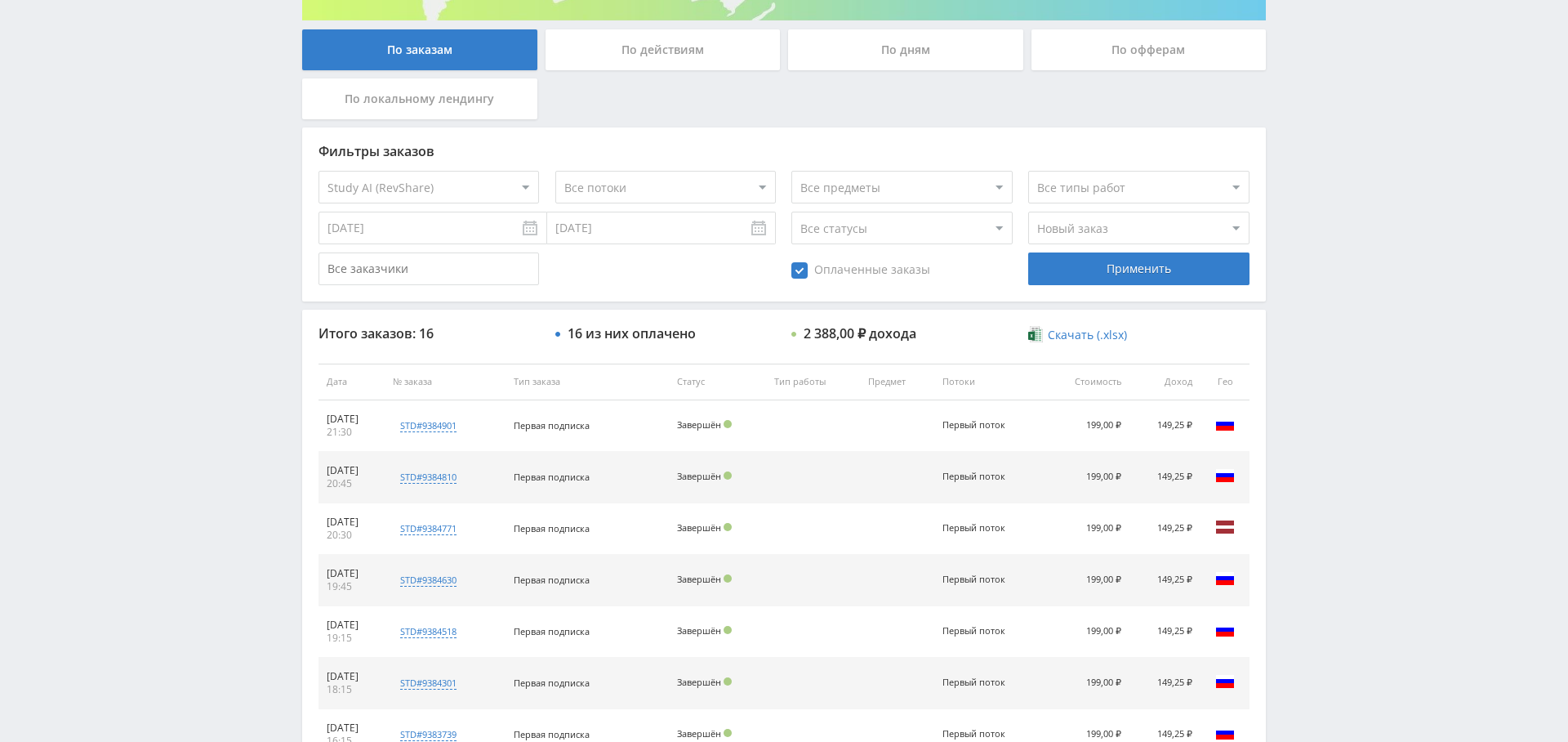
scroll to position [203, 0]
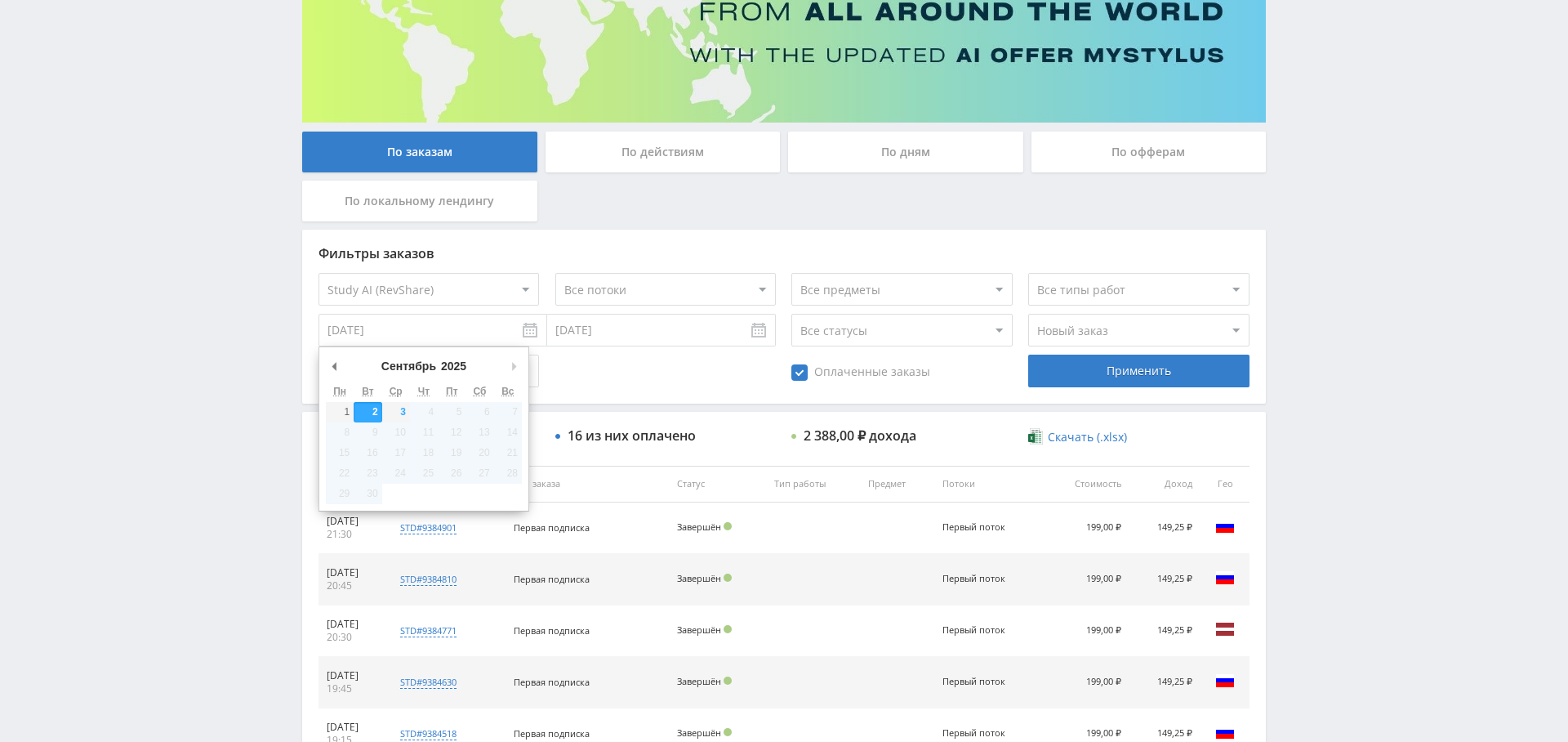
click at [388, 330] on input "02.09.2025" at bounding box center [433, 330] width 228 height 33
type input "[DATE]"
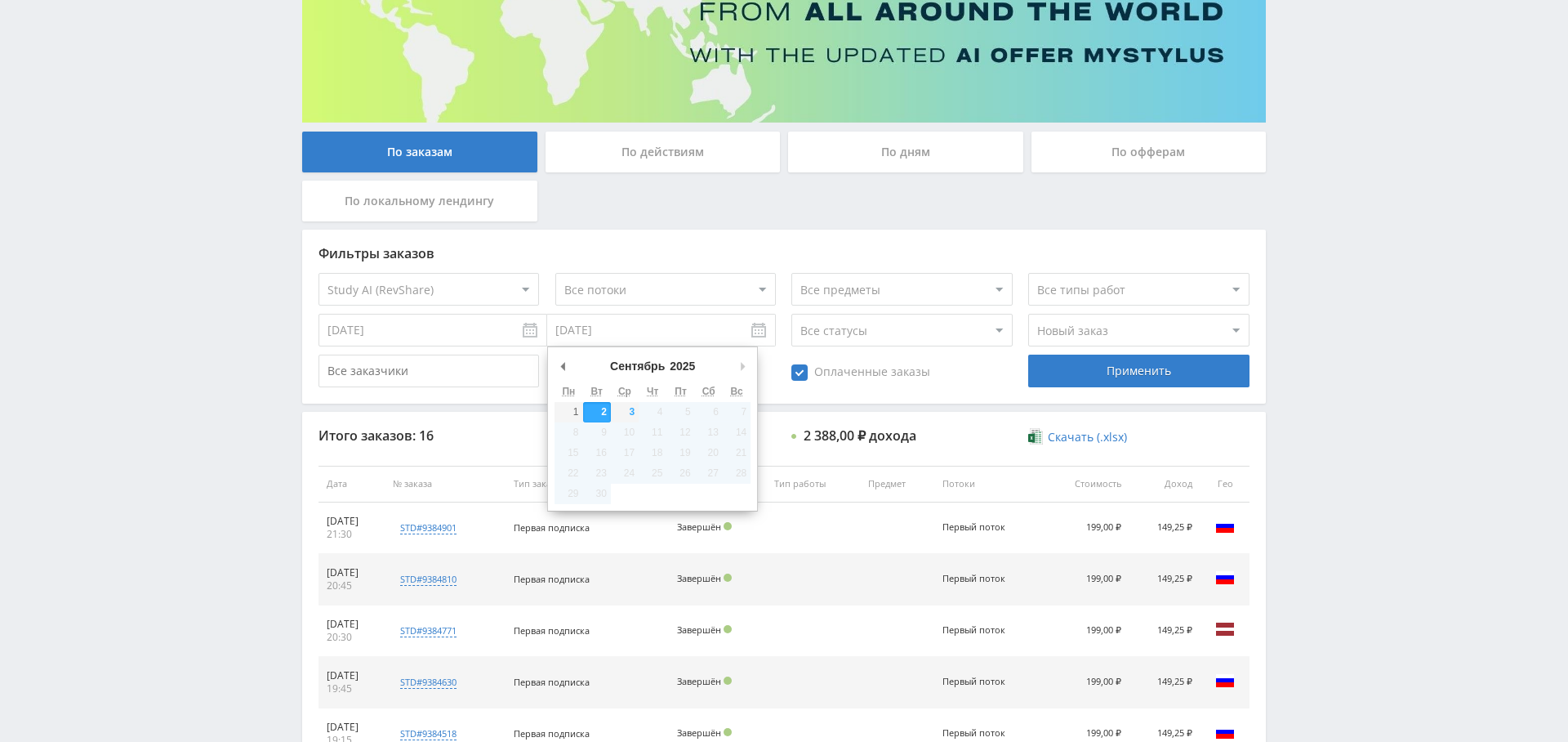
click at [576, 334] on input "[DATE]" at bounding box center [661, 330] width 228 height 33
click at [820, 374] on span "Оплаченные заказы" at bounding box center [861, 372] width 139 height 16
click at [0, 0] on input "Оплаченные заказы" at bounding box center [0, 0] width 0 height 0
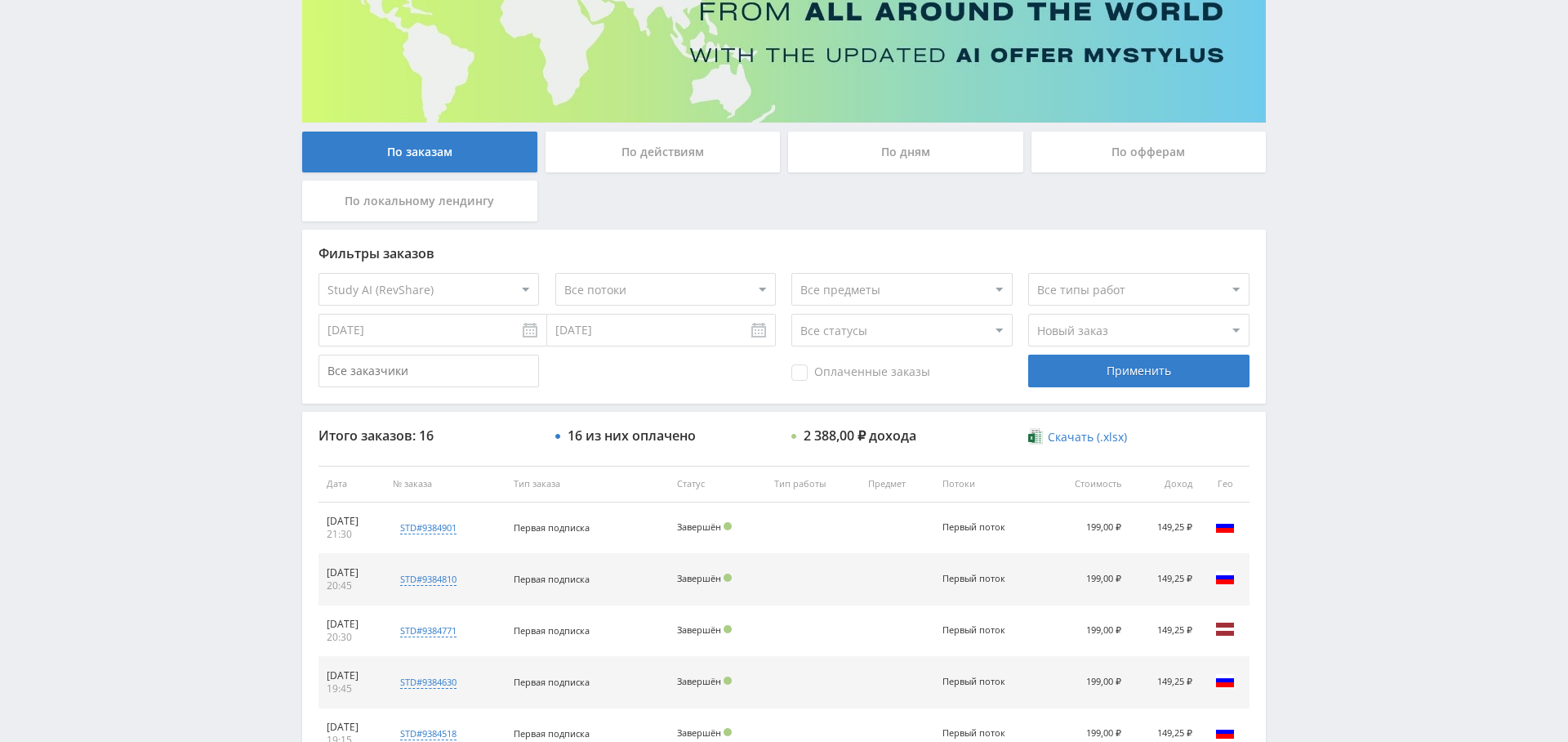
drag, startPoint x: 864, startPoint y: 381, endPoint x: 880, endPoint y: 380, distance: 16.0
click at [864, 381] on div "Оплаченные заказы" at bounding box center [902, 371] width 221 height 33
drag, startPoint x: 783, startPoint y: 361, endPoint x: 792, endPoint y: 370, distance: 12.7
click at [783, 361] on div "Оплаченные заказы Применить" at bounding box center [784, 371] width 931 height 33
click at [808, 375] on span "Оплаченные заказы" at bounding box center [861, 372] width 139 height 16
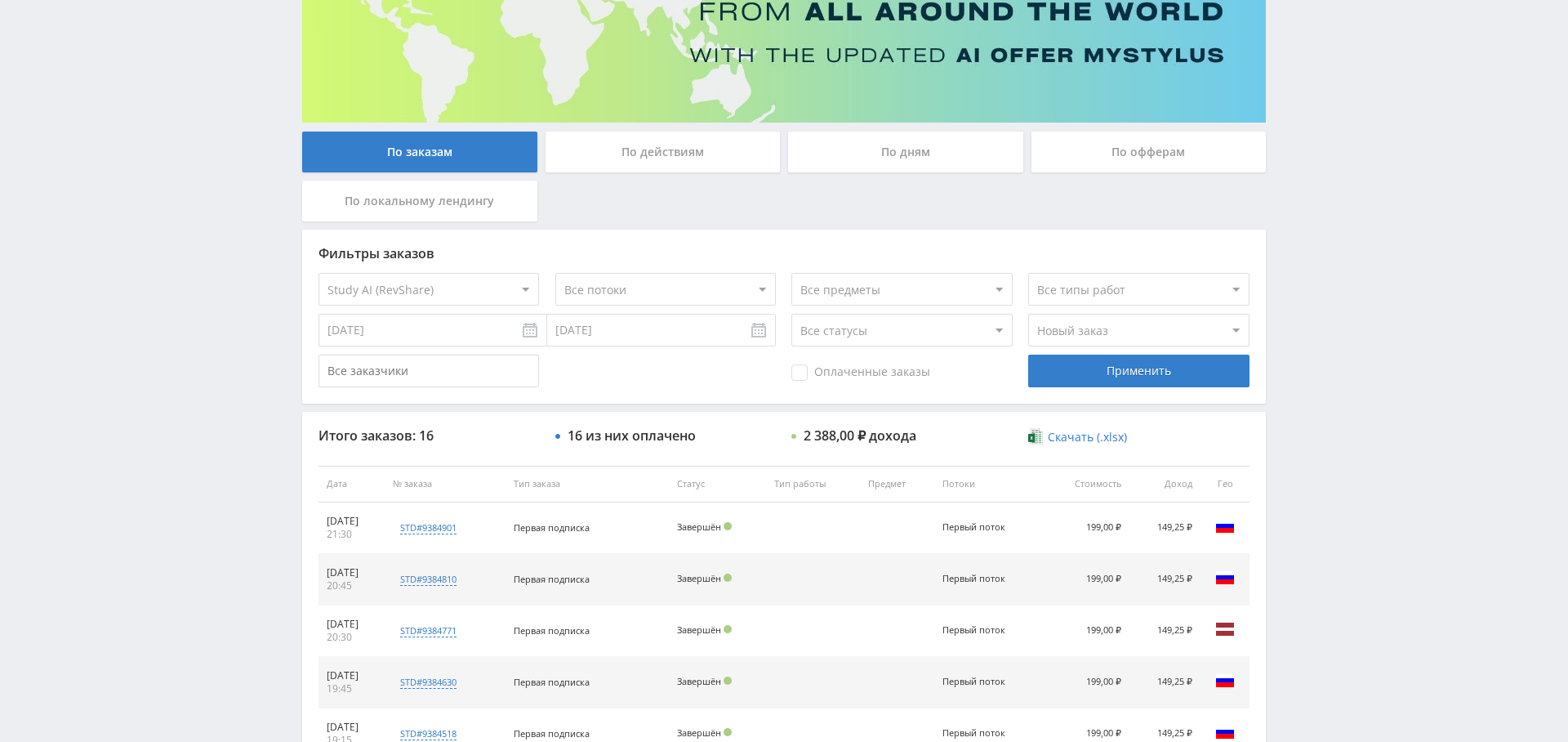
click at [0, 0] on input "Оплаченные заказы" at bounding box center [0, 0] width 0 height 0
click at [1173, 374] on div "Применить" at bounding box center [1138, 371] width 221 height 33
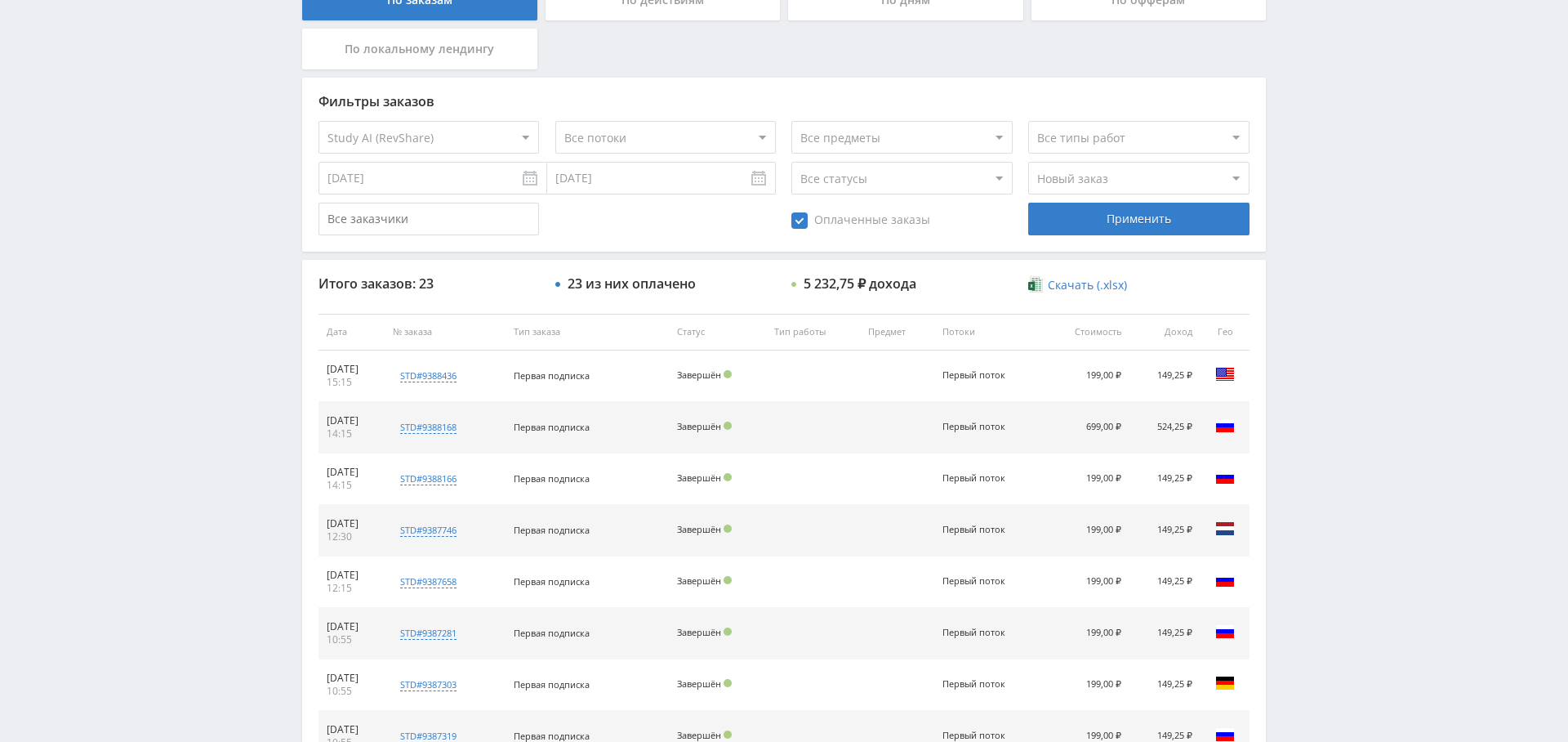
scroll to position [213, 0]
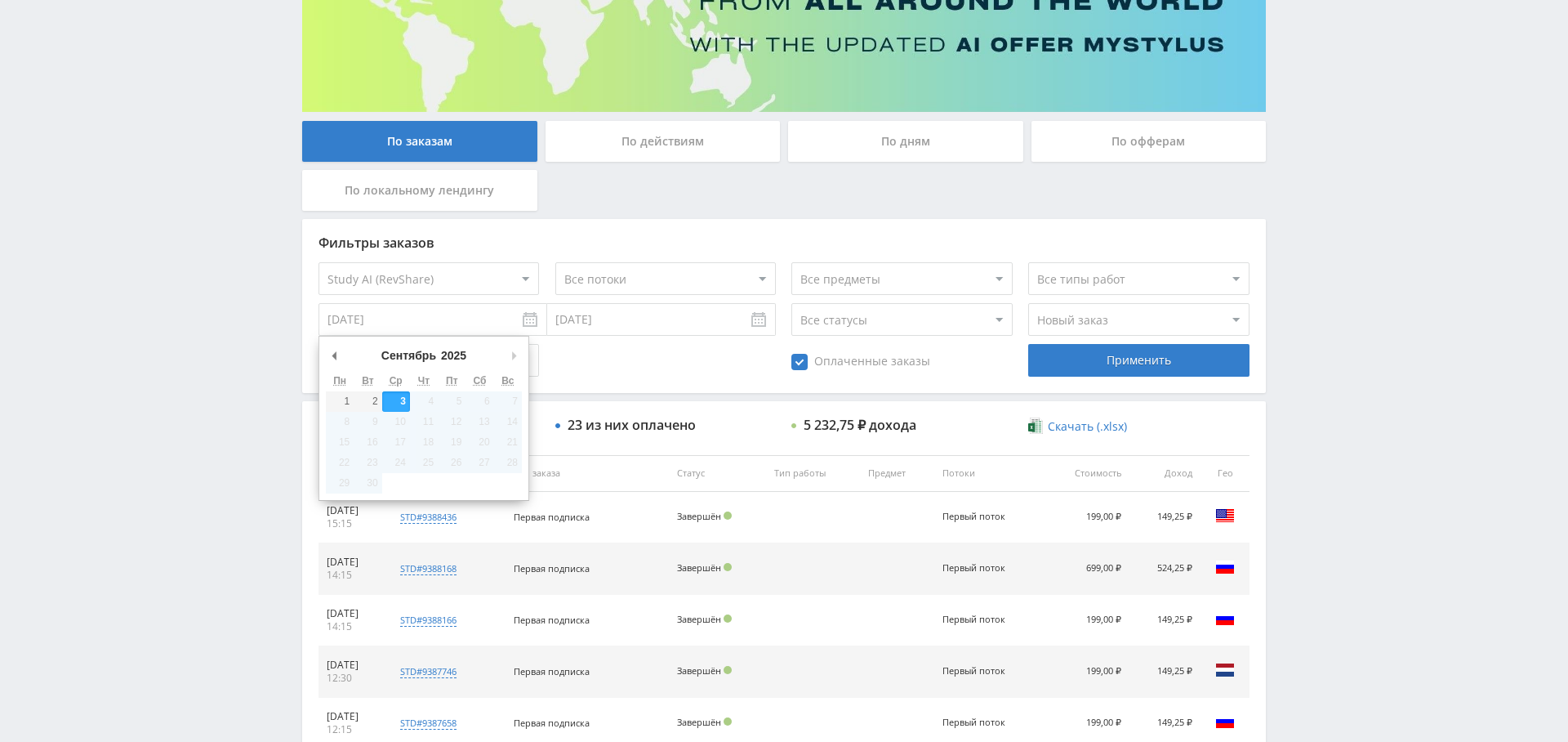
click at [398, 310] on input "[DATE]" at bounding box center [433, 320] width 228 height 33
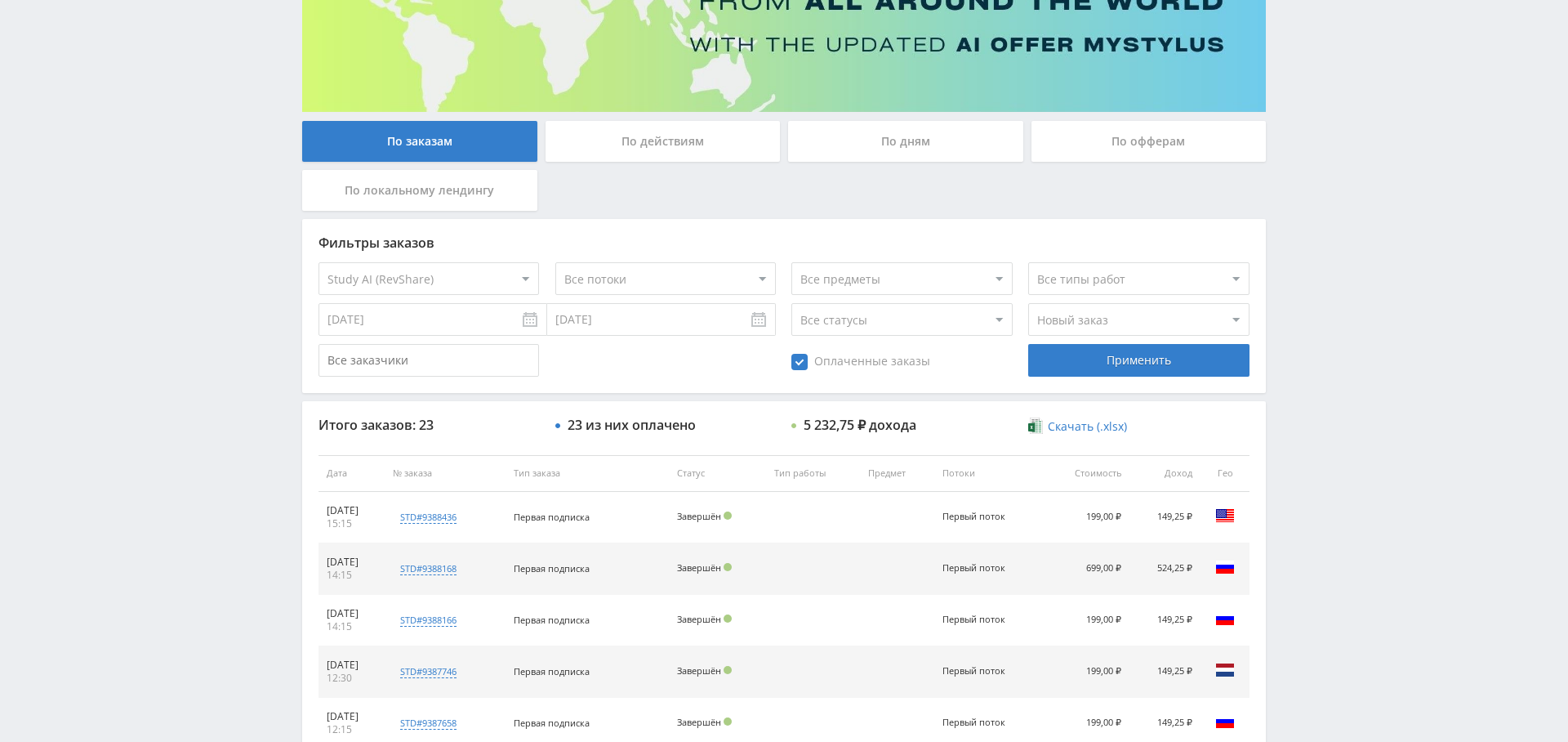
drag, startPoint x: 359, startPoint y: 312, endPoint x: 343, endPoint y: 332, distance: 25.6
click at [358, 312] on input "02.09.2025" at bounding box center [433, 320] width 228 height 33
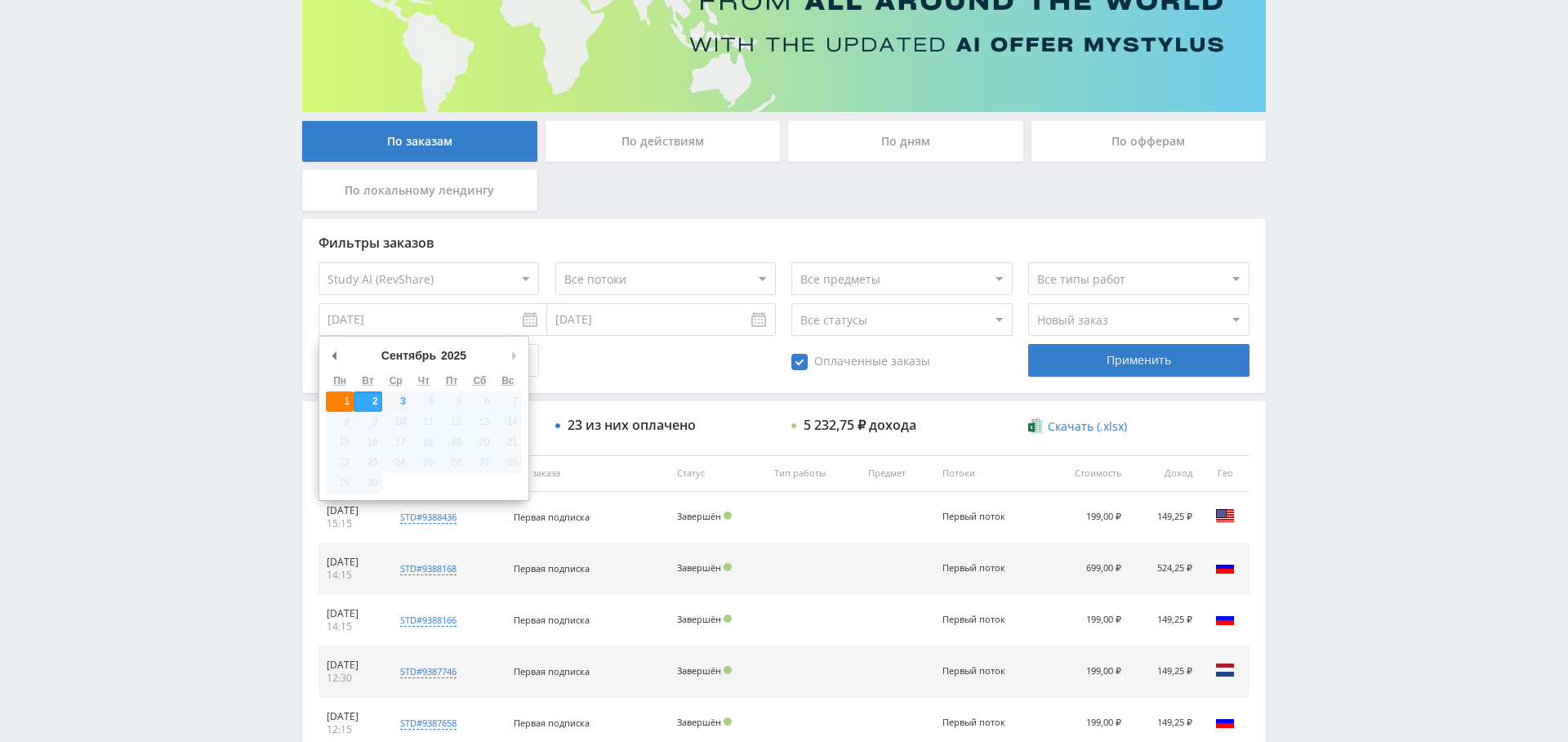
type input "01.09.2025"
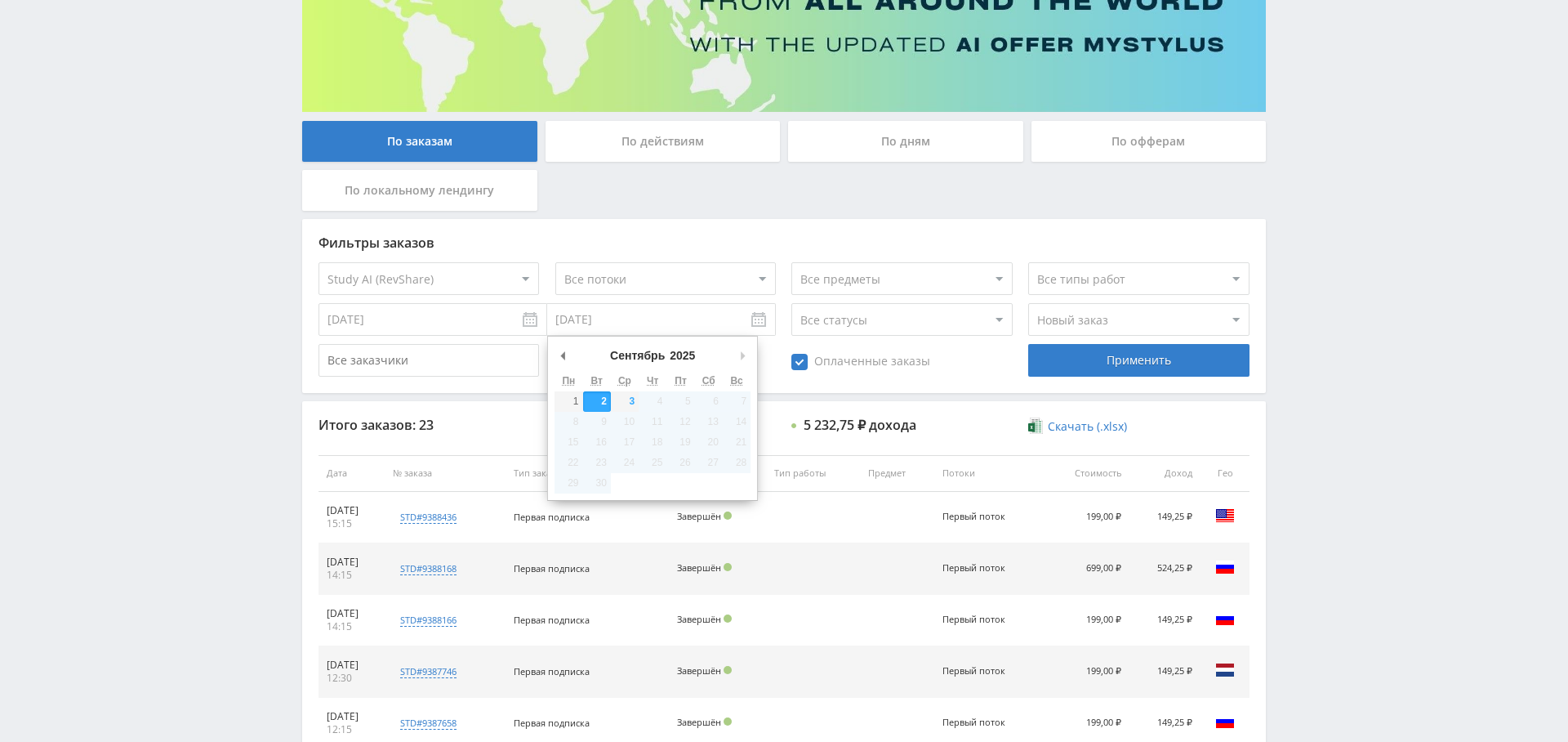
click at [579, 324] on input "[DATE]" at bounding box center [661, 320] width 228 height 33
type input "01.09.2025"
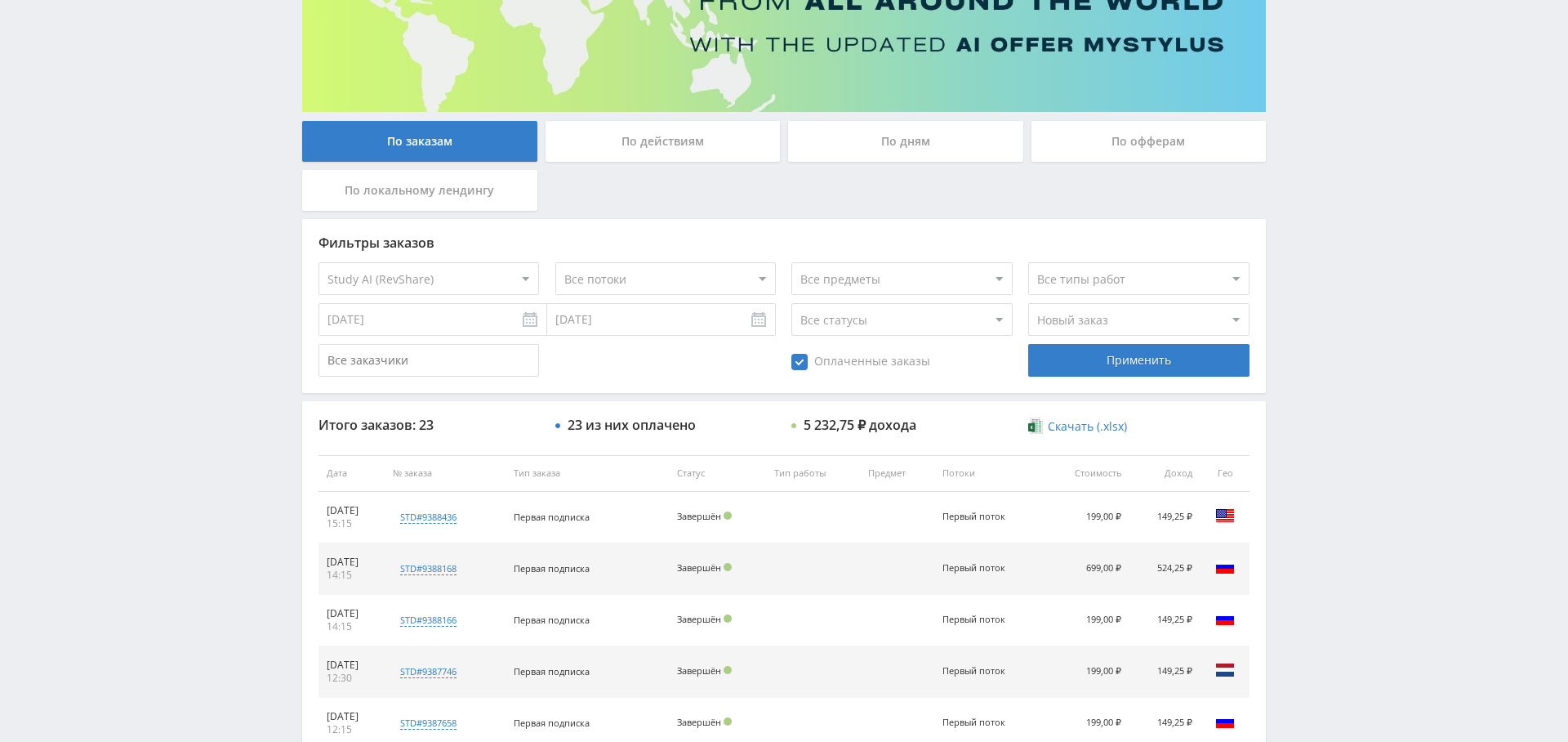
click at [1174, 367] on div "Применить" at bounding box center [1138, 360] width 221 height 33
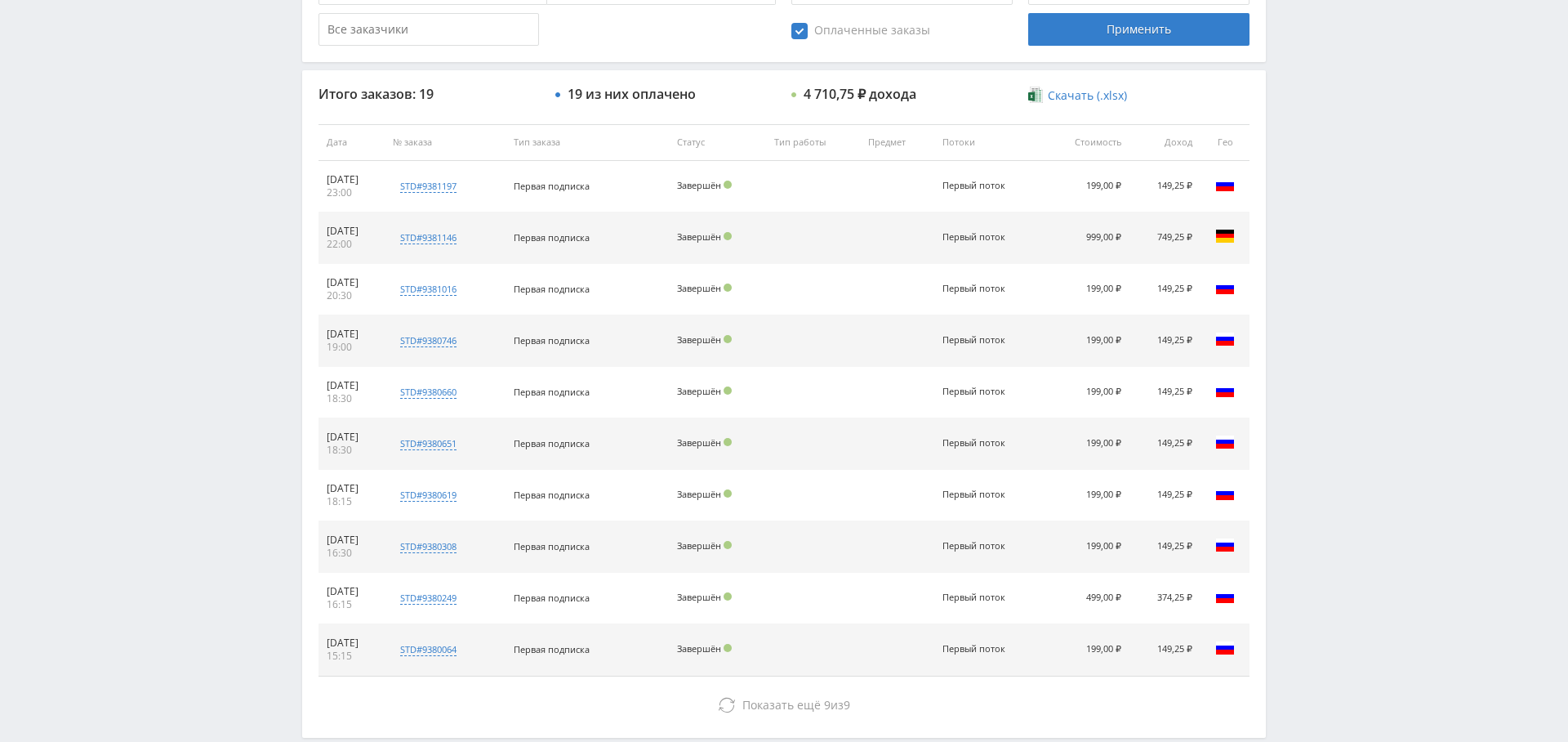
scroll to position [0, 0]
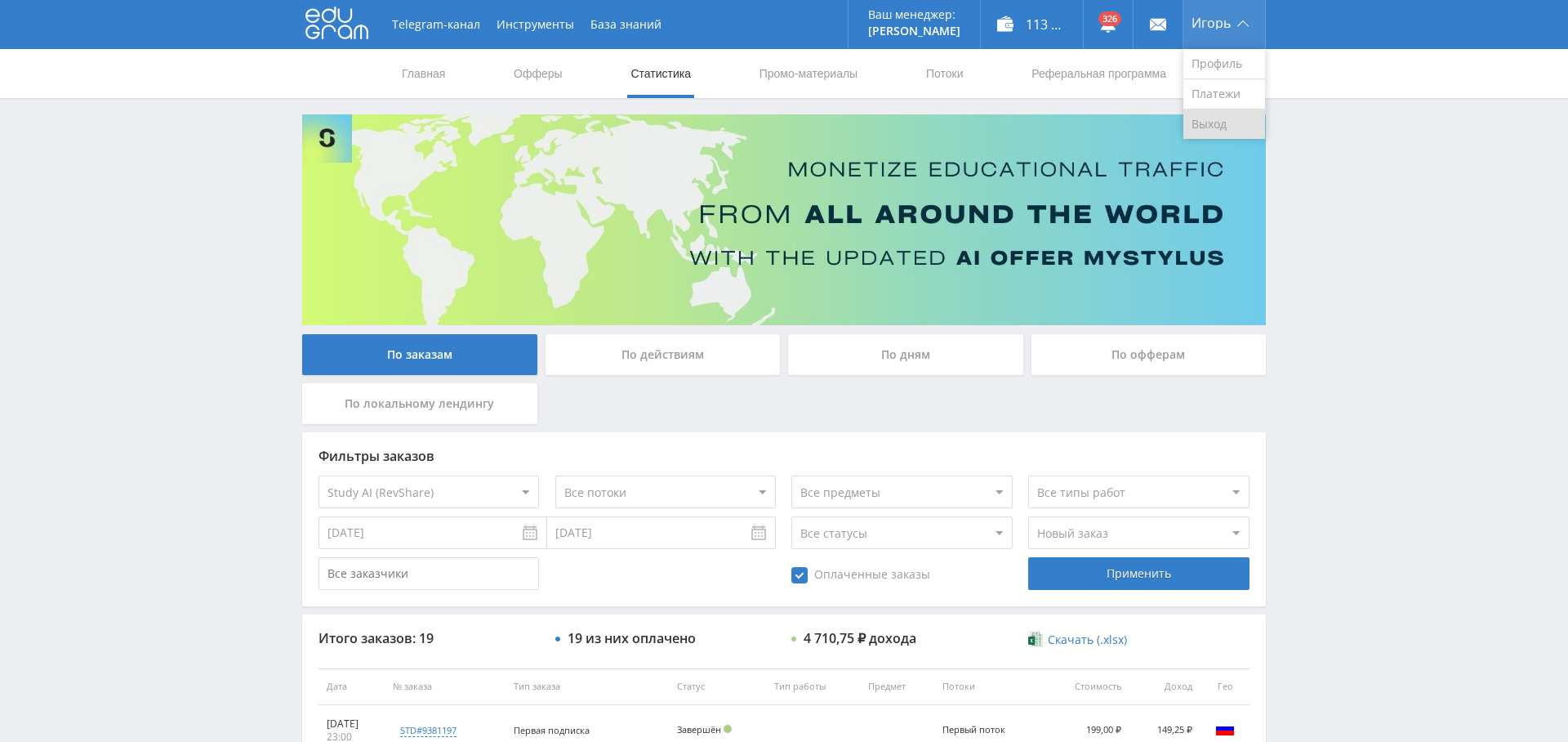
click at [1226, 122] on link "Выход" at bounding box center [1224, 124] width 82 height 30
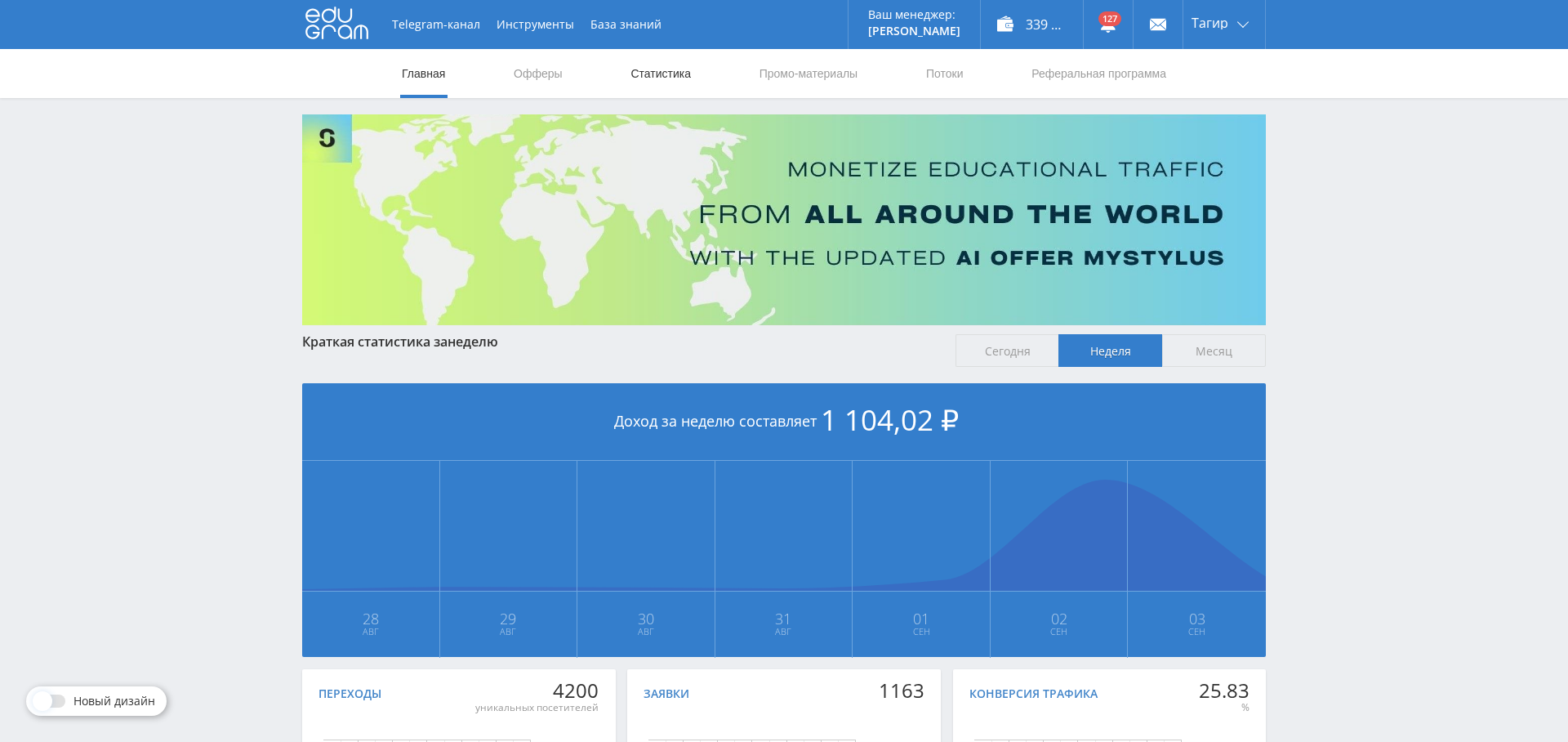
click at [659, 75] on link "Статистика" at bounding box center [660, 73] width 63 height 49
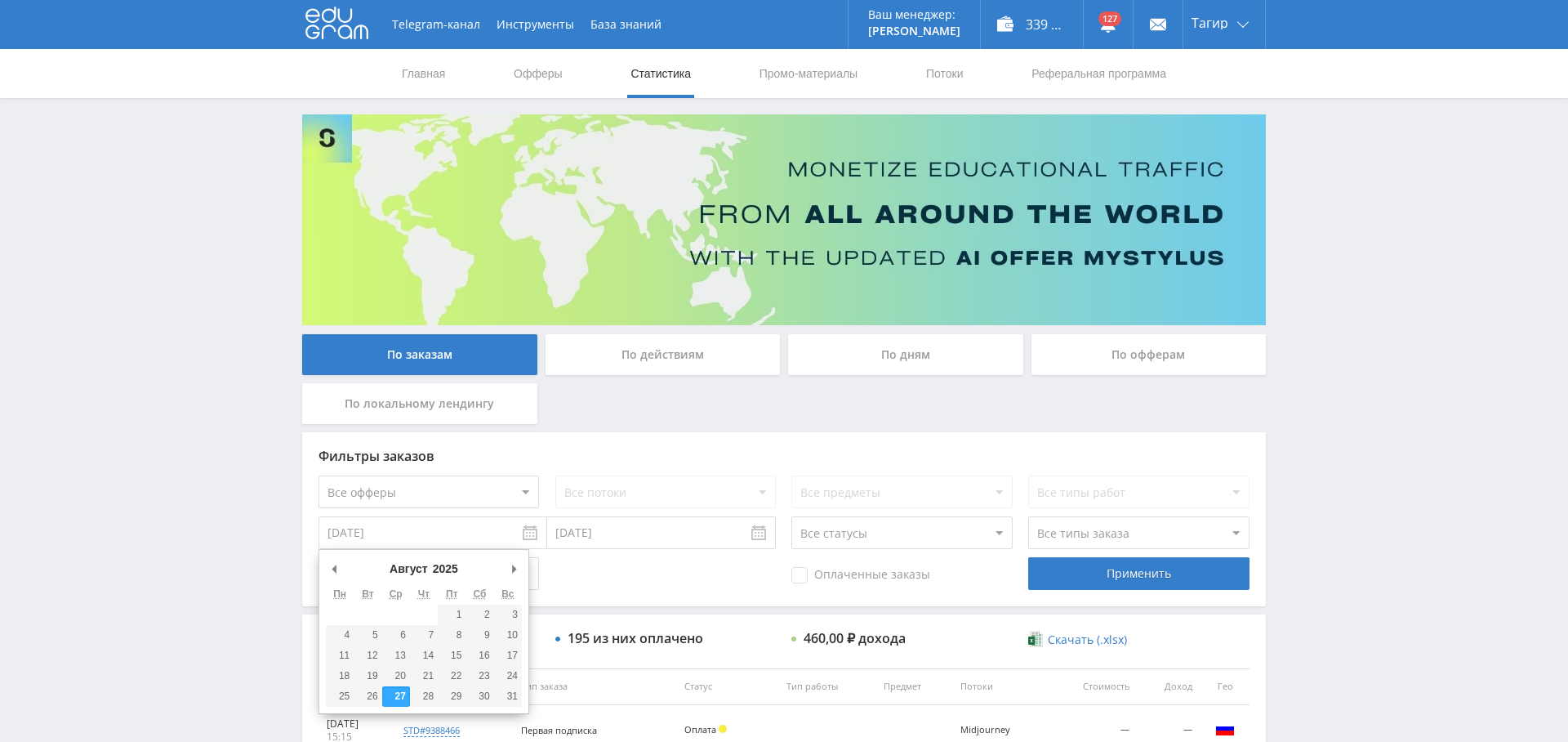
click at [462, 519] on input "[DATE]" at bounding box center [433, 533] width 228 height 33
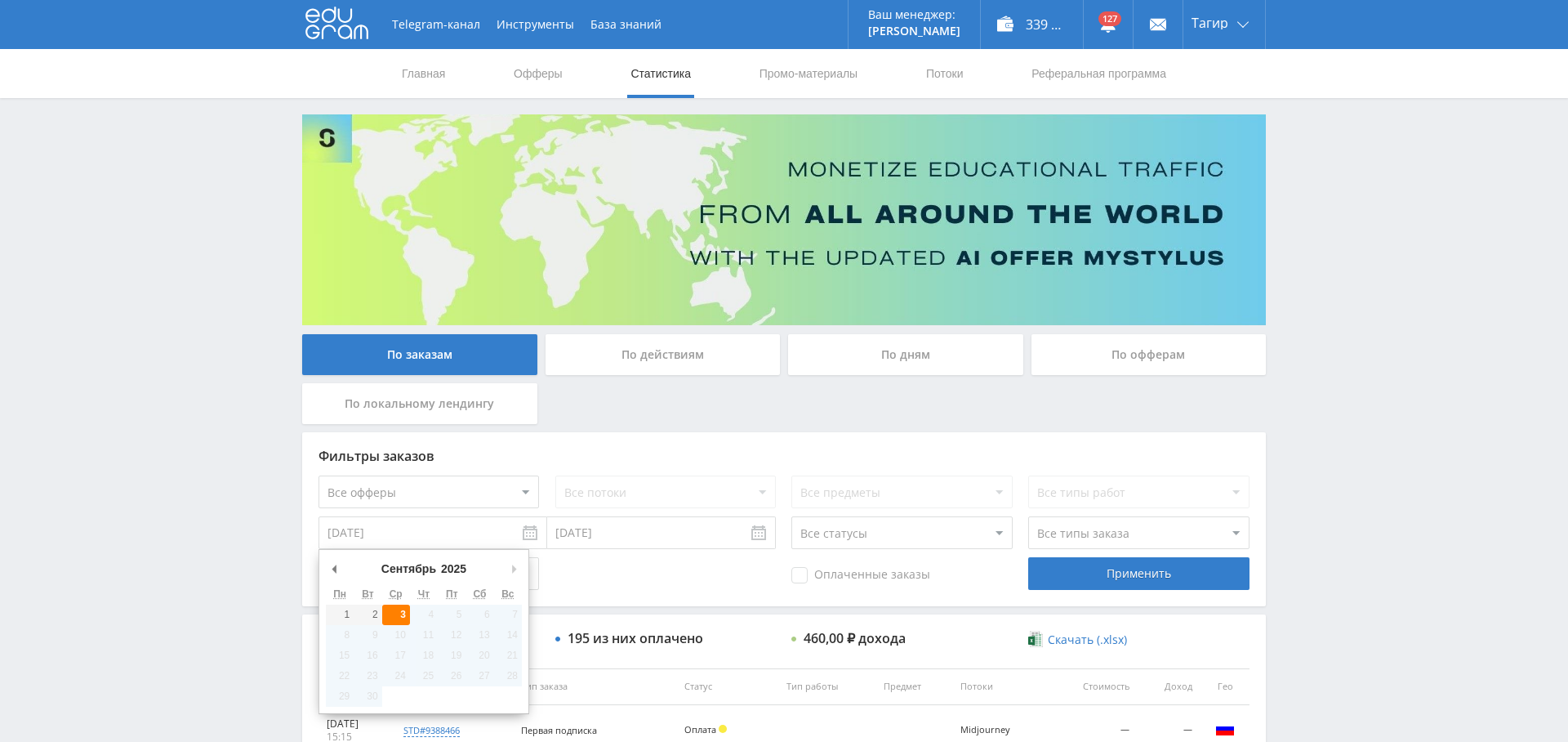
type input "[DATE]"
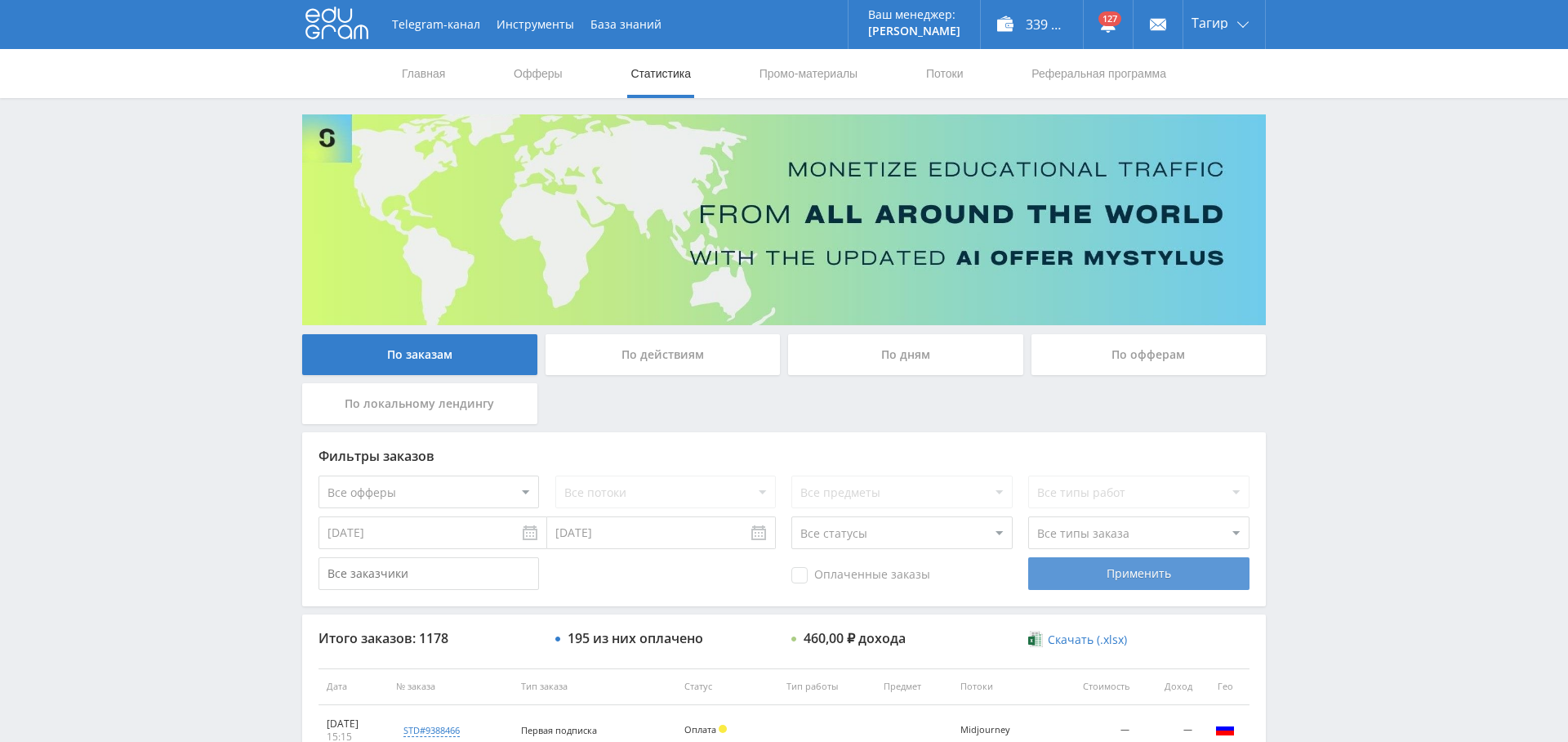
click at [1105, 573] on div "Применить" at bounding box center [1138, 573] width 221 height 33
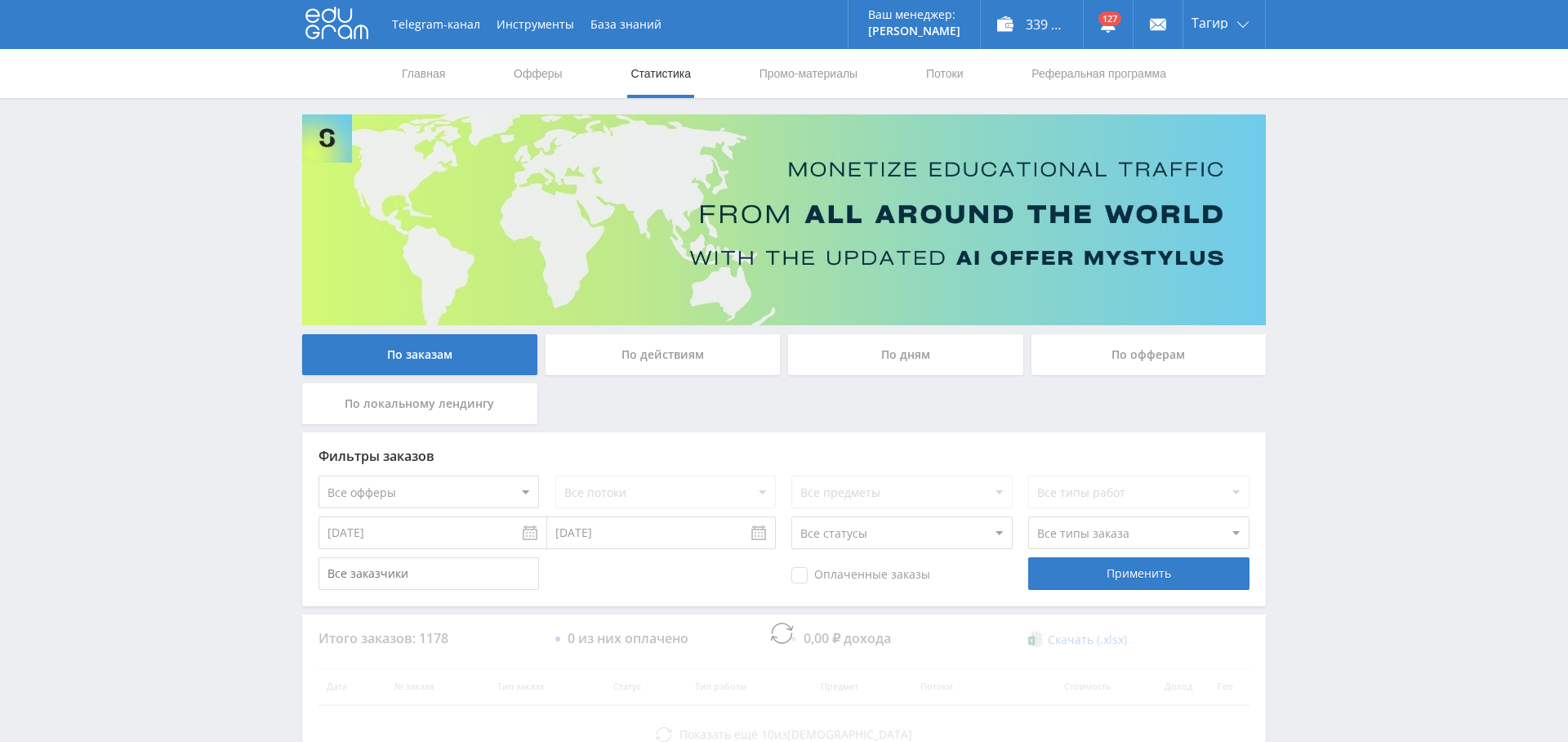
scroll to position [114, 0]
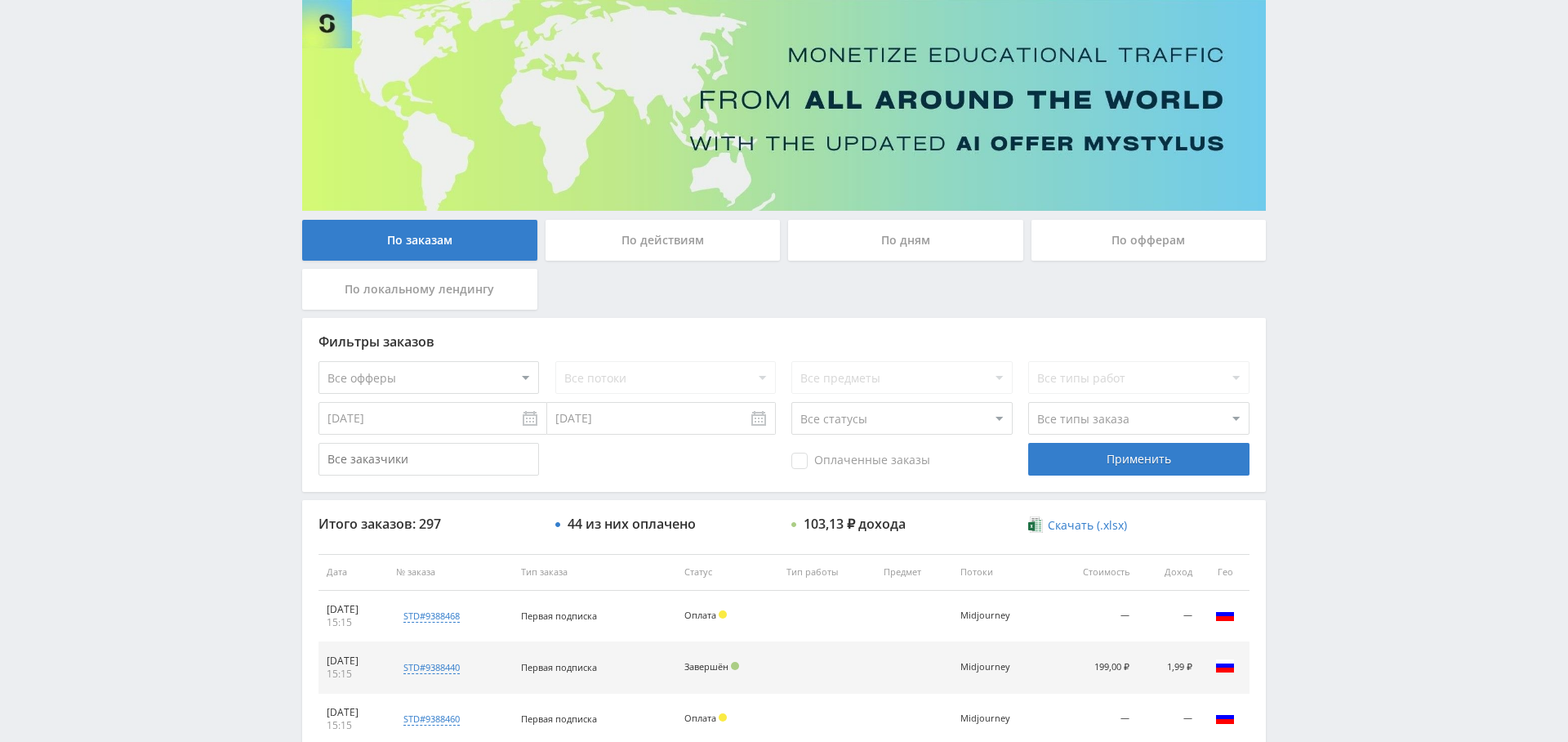
click at [473, 383] on select "Все офферы MyStylus MyStylus - Revshare Кампус AI Studybay Автор24 Studybay Bra…" at bounding box center [429, 377] width 221 height 33
select select "376"
drag, startPoint x: 1153, startPoint y: 461, endPoint x: 1109, endPoint y: 463, distance: 44.0
click at [1153, 461] on div "Применить" at bounding box center [1138, 459] width 221 height 33
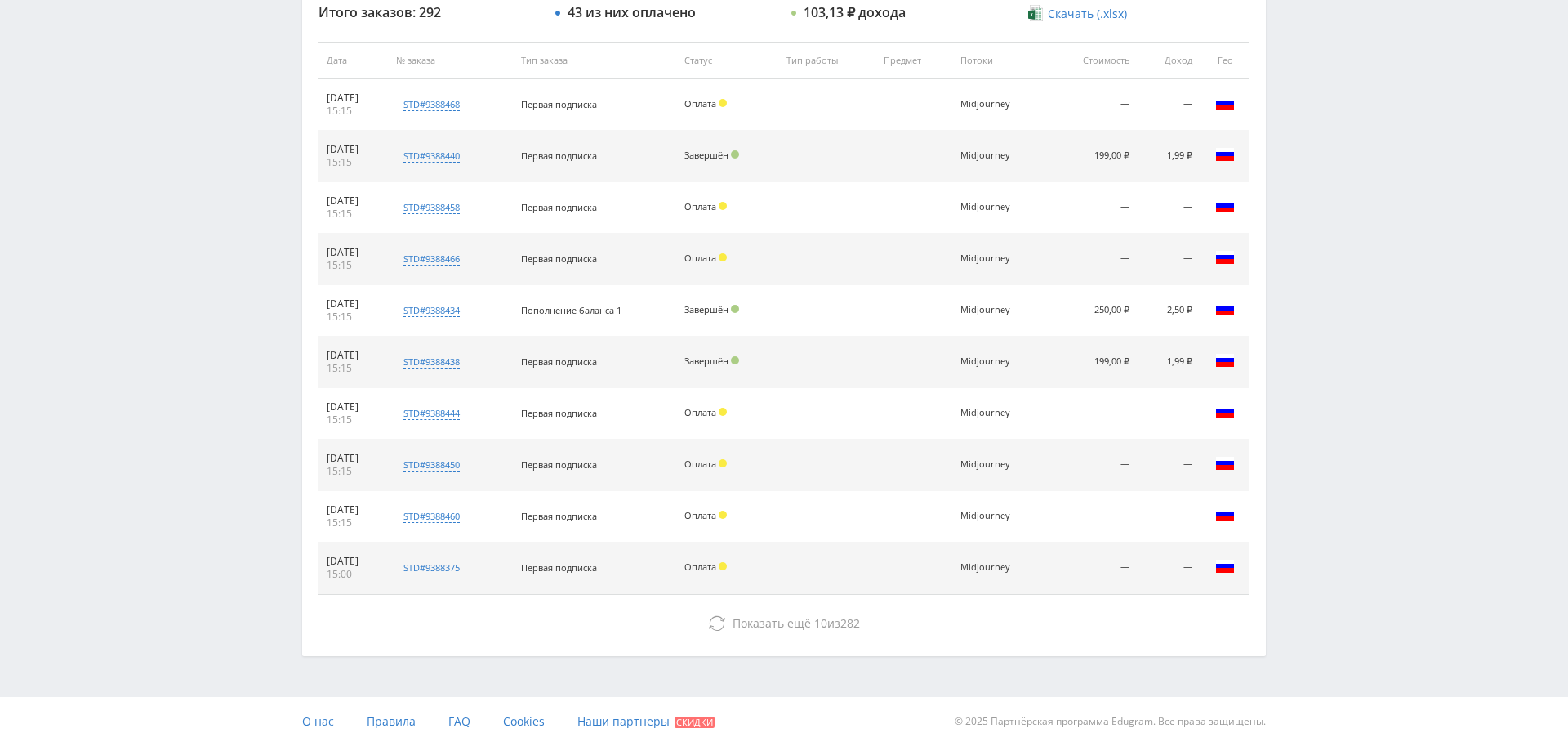
scroll to position [0, 0]
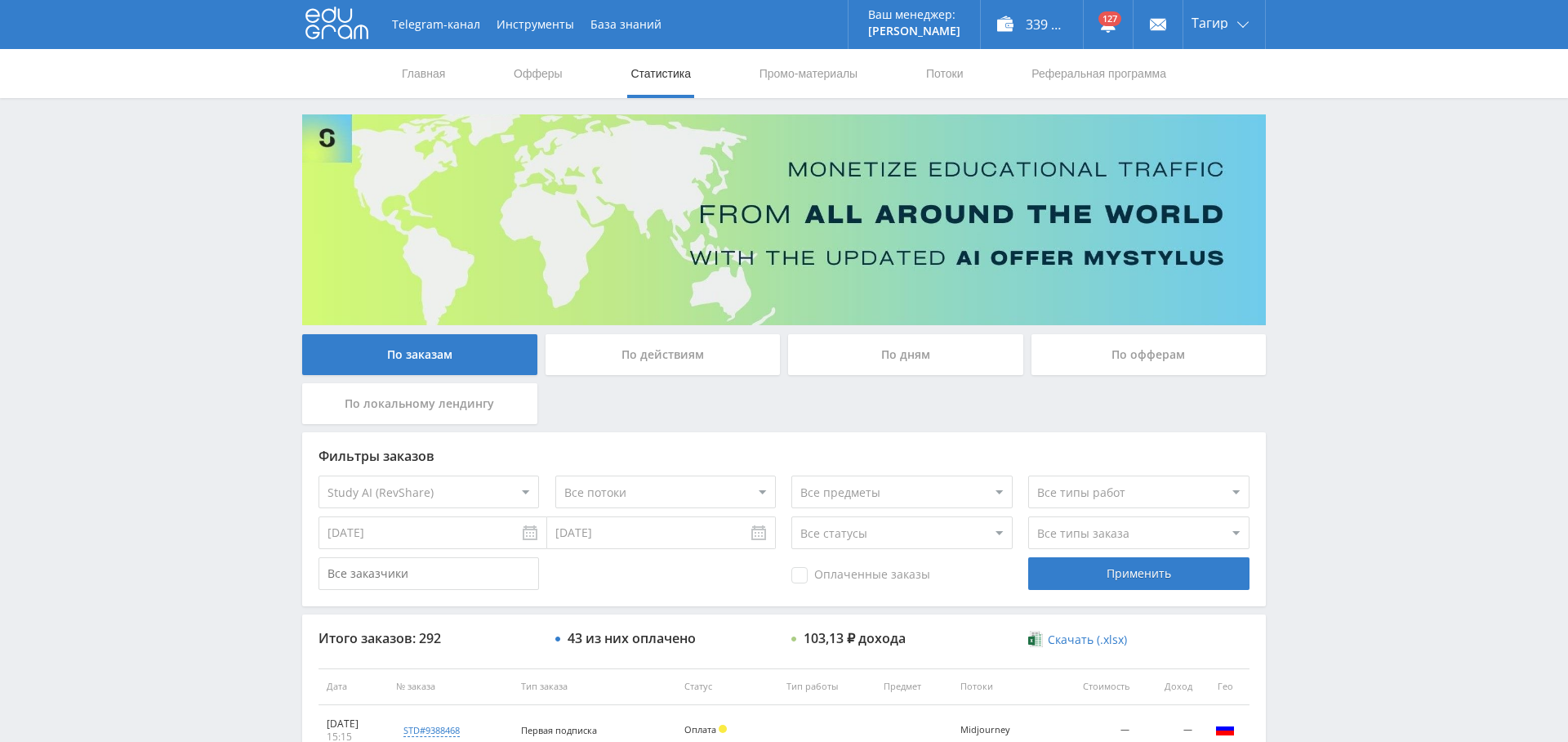
click at [888, 569] on span "Оплаченные заказы" at bounding box center [861, 575] width 139 height 16
click at [0, 0] on input "Оплаченные заказы" at bounding box center [0, 0] width 0 height 0
click at [1099, 582] on div "Применить" at bounding box center [1138, 573] width 221 height 33
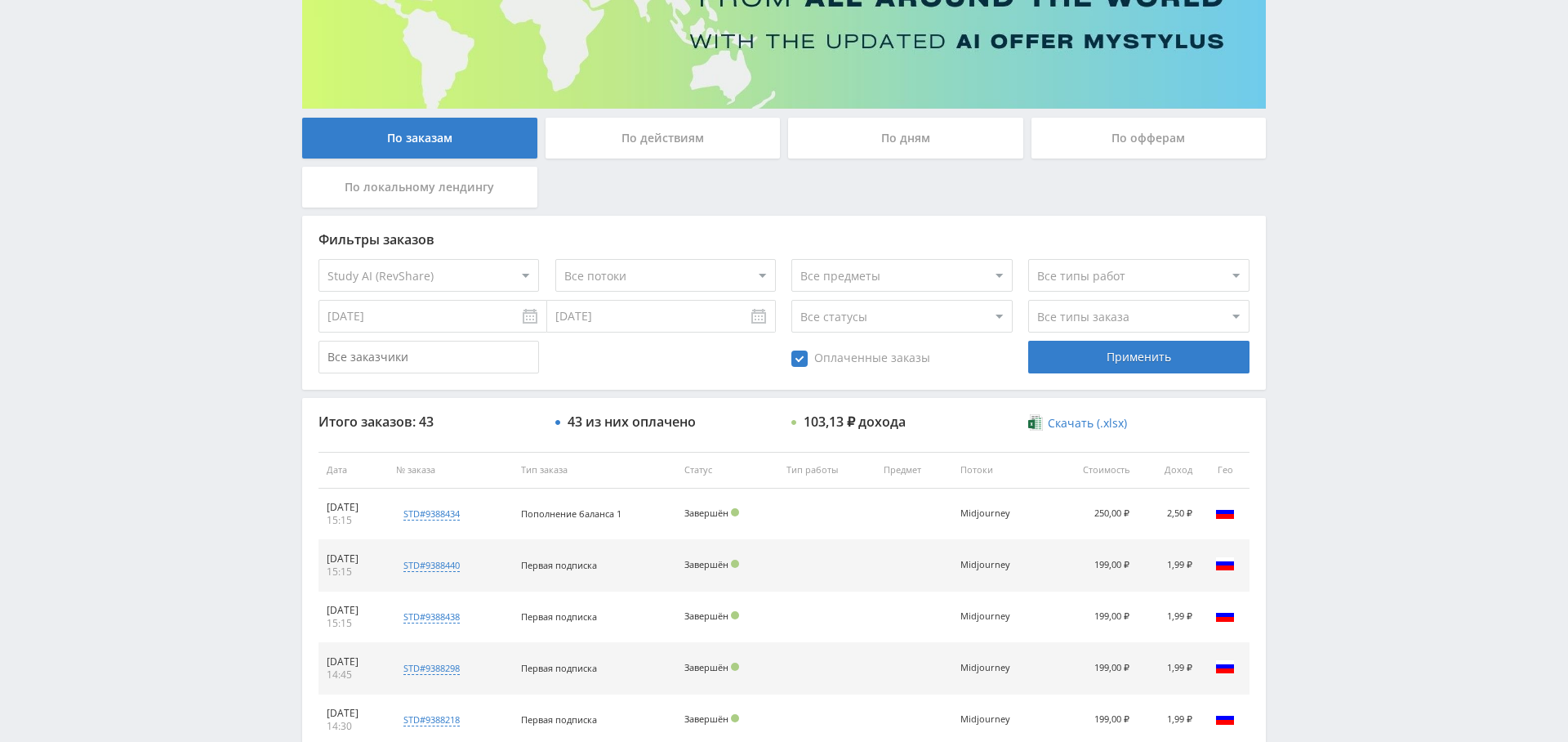
scroll to position [230, 0]
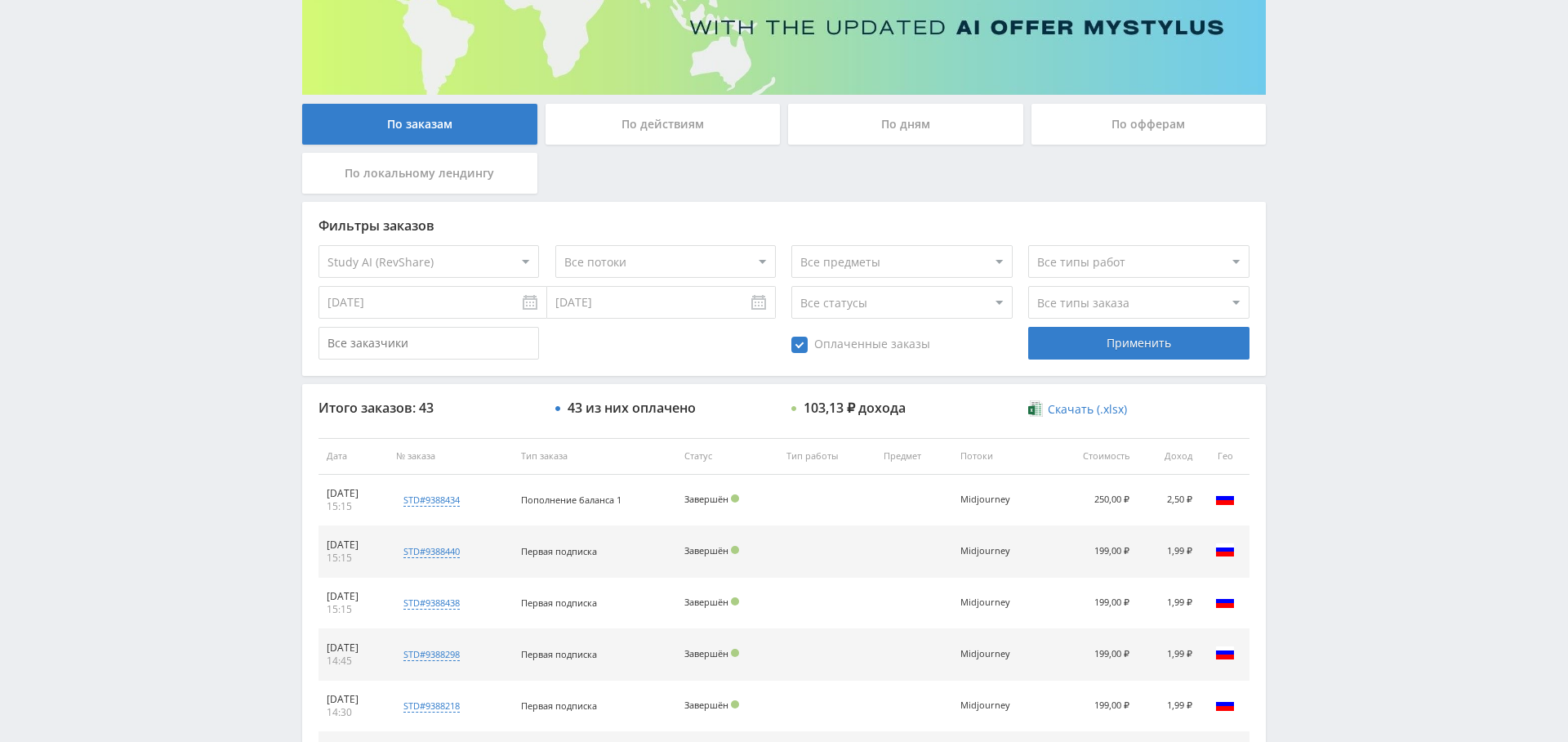
click at [1079, 294] on select "Все типы заказа [PERSON_NAME] Новый заказ" at bounding box center [1138, 302] width 221 height 33
select select "2"
click at [1028, 286] on select "Все типы заказа [PERSON_NAME] Новый заказ" at bounding box center [1138, 302] width 221 height 33
click at [1133, 345] on div "Применить" at bounding box center [1138, 343] width 221 height 33
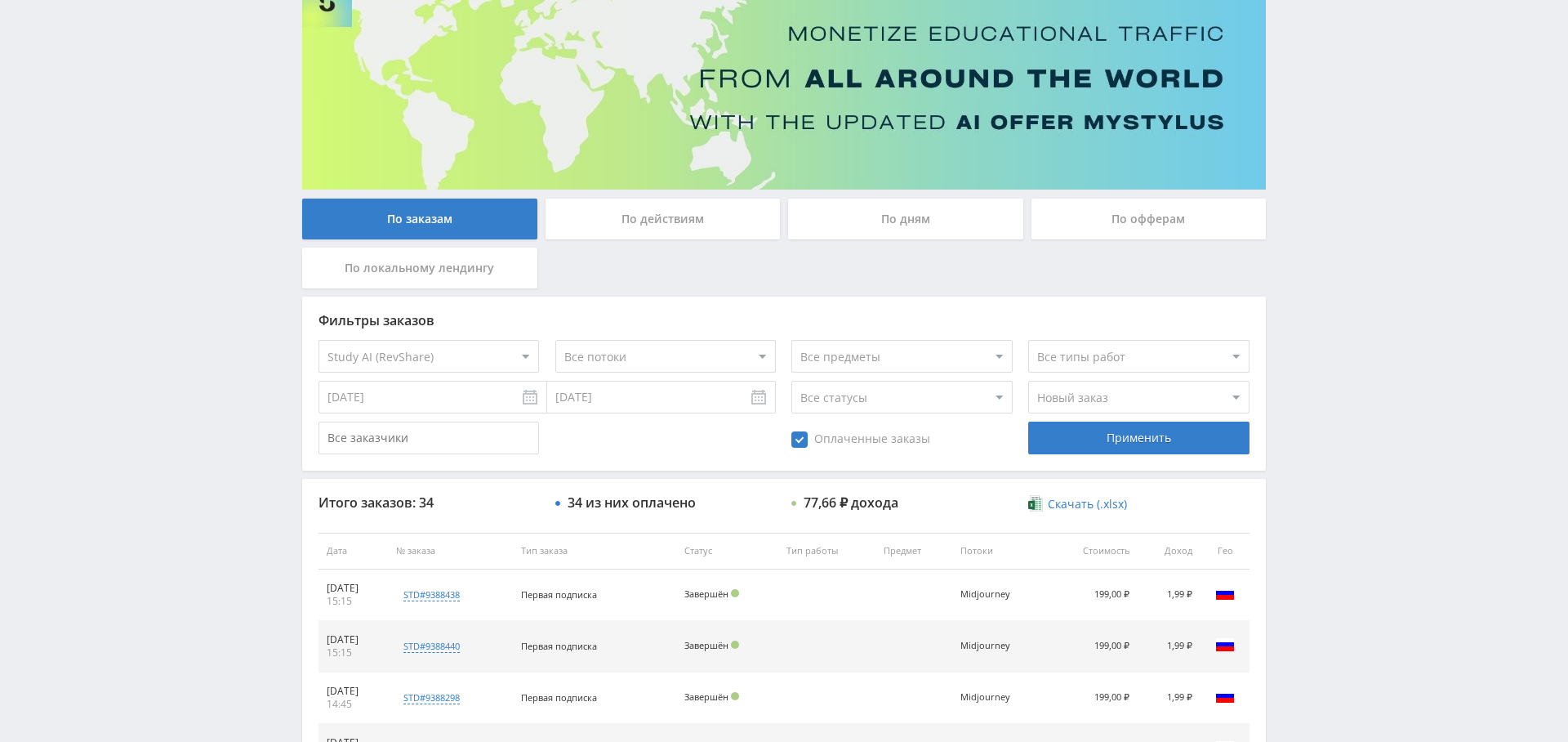
scroll to position [0, 0]
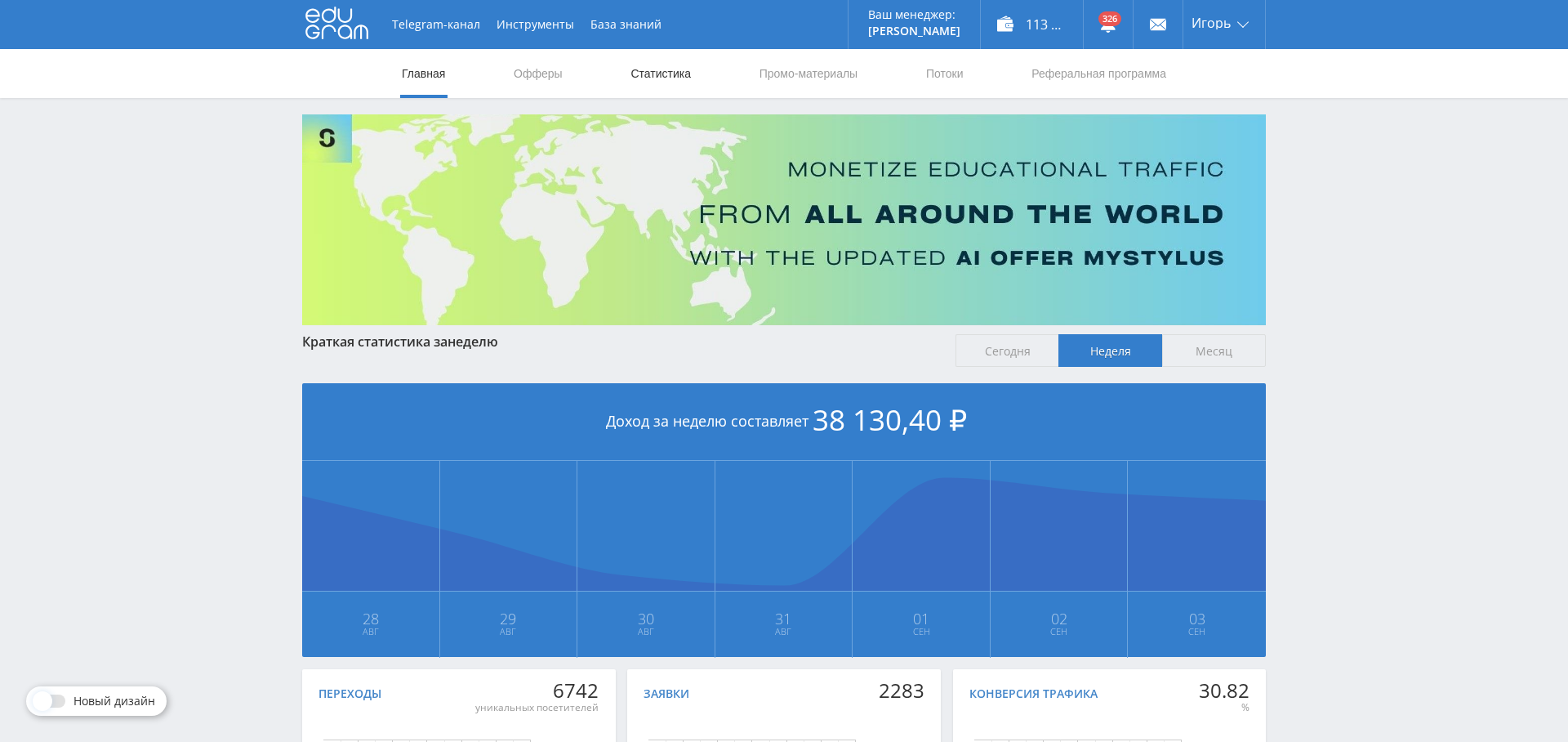
click at [670, 68] on link "Статистика" at bounding box center [660, 73] width 63 height 49
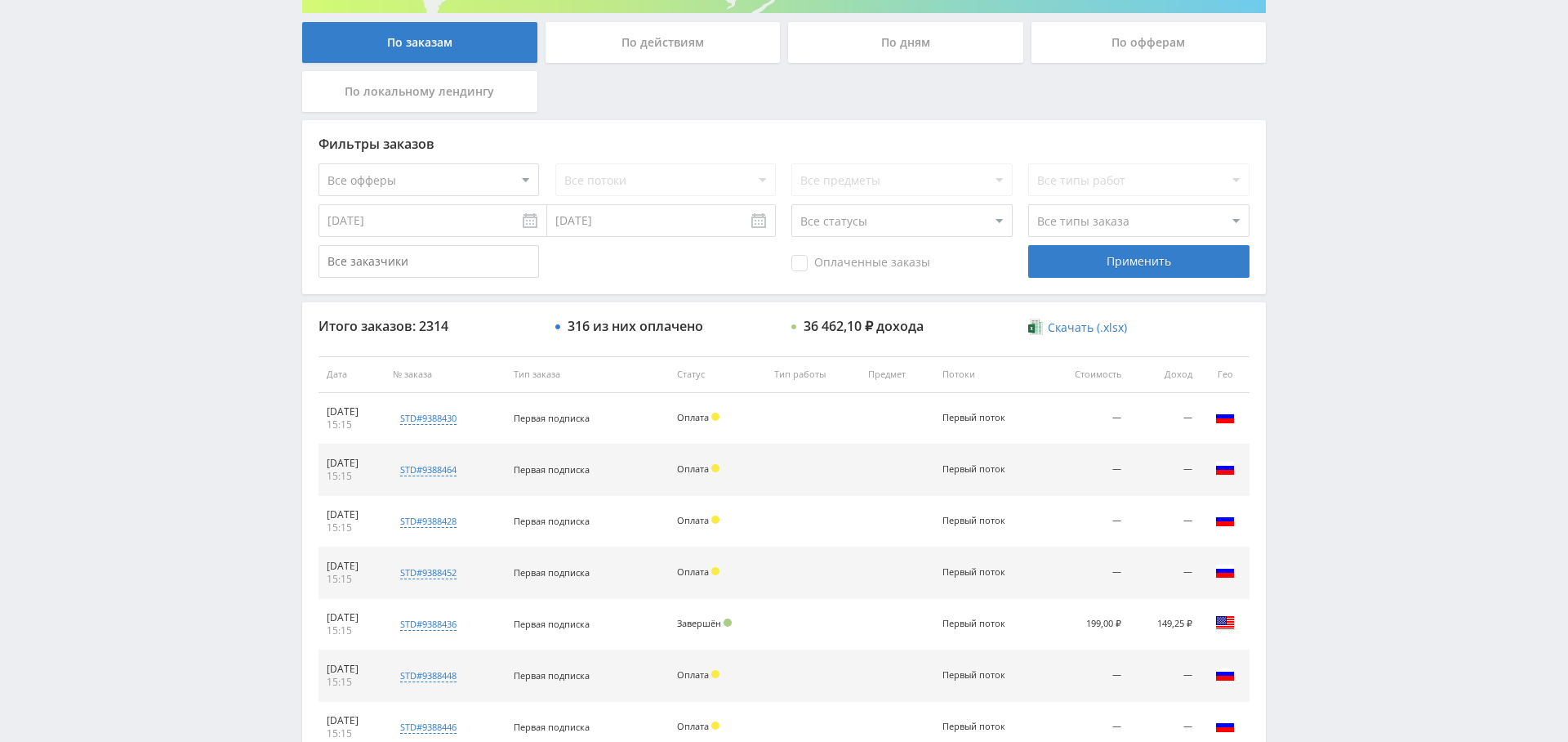
scroll to position [317, 0]
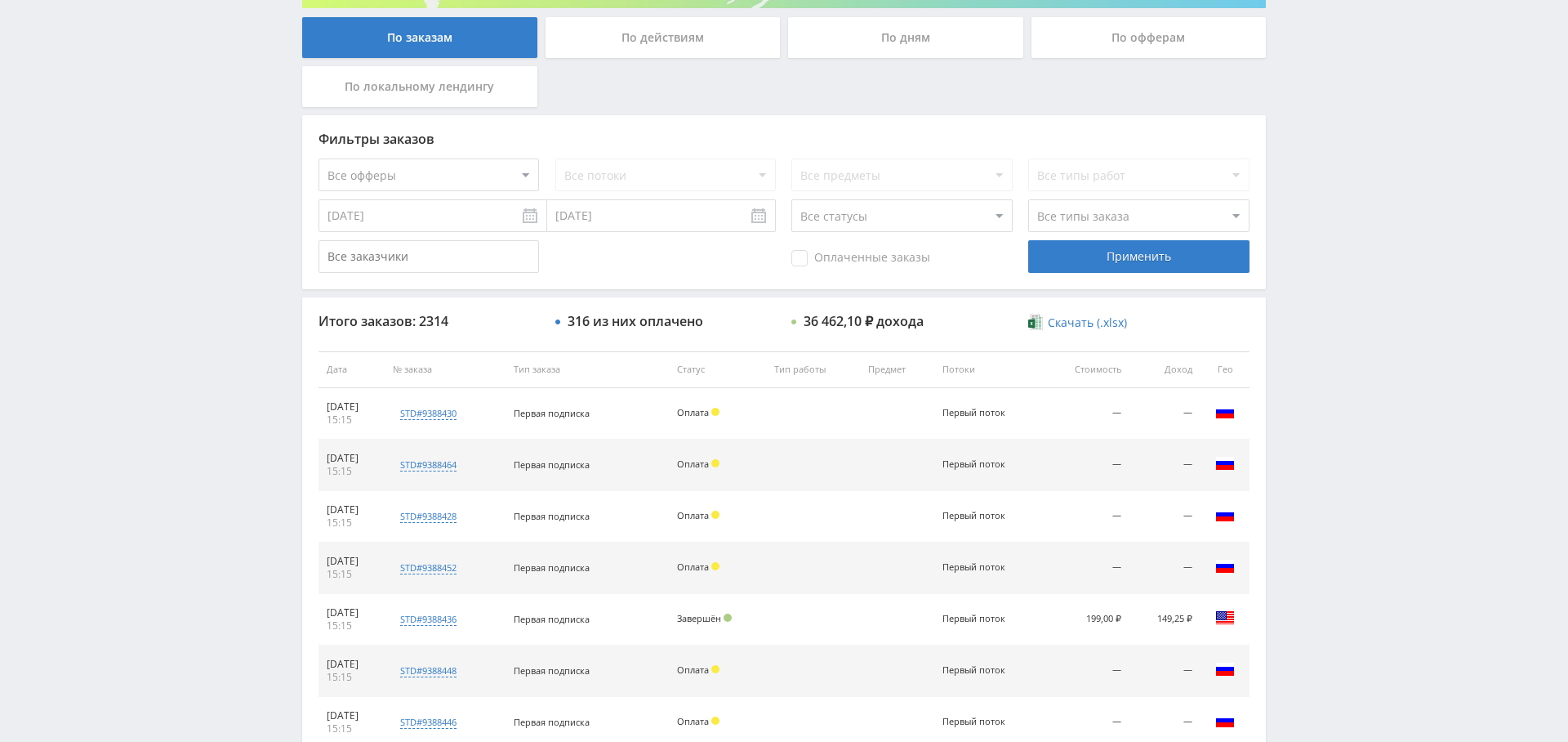
click at [403, 164] on select "Все офферы MyStylus MyStylus - Revshare Кампус AI Studybay Автор24 Studybay Bra…" at bounding box center [429, 175] width 221 height 33
select select "376"
click at [429, 207] on input "[DATE]" at bounding box center [433, 216] width 228 height 33
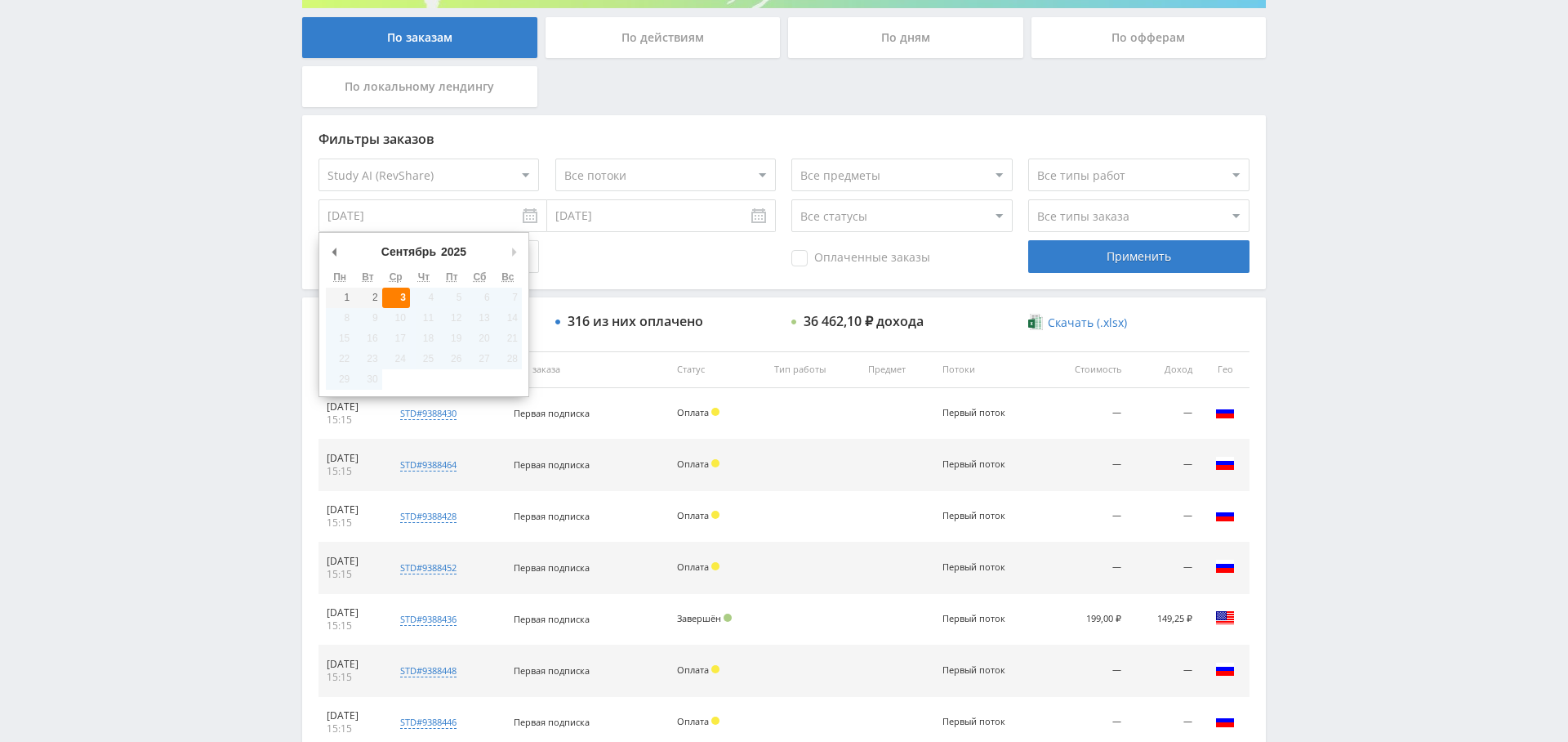
type input "[DATE]"
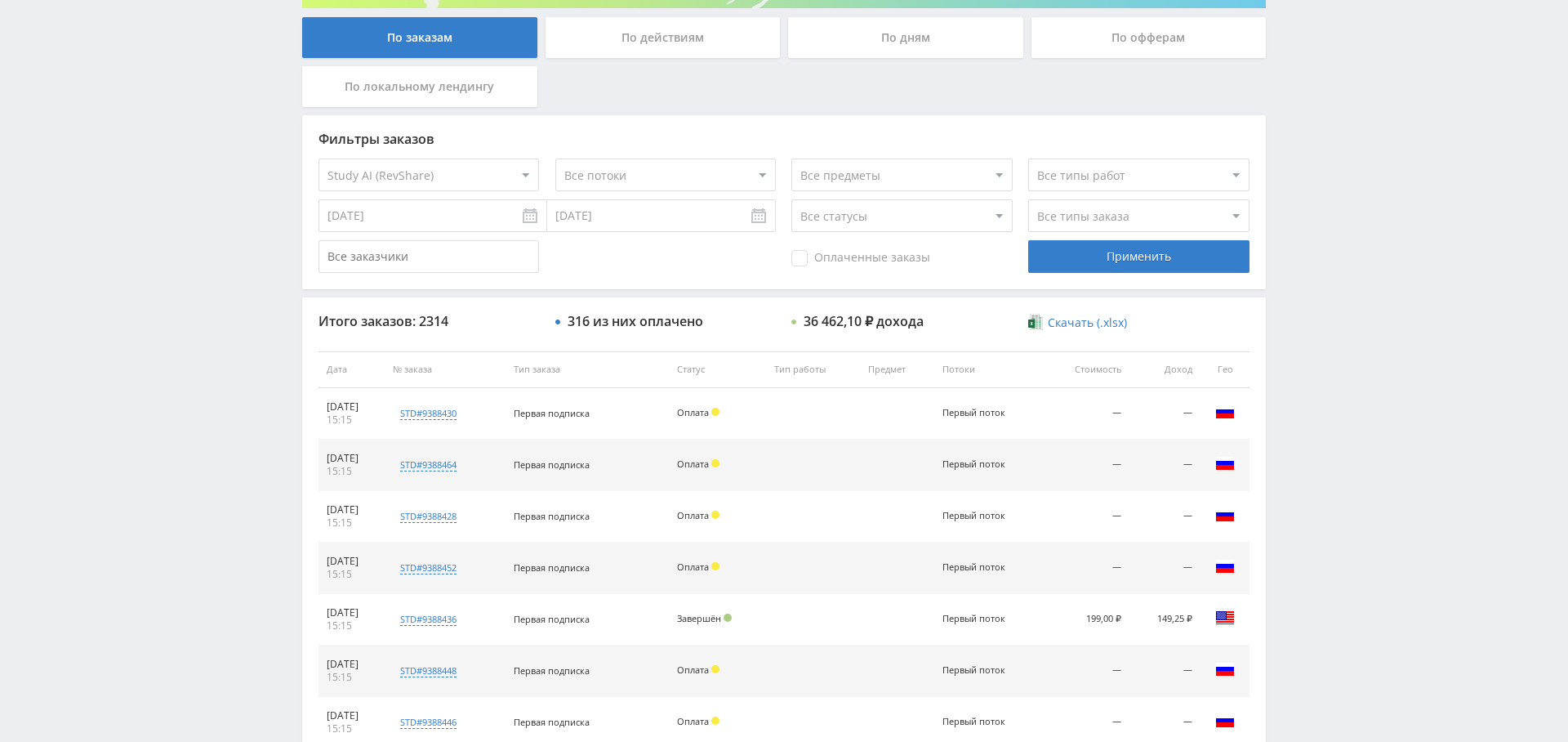
click at [896, 261] on span "Оплаченные заказы" at bounding box center [861, 257] width 139 height 16
click at [0, 0] on input "Оплаченные заказы" at bounding box center [0, 0] width 0 height 0
click at [1109, 251] on div "Применить" at bounding box center [1138, 256] width 221 height 33
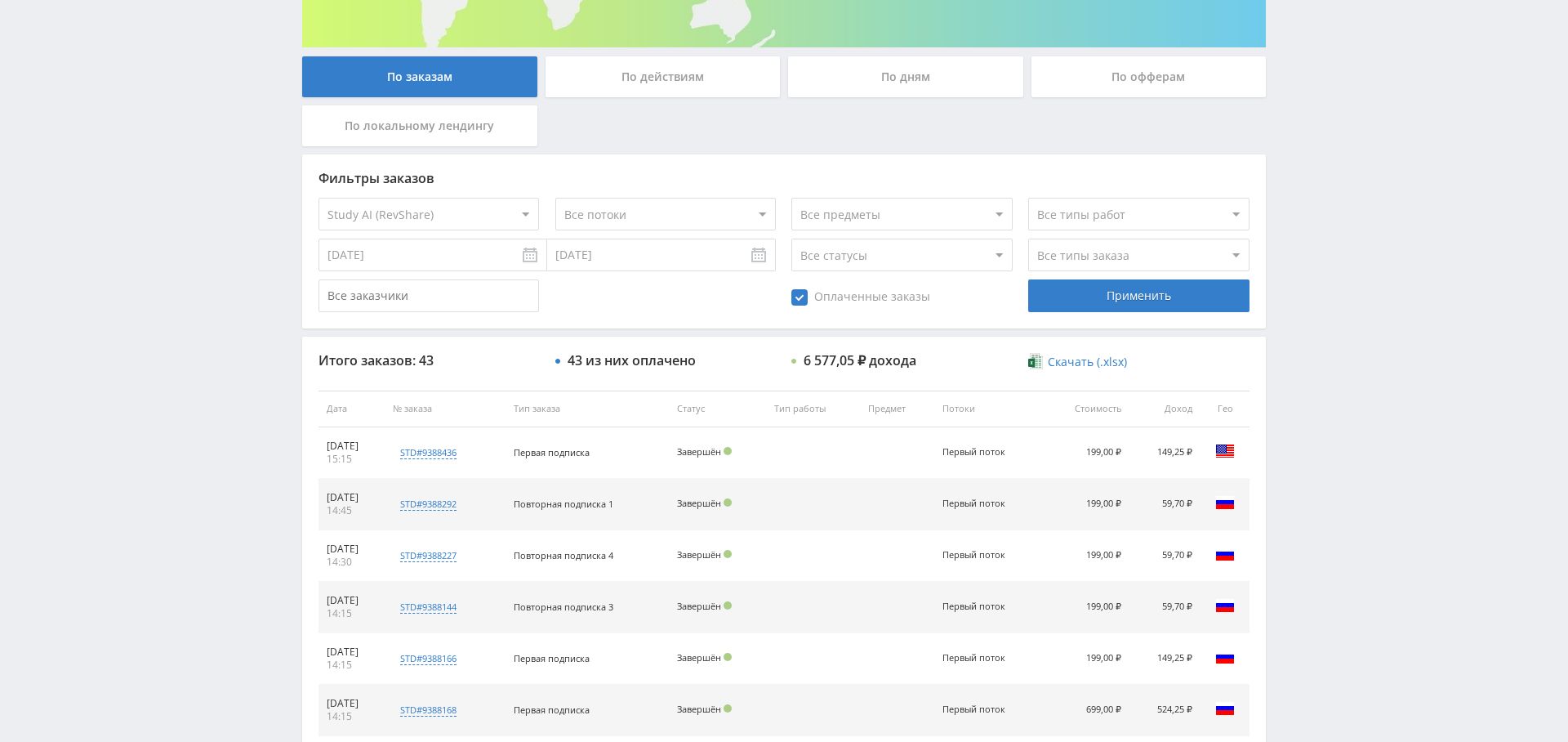
scroll to position [276, 0]
click at [1076, 252] on select "Все типы заказа [PERSON_NAME] Новый заказ" at bounding box center [1138, 255] width 221 height 33
select select "2"
click at [1028, 239] on select "Все типы заказа [PERSON_NAME] Новый заказ" at bounding box center [1138, 255] width 221 height 33
click at [1130, 297] on div "Применить" at bounding box center [1138, 297] width 221 height 33
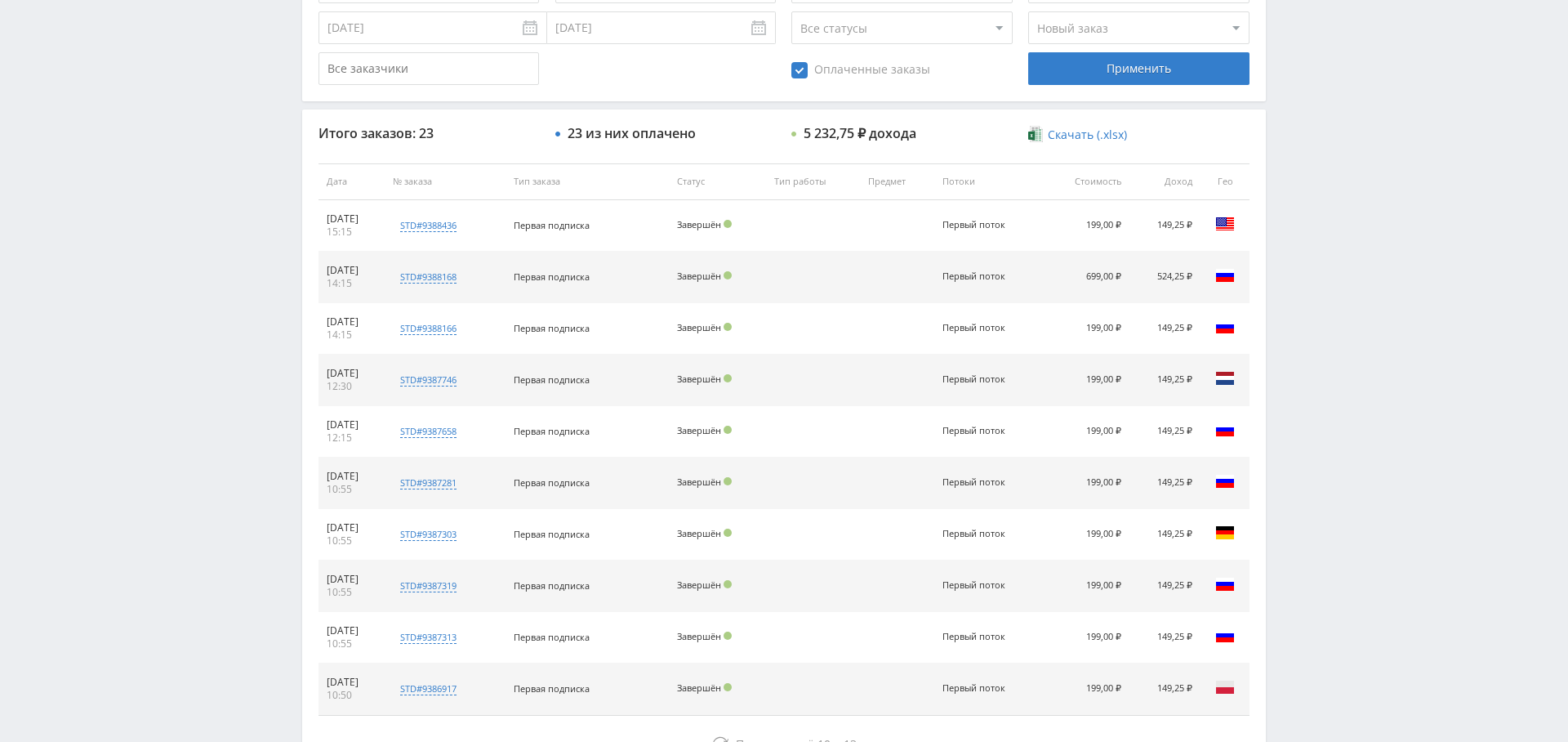
scroll to position [626, 0]
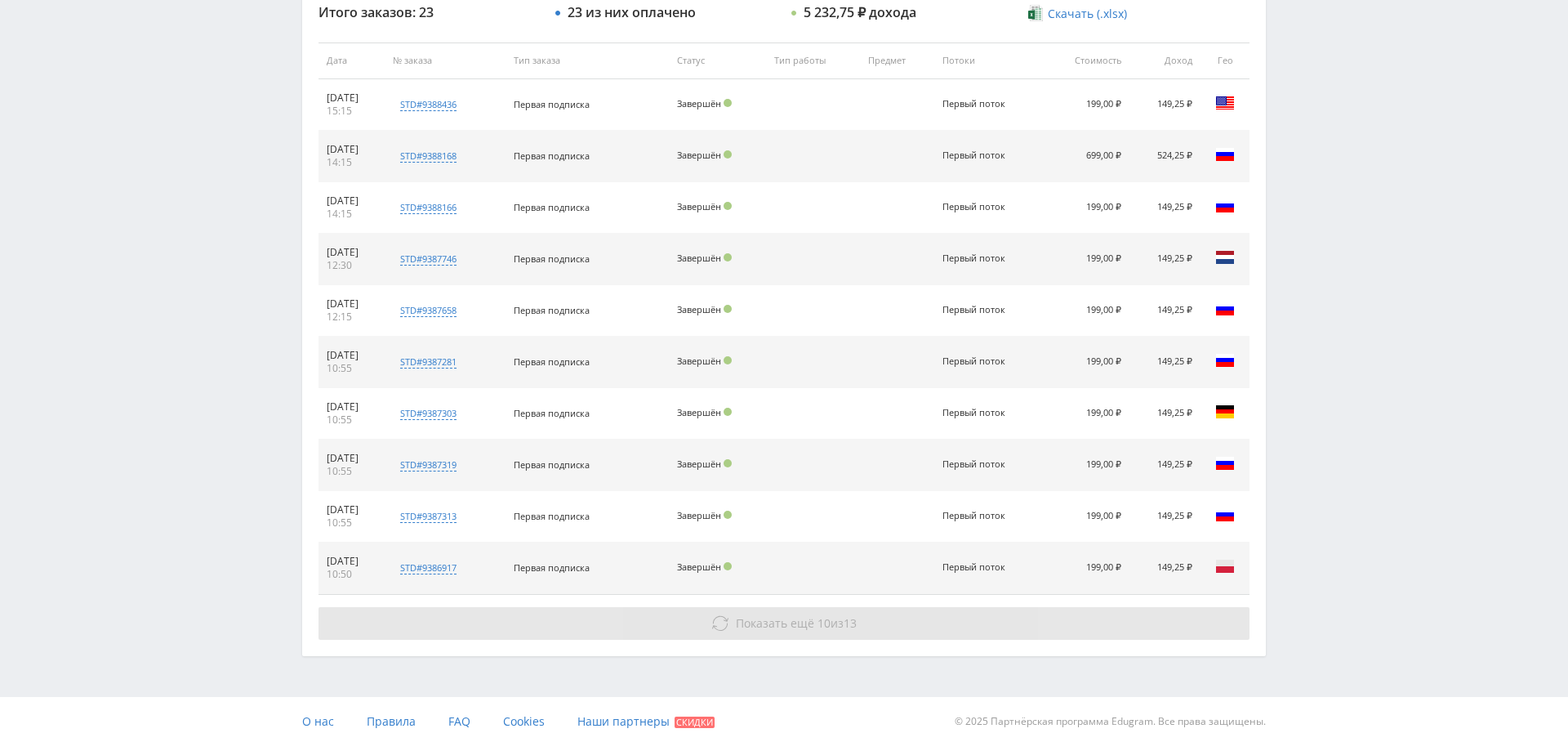
click at [818, 626] on span "10" at bounding box center [824, 623] width 13 height 15
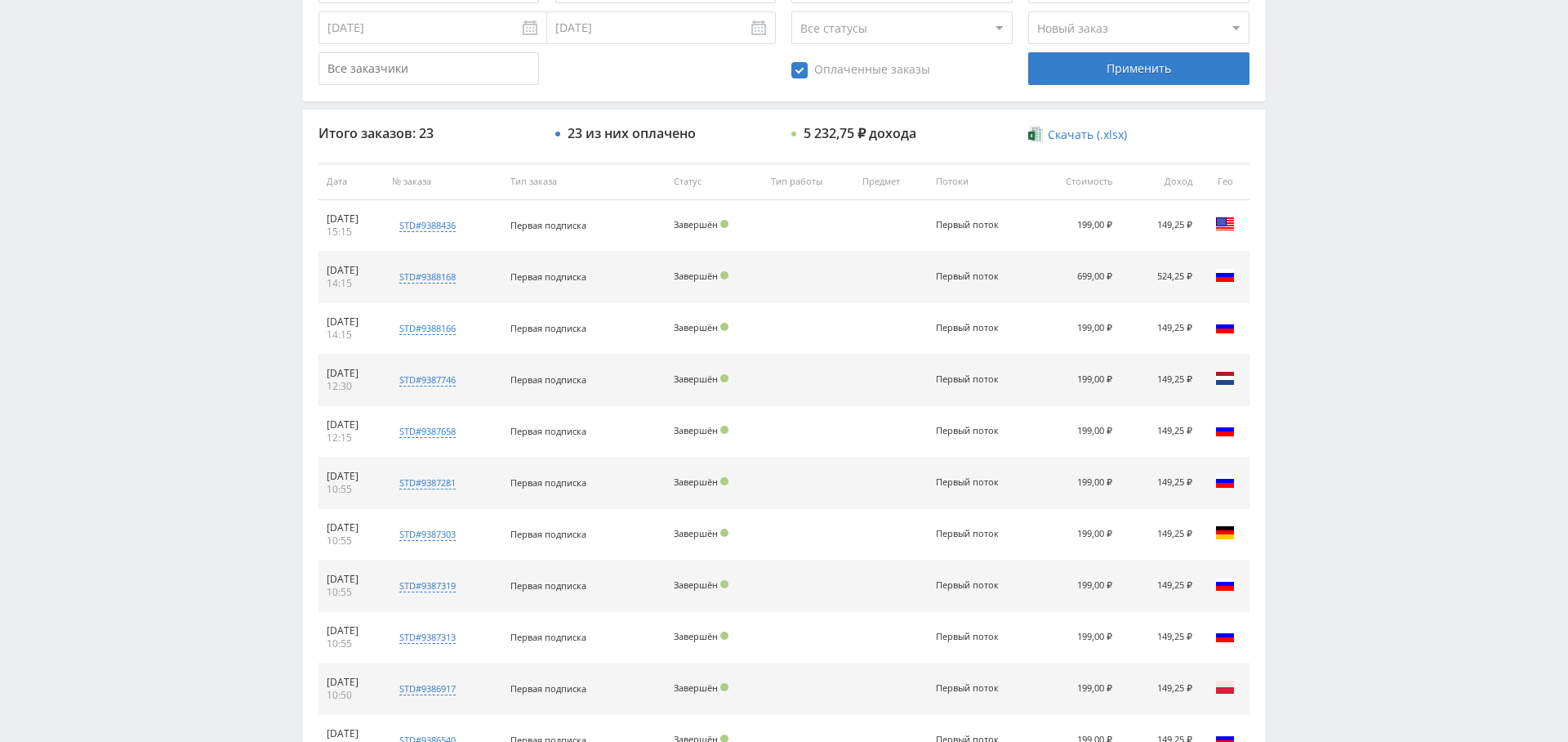
scroll to position [0, 0]
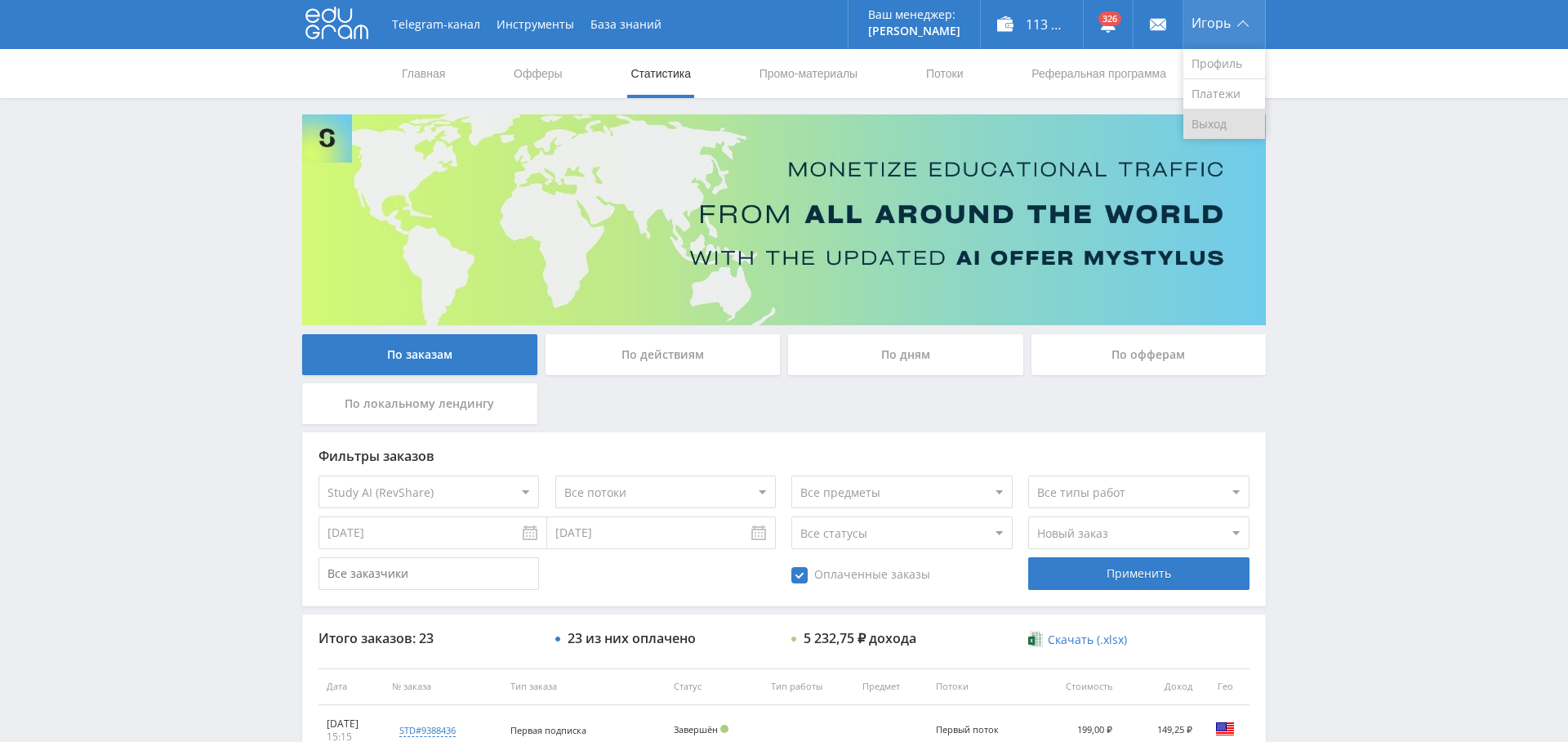
click at [1227, 117] on link "Выход" at bounding box center [1224, 124] width 82 height 30
